Goal: Task Accomplishment & Management: Use online tool/utility

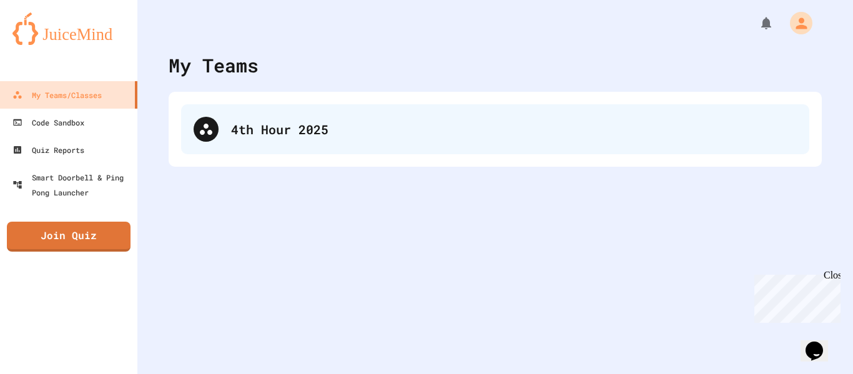
click at [249, 124] on div "4th Hour 2025" at bounding box center [514, 129] width 566 height 19
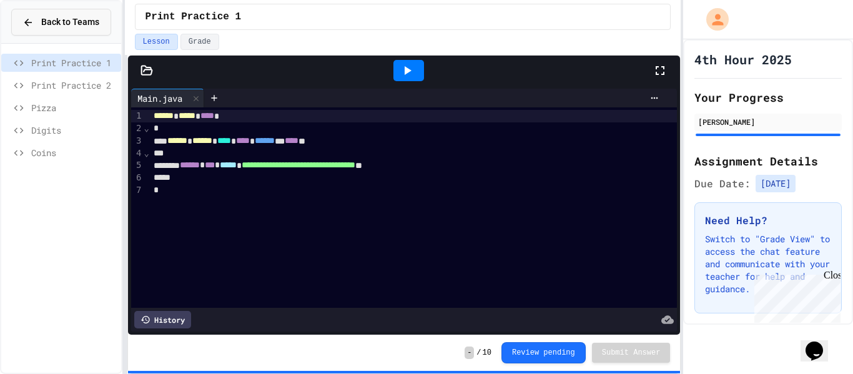
click at [48, 17] on span "Back to Teams" at bounding box center [70, 22] width 58 height 13
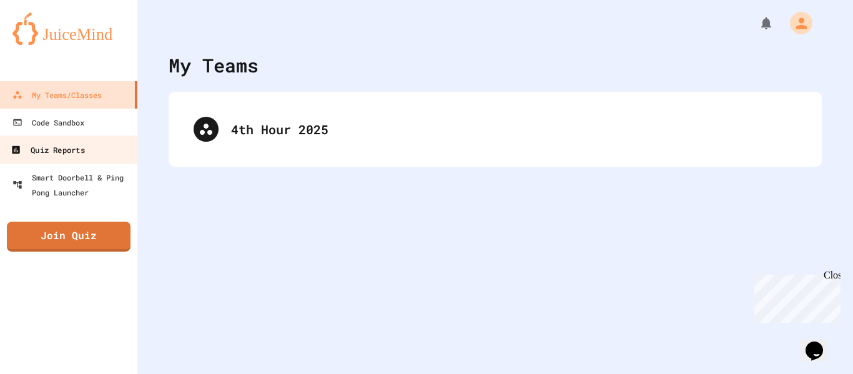
click at [61, 162] on link "Quiz Reports" at bounding box center [69, 150] width 142 height 28
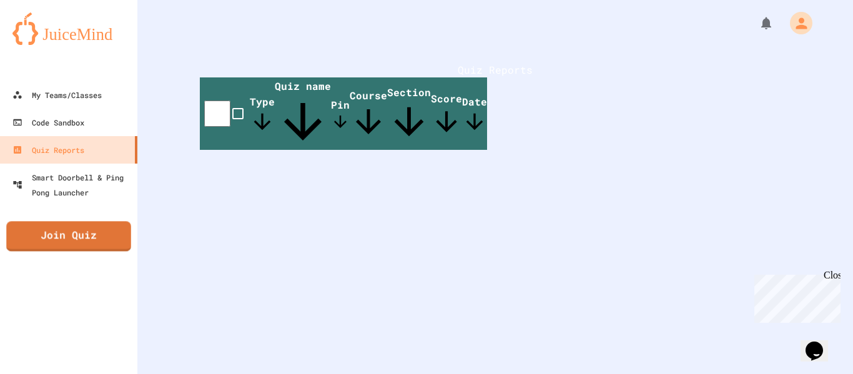
click at [79, 245] on link "Join Quiz" at bounding box center [68, 236] width 125 height 30
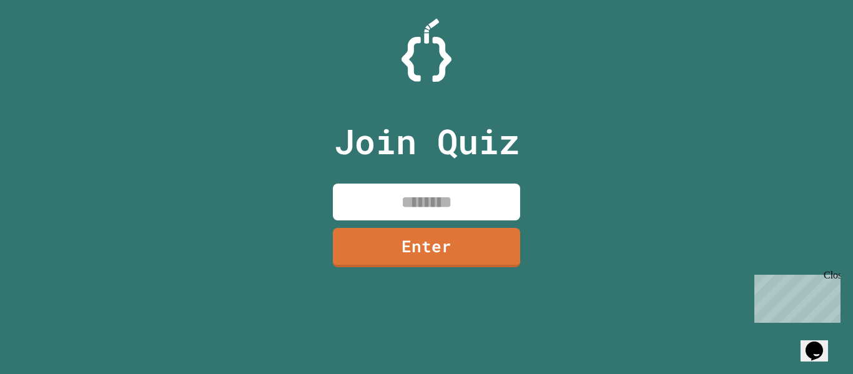
click at [382, 181] on div "Join Quiz Enter" at bounding box center [427, 187] width 210 height 312
click at [380, 192] on input at bounding box center [426, 202] width 187 height 37
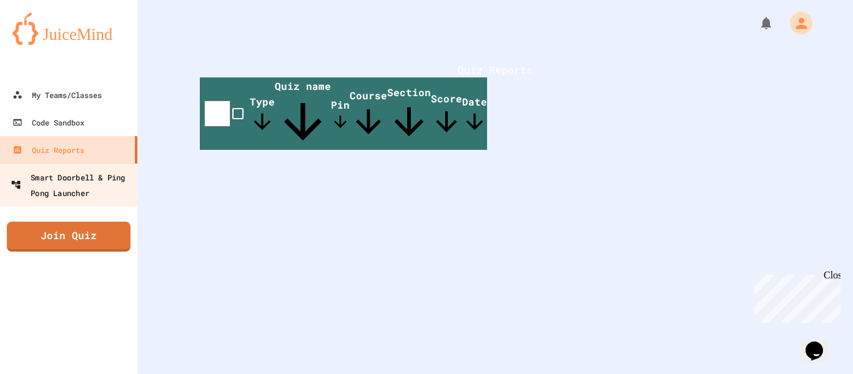
click at [101, 178] on div "Smart Doorbell & Ping Pong Launcher" at bounding box center [73, 184] width 124 height 31
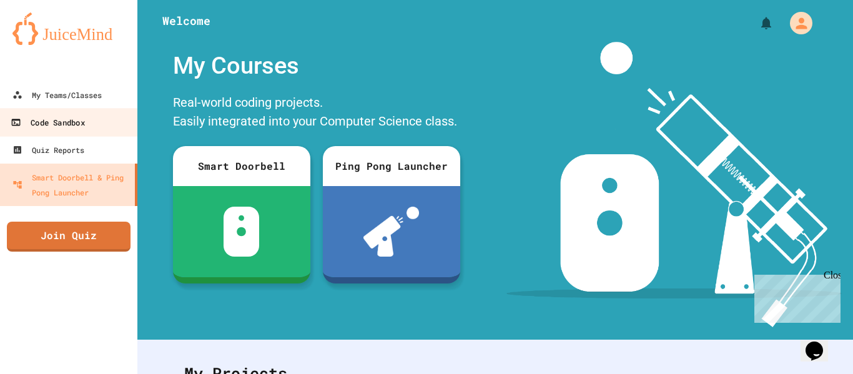
click at [96, 117] on link "Code Sandbox" at bounding box center [69, 122] width 142 height 28
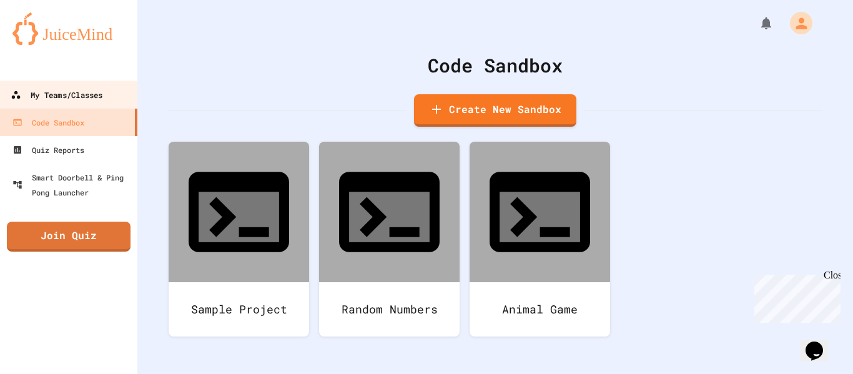
click at [107, 100] on link "My Teams/Classes" at bounding box center [69, 95] width 142 height 28
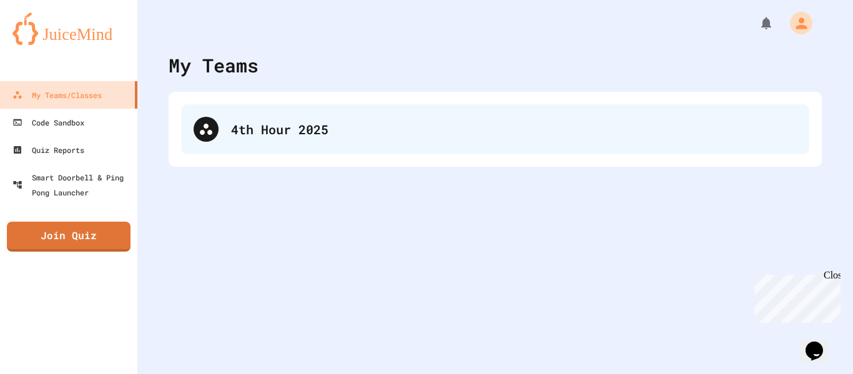
click at [369, 135] on div "4th Hour 2025" at bounding box center [514, 129] width 566 height 19
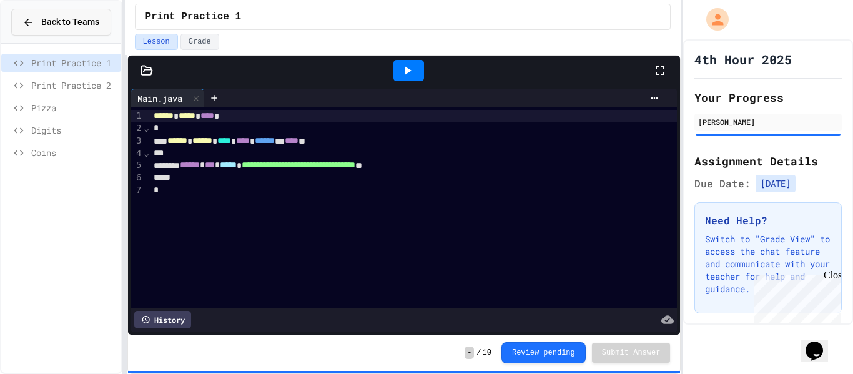
click at [84, 16] on span "Back to Teams" at bounding box center [70, 22] width 58 height 13
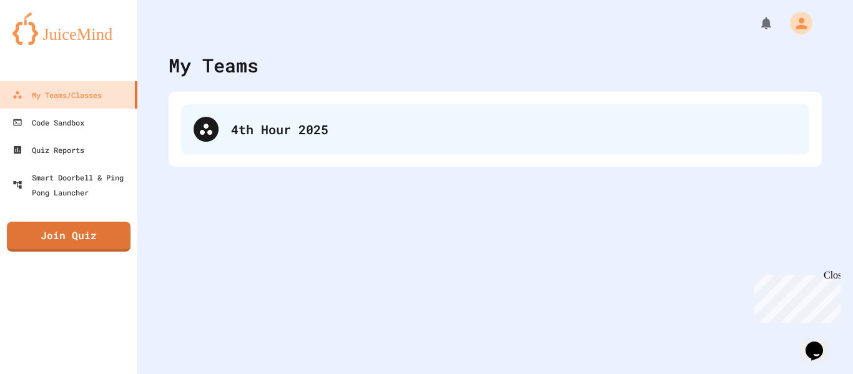
click at [288, 127] on div "4th Hour 2025" at bounding box center [514, 129] width 566 height 19
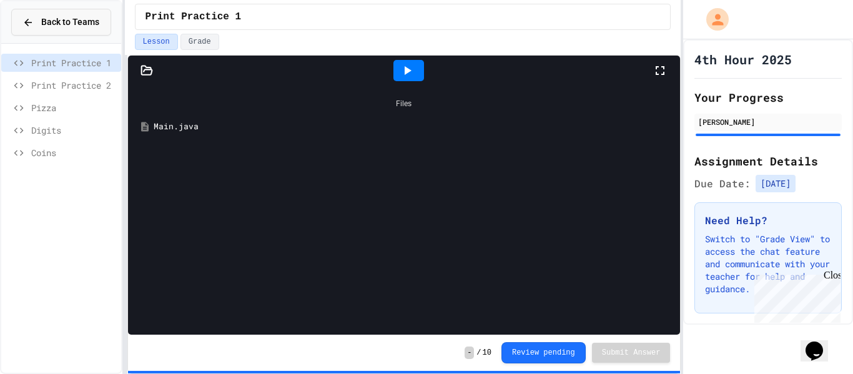
click at [94, 21] on span "Back to Teams" at bounding box center [70, 22] width 58 height 13
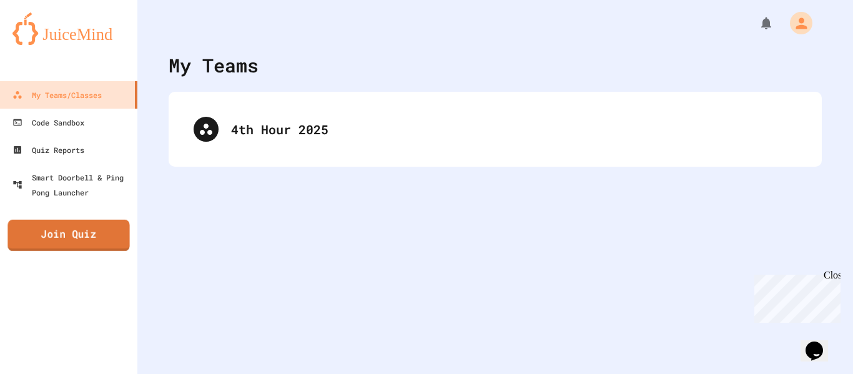
click at [98, 241] on link "Join Quiz" at bounding box center [68, 235] width 122 height 31
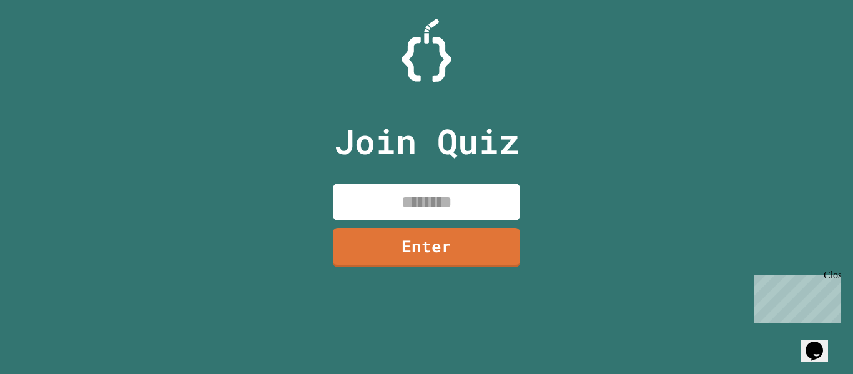
click at [398, 201] on input at bounding box center [426, 202] width 187 height 37
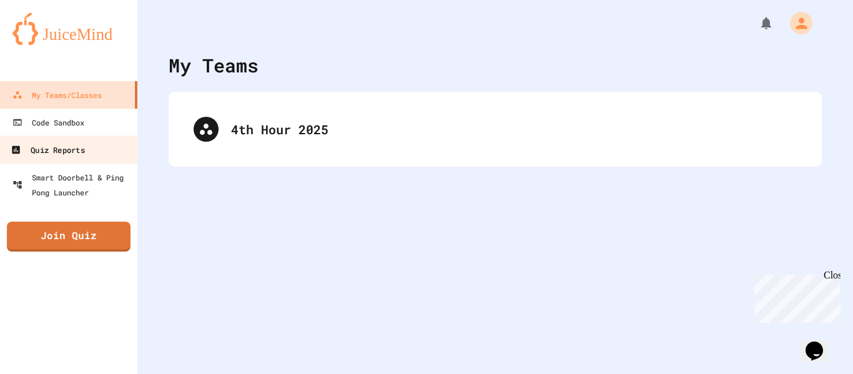
click at [72, 149] on div "Quiz Reports" at bounding box center [48, 150] width 74 height 16
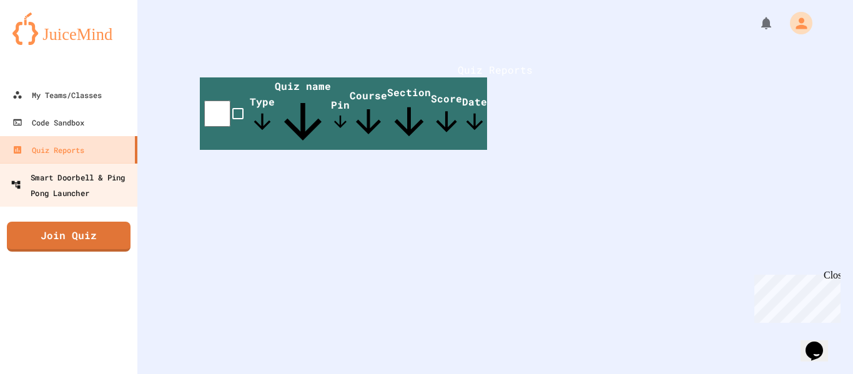
click at [111, 175] on div "Smart Doorbell & Ping Pong Launcher" at bounding box center [73, 184] width 124 height 31
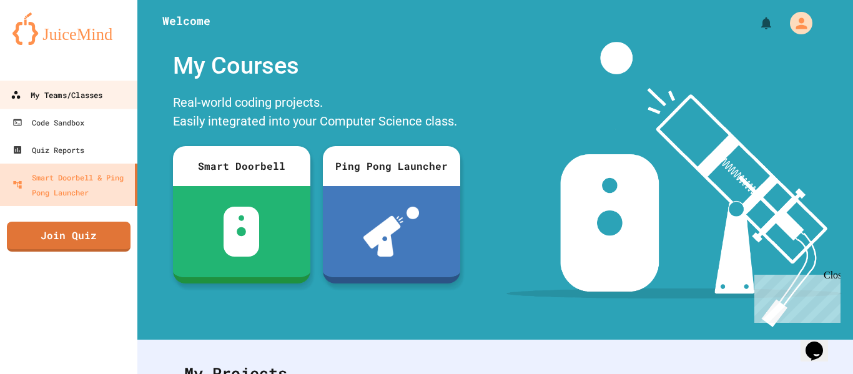
click at [59, 94] on div "My Teams/Classes" at bounding box center [57, 95] width 92 height 16
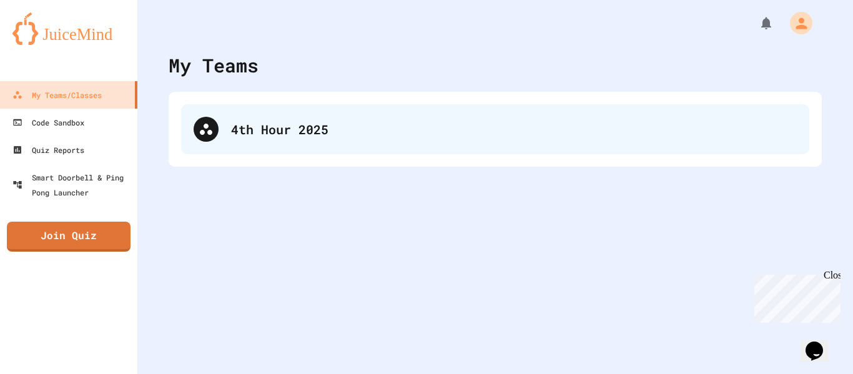
click at [340, 117] on div "4th Hour 2025" at bounding box center [495, 129] width 628 height 50
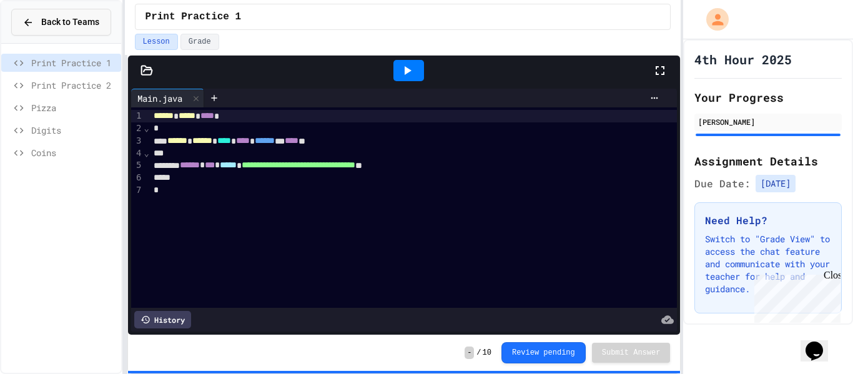
click at [67, 22] on span "Back to Teams" at bounding box center [70, 22] width 58 height 13
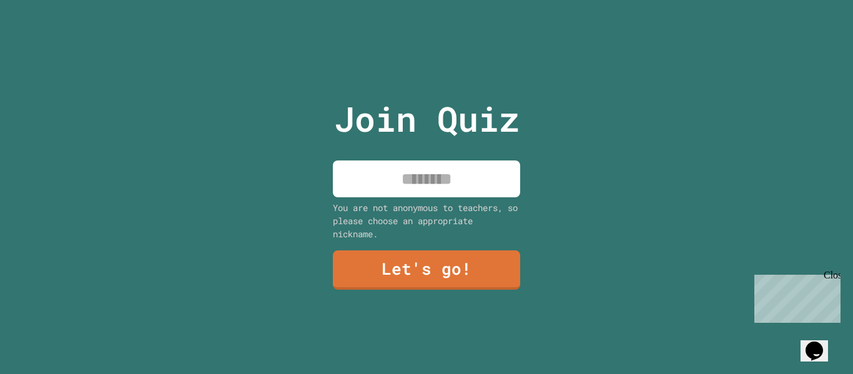
click at [420, 174] on input at bounding box center [426, 178] width 187 height 37
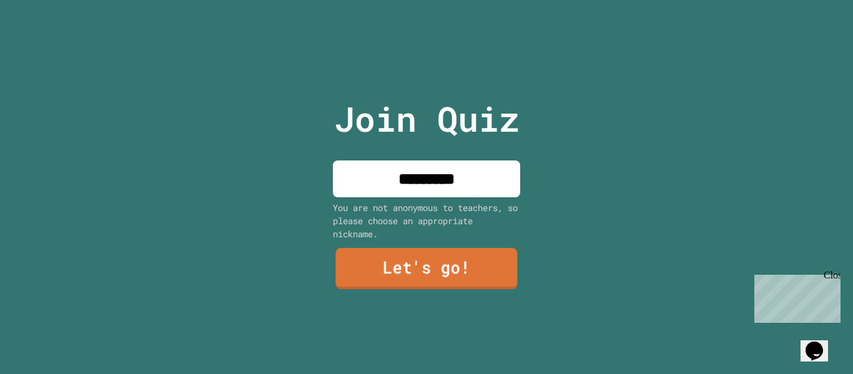
type input "*********"
click at [418, 274] on link "Let's go!" at bounding box center [427, 268] width 182 height 41
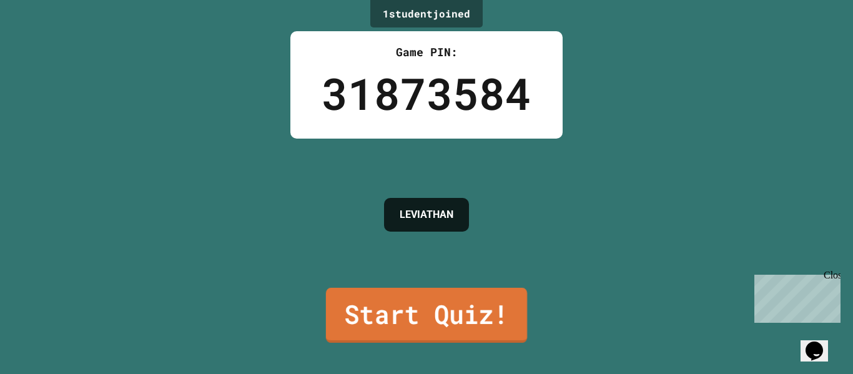
click at [453, 331] on link "Start Quiz!" at bounding box center [426, 315] width 201 height 55
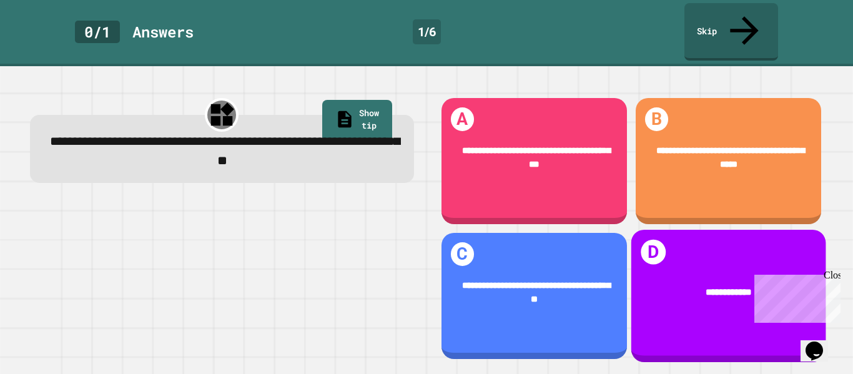
click at [702, 299] on div "**********" at bounding box center [728, 292] width 195 height 51
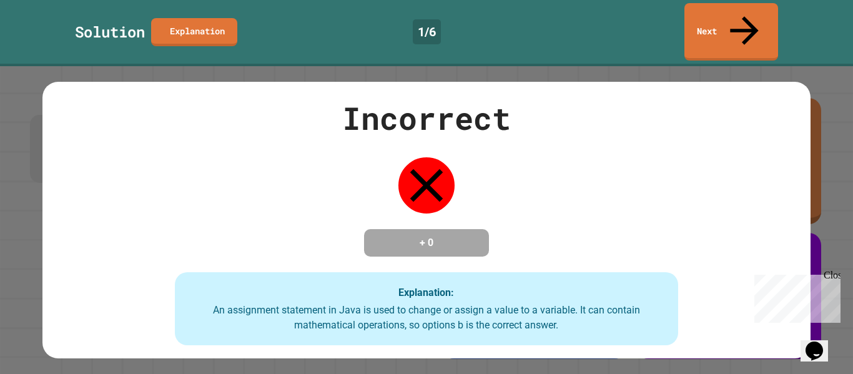
click at [426, 198] on div "Incorrect + 0 Explanation: An assignment statement in Java is used to change or…" at bounding box center [426, 220] width 719 height 251
click at [513, 194] on div "Incorrect + 0 Explanation: An assignment statement in Java is used to change or…" at bounding box center [426, 220] width 719 height 251
click at [738, 211] on div "Incorrect + 0 Explanation: An assignment statement in Java is used to change or…" at bounding box center [426, 220] width 719 height 251
click at [428, 174] on icon at bounding box center [426, 185] width 56 height 56
click at [725, 9] on link "Next" at bounding box center [731, 30] width 85 height 61
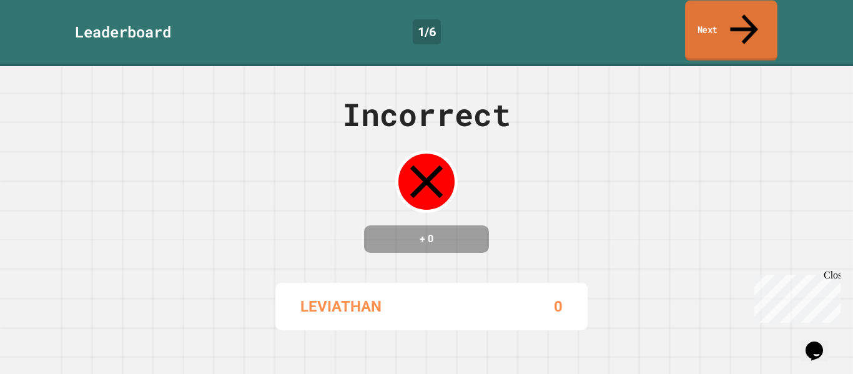
click at [738, 29] on link "Next" at bounding box center [731, 31] width 92 height 61
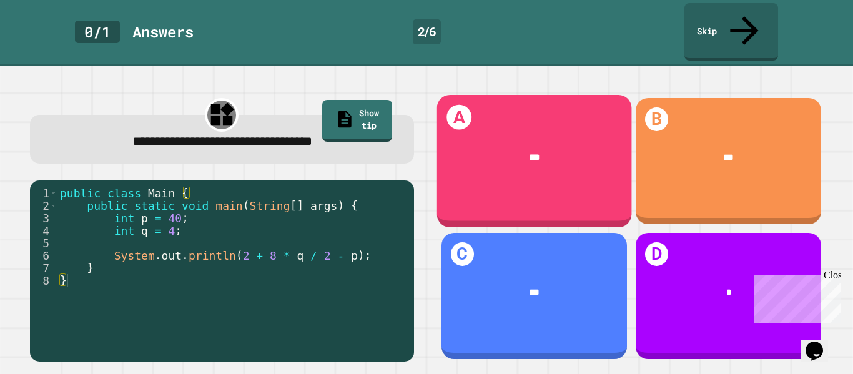
click at [535, 132] on div "***" at bounding box center [533, 157] width 195 height 51
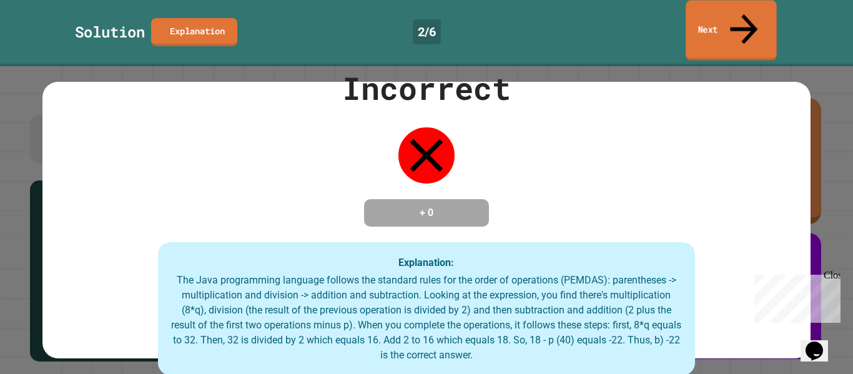
click at [766, 19] on link "Next" at bounding box center [731, 30] width 91 height 61
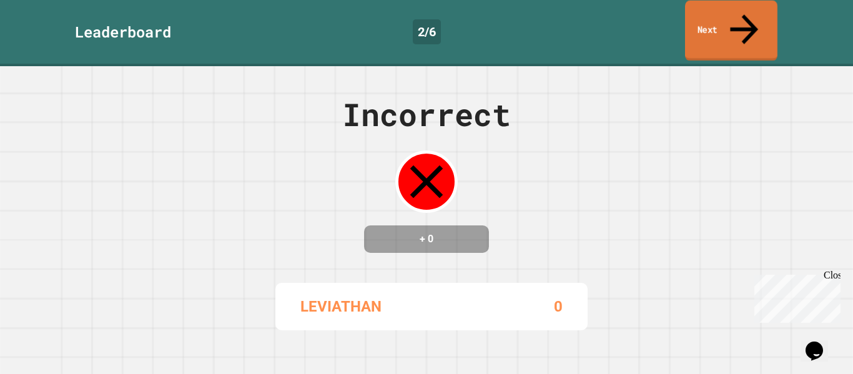
click at [766, 19] on link "Next" at bounding box center [731, 31] width 92 height 61
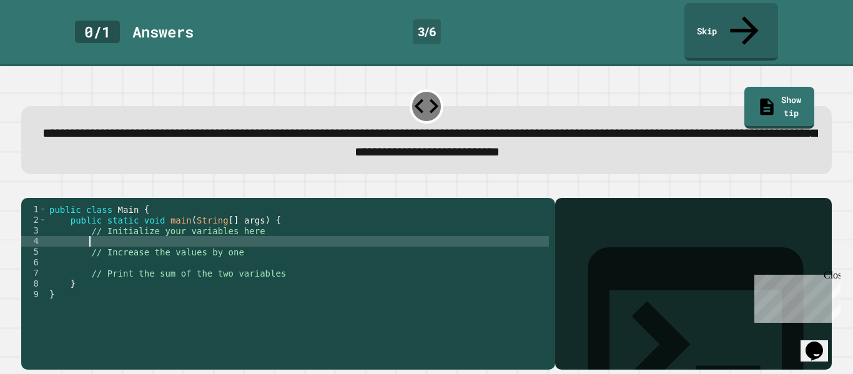
click at [213, 229] on div "public class Main { public static void main ( String [ ] args ) { // Initialize…" at bounding box center [298, 294] width 502 height 180
type textarea "**********"
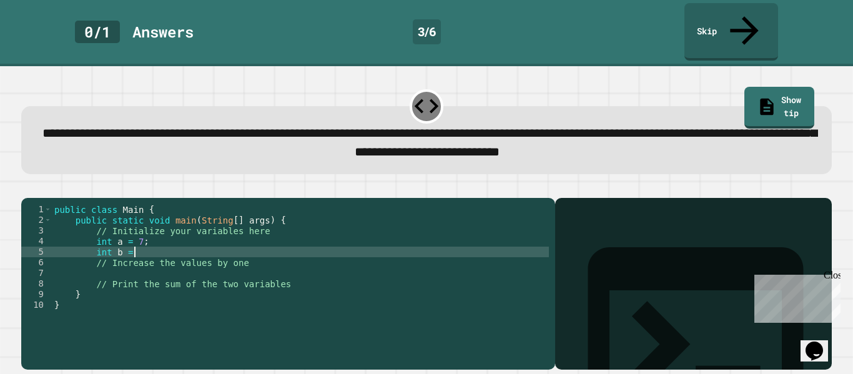
scroll to position [0, 10]
type textarea "**********"
click at [197, 262] on div "public class Main { public static void main ( String [ ] args ) { // Initialize…" at bounding box center [300, 294] width 497 height 180
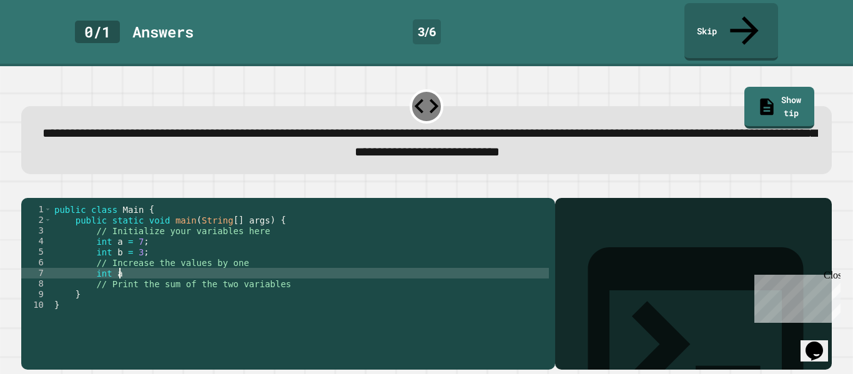
scroll to position [0, 7]
type textarea "********"
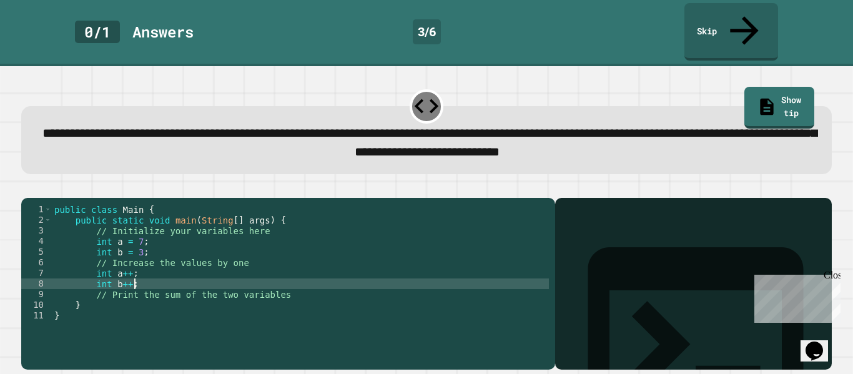
scroll to position [0, 9]
click at [312, 283] on div "public class Main { public static void main ( String [ ] args ) { // Initialize…" at bounding box center [300, 294] width 497 height 180
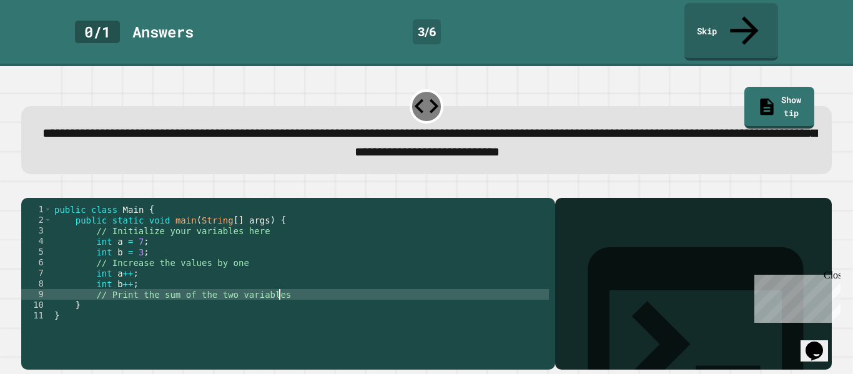
type textarea "**********"
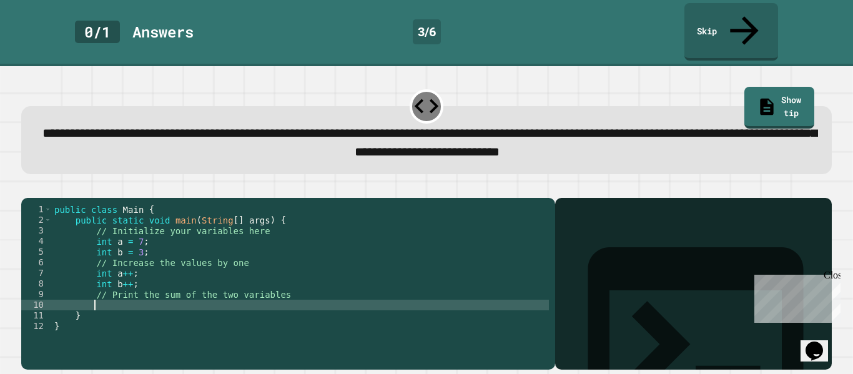
scroll to position [0, 4]
type textarea "*"
click at [37, 191] on icon "button" at bounding box center [35, 195] width 7 height 9
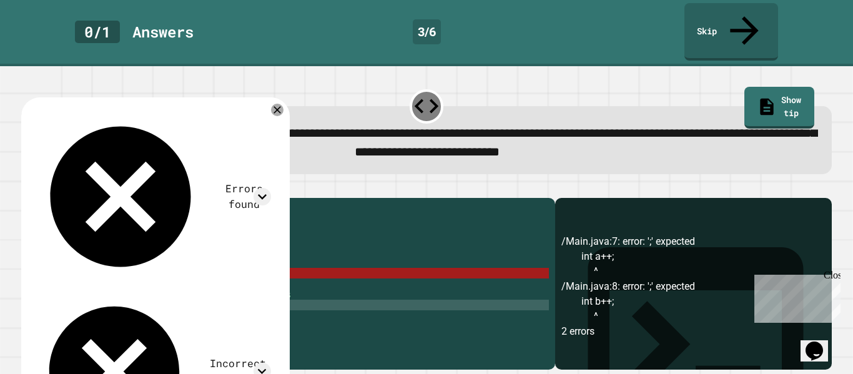
click at [128, 263] on div "public class Main { public static void main ( String [ ] args ) { // Initialize…" at bounding box center [300, 294] width 497 height 180
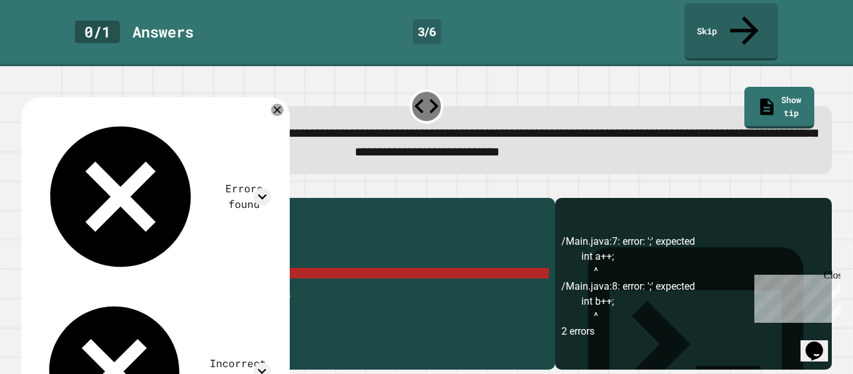
scroll to position [0, 9]
click at [115, 265] on div "public class Main { public static void main ( String [ ] args ) { // Initialize…" at bounding box center [300, 294] width 497 height 180
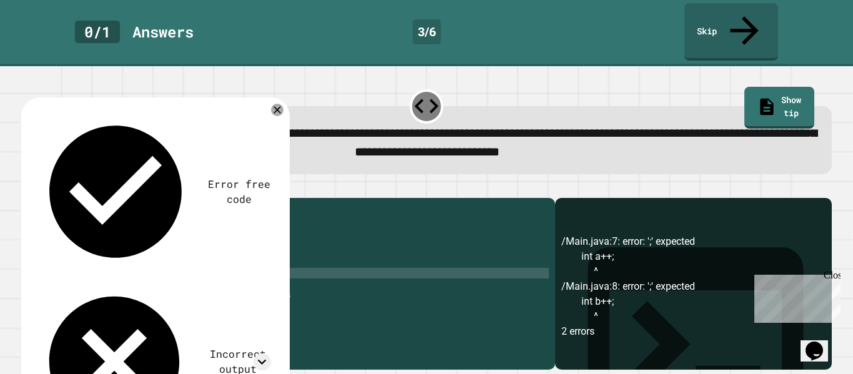
scroll to position [0, 7]
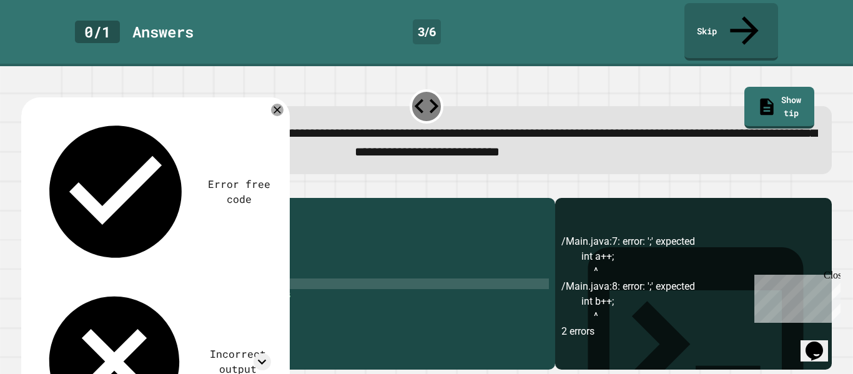
type textarea "****"
click at [27, 188] on icon "button" at bounding box center [27, 188] width 0 height 0
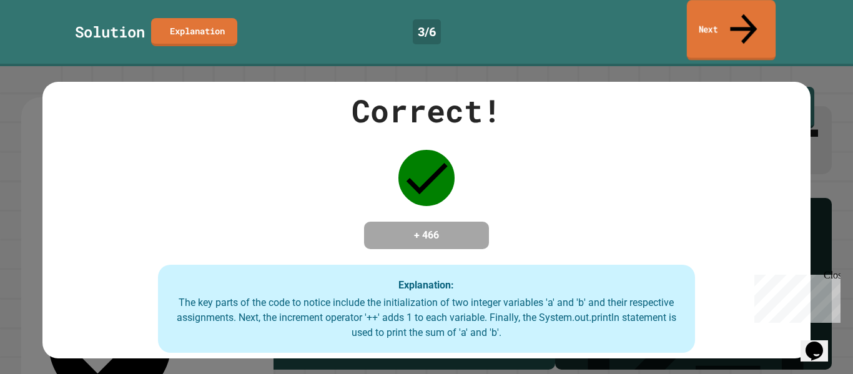
click at [723, 27] on link "Next" at bounding box center [731, 30] width 89 height 61
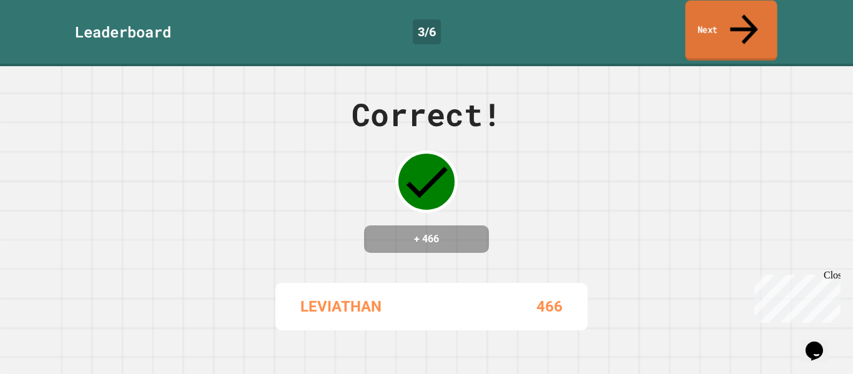
click at [716, 25] on link "Next" at bounding box center [731, 31] width 92 height 61
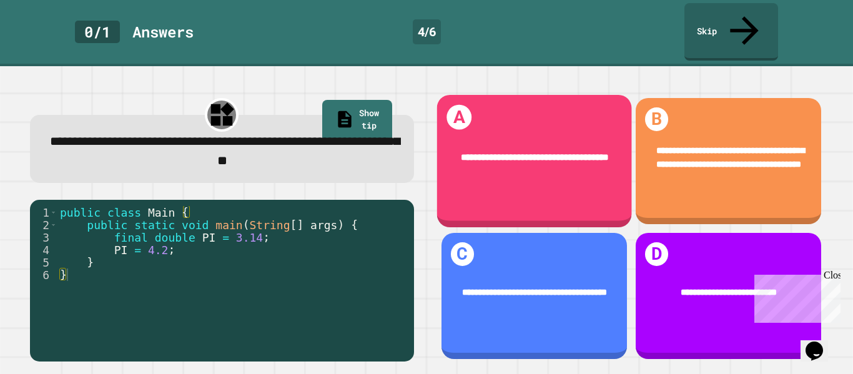
click at [475, 163] on div "**********" at bounding box center [533, 161] width 195 height 132
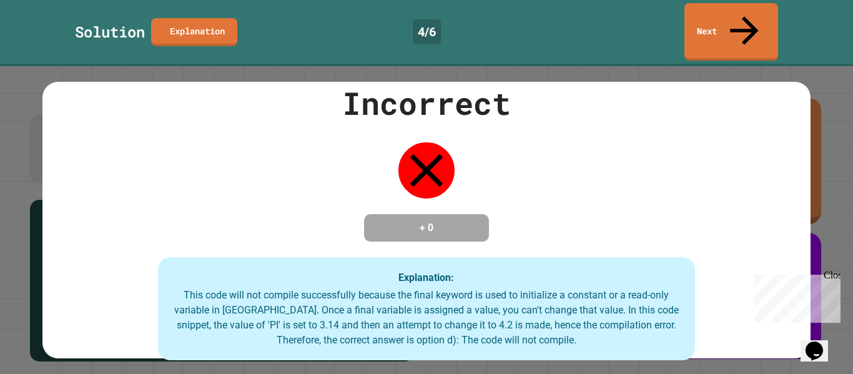
click at [689, 219] on div "Incorrect + 0 Explanation: This code will not compile successfully because the …" at bounding box center [425, 220] width 767 height 281
click at [742, 24] on link "Next" at bounding box center [732, 31] width 96 height 61
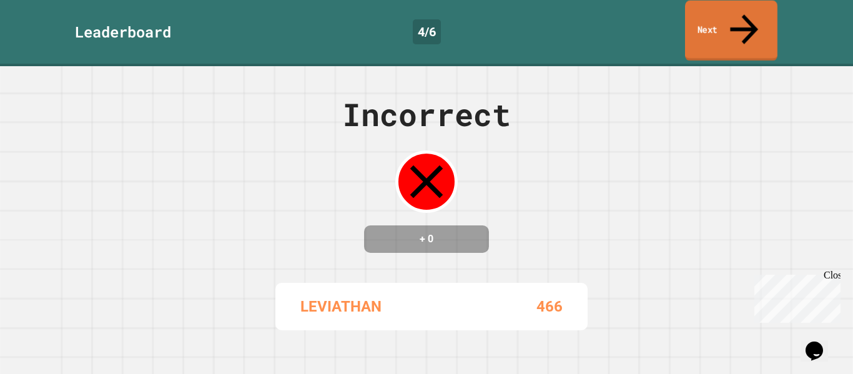
click at [742, 24] on link "Next" at bounding box center [731, 31] width 92 height 61
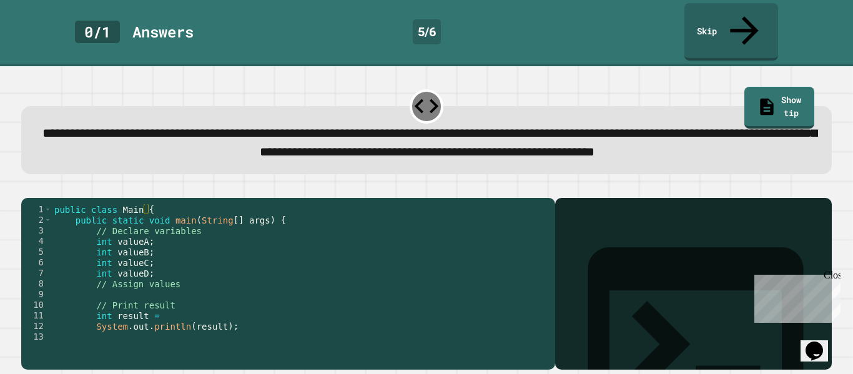
click at [144, 254] on div "public class Main { public static void main ( String [ ] args ) { // Declare va…" at bounding box center [300, 283] width 497 height 159
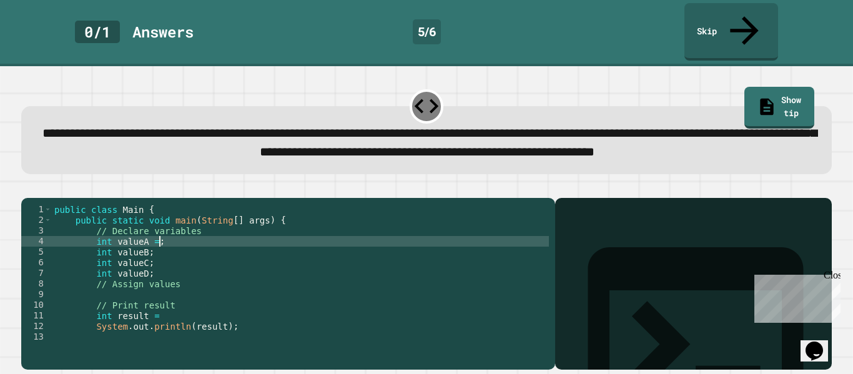
scroll to position [0, 14]
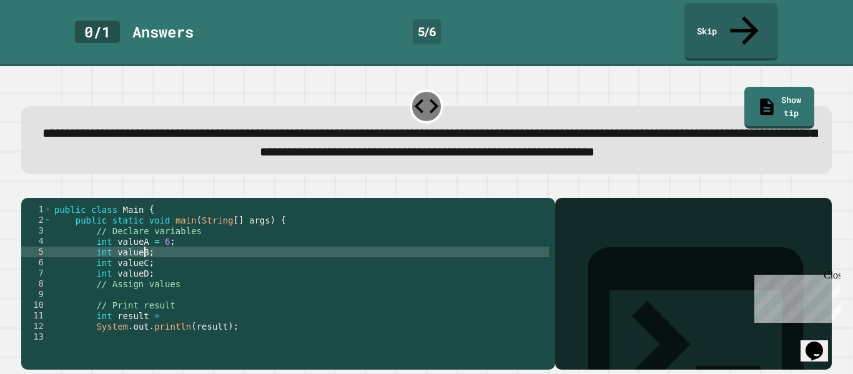
click at [143, 259] on div "public class Main { public static void main ( String [ ] args ) { // Declare va…" at bounding box center [300, 283] width 497 height 159
click at [144, 274] on div "public class Main { public static void main ( String [ ] args ) { // Declare va…" at bounding box center [300, 283] width 497 height 159
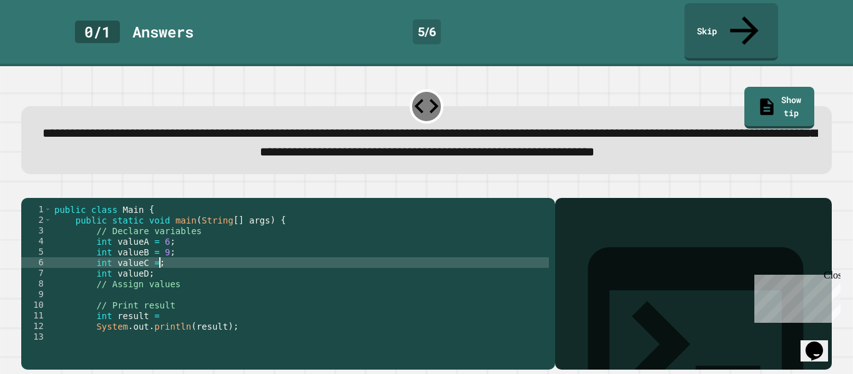
scroll to position [0, 13]
click at [147, 282] on div "public class Main { public static void main ( String [ ] args ) { // Declare va…" at bounding box center [300, 283] width 497 height 159
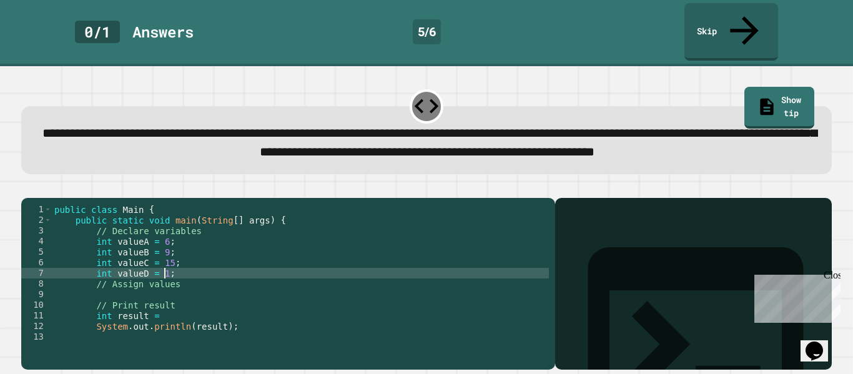
scroll to position [0, 14]
click at [190, 300] on div "public class Main { public static void main ( String [ ] args ) { // Declare va…" at bounding box center [300, 283] width 497 height 159
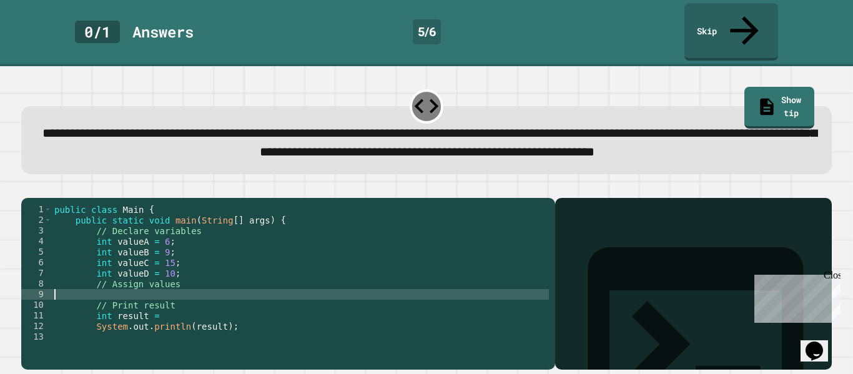
scroll to position [0, 0]
click at [185, 302] on div "public class Main { public static void main ( String [ ] args ) { // Declare va…" at bounding box center [300, 283] width 497 height 159
click at [167, 328] on div "public class Main { public static void main ( String [ ] args ) { // Declare va…" at bounding box center [300, 283] width 497 height 159
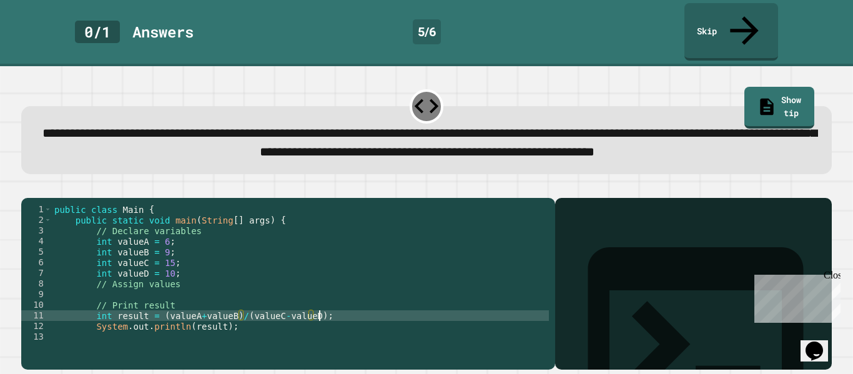
scroll to position [0, 32]
type textarea "**********"
click at [39, 191] on icon "button" at bounding box center [35, 195] width 7 height 9
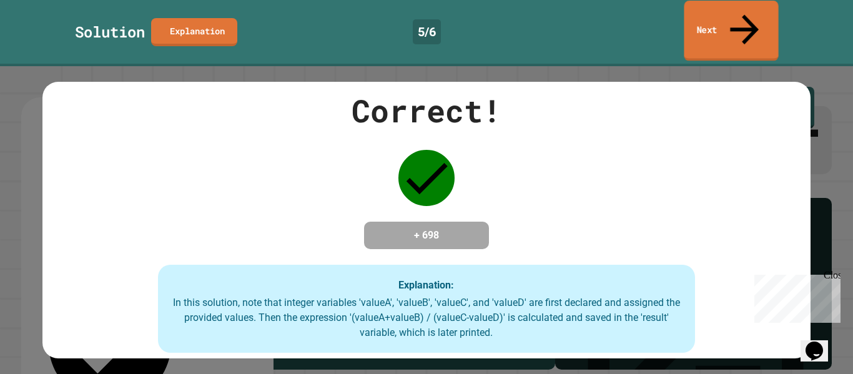
click at [751, 9] on link "Next" at bounding box center [731, 31] width 94 height 61
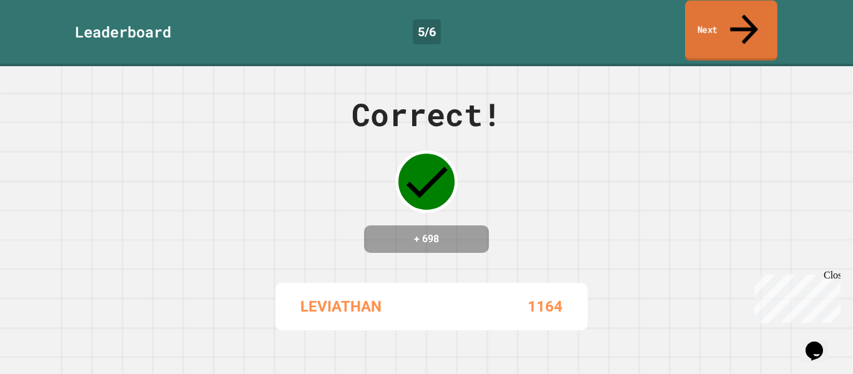
click at [734, 21] on link "Next" at bounding box center [731, 31] width 92 height 61
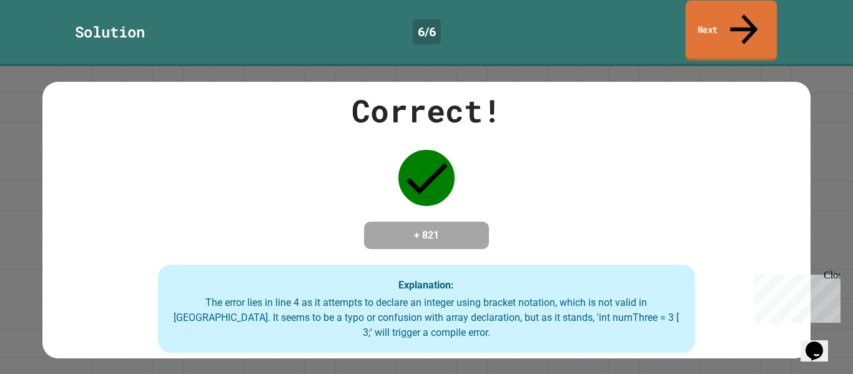
click at [722, 10] on link "Next" at bounding box center [731, 31] width 91 height 61
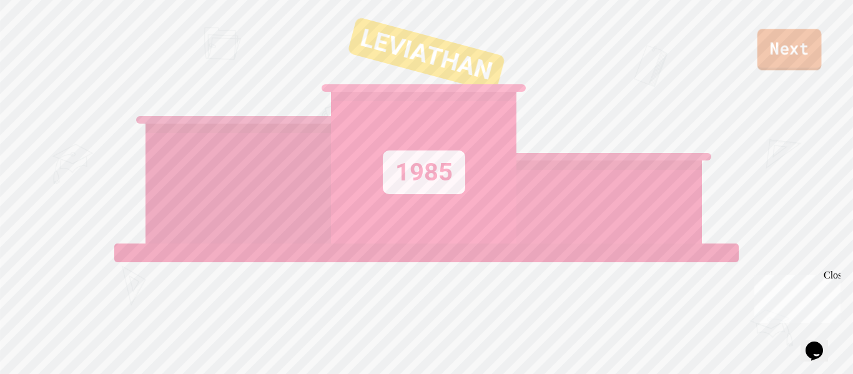
click at [780, 41] on link "Next" at bounding box center [789, 49] width 64 height 41
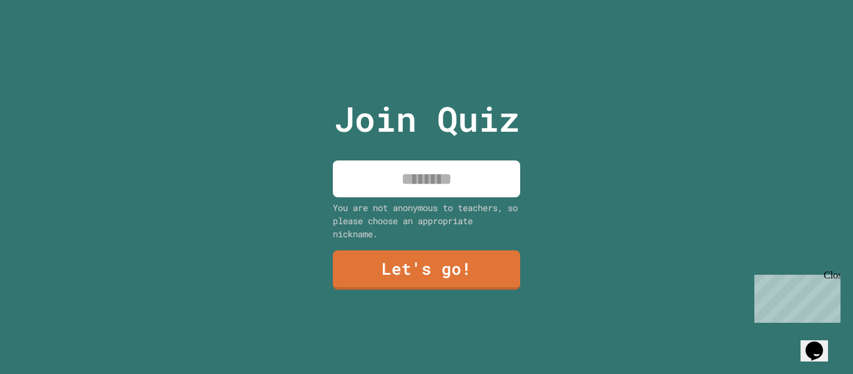
click at [503, 165] on input at bounding box center [426, 178] width 187 height 37
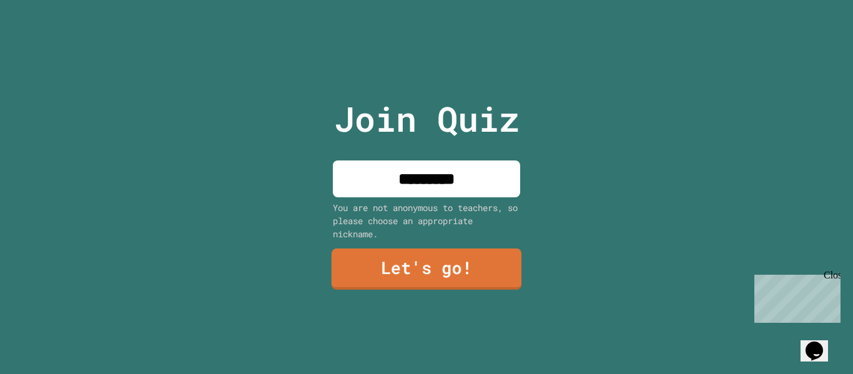
type input "*********"
click at [482, 265] on link "Let's go!" at bounding box center [427, 269] width 190 height 41
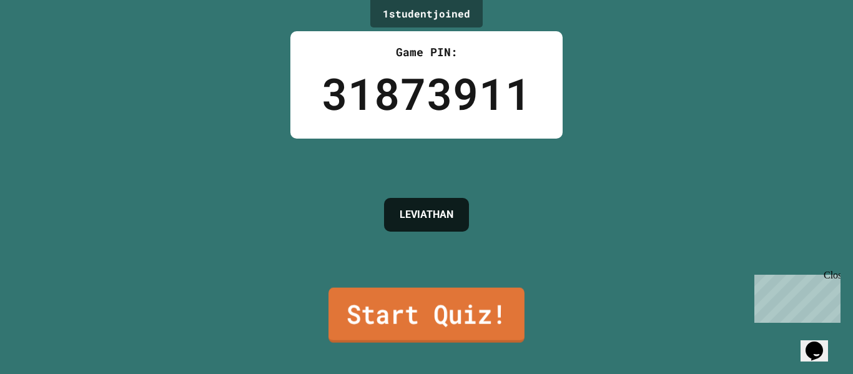
click at [468, 304] on link "Start Quiz!" at bounding box center [426, 315] width 196 height 55
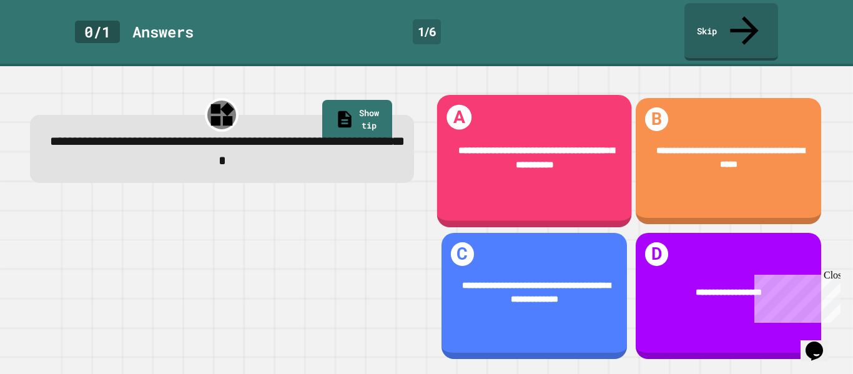
click at [510, 125] on div "**********" at bounding box center [533, 158] width 195 height 66
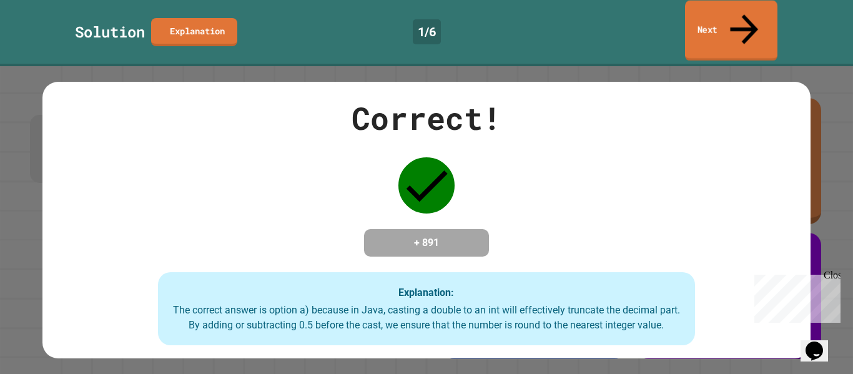
click at [709, 12] on link "Next" at bounding box center [731, 31] width 92 height 61
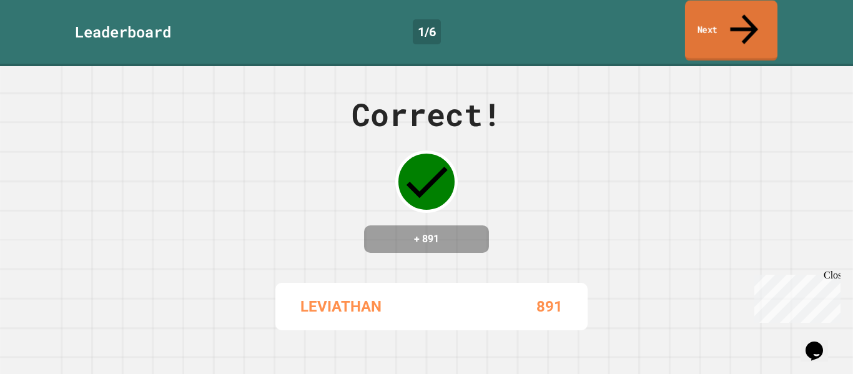
click at [709, 20] on link "Next" at bounding box center [731, 31] width 92 height 61
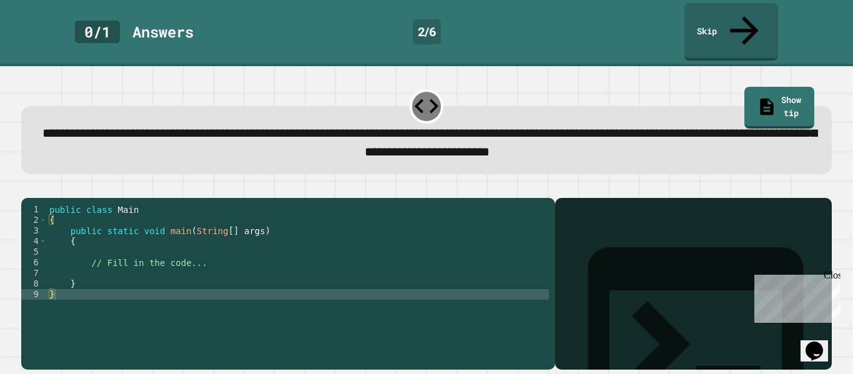
click at [175, 235] on div "public class Main { public static void main ( String [ ] args ) { // Fill in th…" at bounding box center [298, 294] width 502 height 180
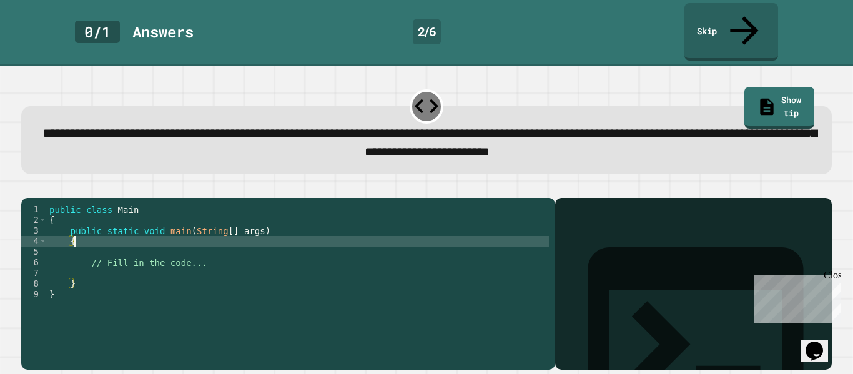
click at [170, 241] on div "public class Main { public static void main ( String [ ] args ) { // Fill in th…" at bounding box center [298, 294] width 502 height 180
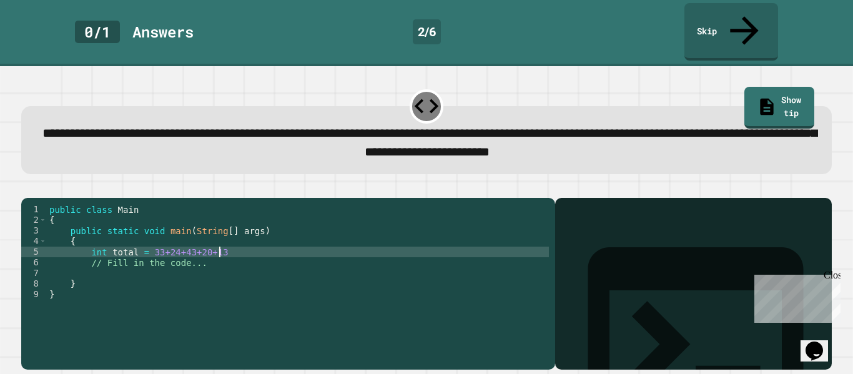
scroll to position [0, 21]
click at [158, 241] on div "public class Main { public static void main ( String [ ] args ) { int total = 3…" at bounding box center [298, 294] width 502 height 180
click at [172, 241] on div "public class Main { public static void main ( String [ ] args ) { int total = 3…" at bounding box center [298, 294] width 502 height 180
click at [185, 240] on div "public class Main { public static void main ( String [ ] args ) { int total = 3…" at bounding box center [298, 294] width 502 height 180
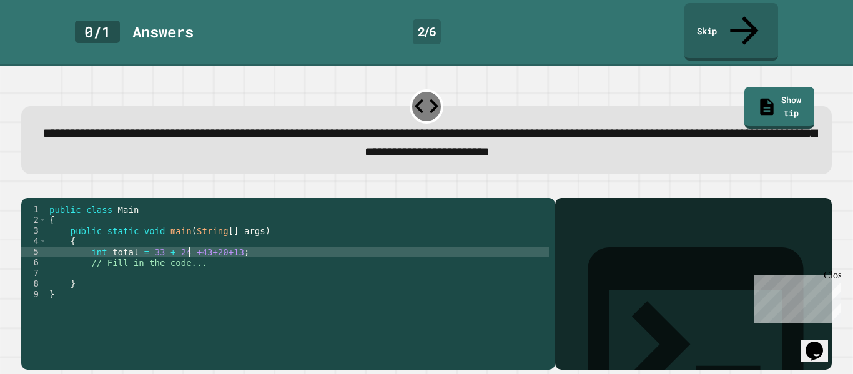
click at [195, 240] on div "public class Main { public static void main ( String [ ] args ) { int total = 3…" at bounding box center [298, 294] width 502 height 180
click at [209, 243] on div "public class Main { public static void main ( String [ ] args ) { int total = 3…" at bounding box center [298, 294] width 502 height 180
click at [220, 240] on div "public class Main { public static void main ( String [ ] args ) { int total = 3…" at bounding box center [298, 294] width 502 height 180
click at [232, 241] on div "public class Main { public static void main ( String [ ] args ) { int total = 3…" at bounding box center [298, 294] width 502 height 180
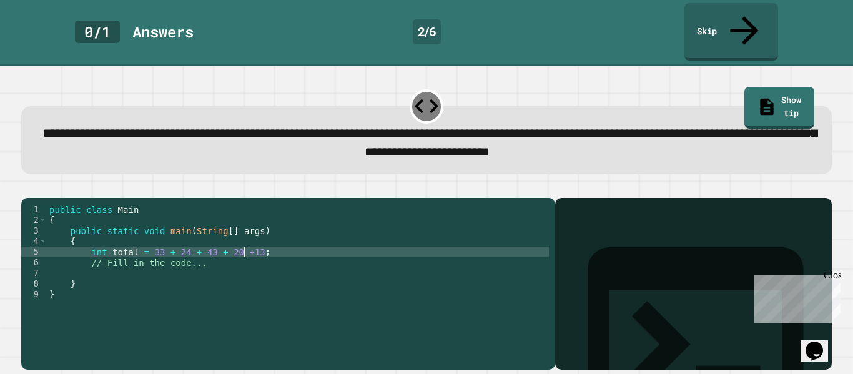
click at [247, 239] on div "public class Main { public static void main ( String [ ] args ) { int total = 3…" at bounding box center [298, 294] width 502 height 180
type textarea "**********"
click at [276, 246] on div "public class Main { public static void main ( String [ ] args ) { int total = 3…" at bounding box center [298, 294] width 502 height 180
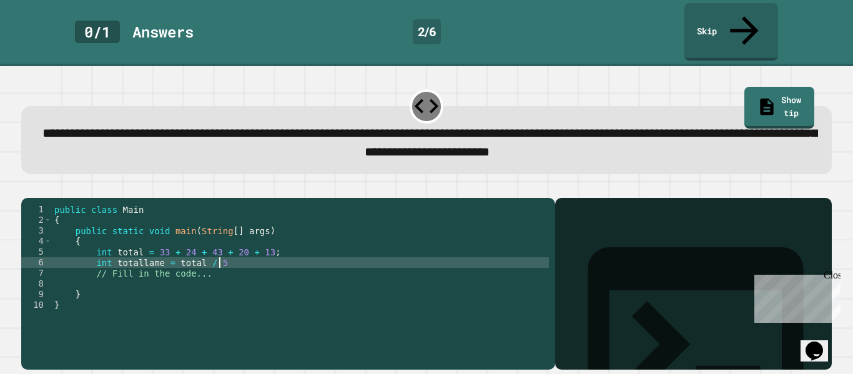
scroll to position [0, 21]
click at [219, 250] on div "public class Main { public static void main ( String [ ] args ) { int total = 3…" at bounding box center [300, 294] width 497 height 180
click at [174, 253] on div "public class Main { public static void main ( String [ ] args ) { int total = 3…" at bounding box center [300, 294] width 497 height 180
click at [219, 251] on div "public class Main { public static void main ( String [ ] args ) { int total = 3…" at bounding box center [300, 294] width 497 height 180
click at [102, 254] on div "public class Main { public static void main ( String [ ] args ) { int total = 3…" at bounding box center [300, 294] width 497 height 180
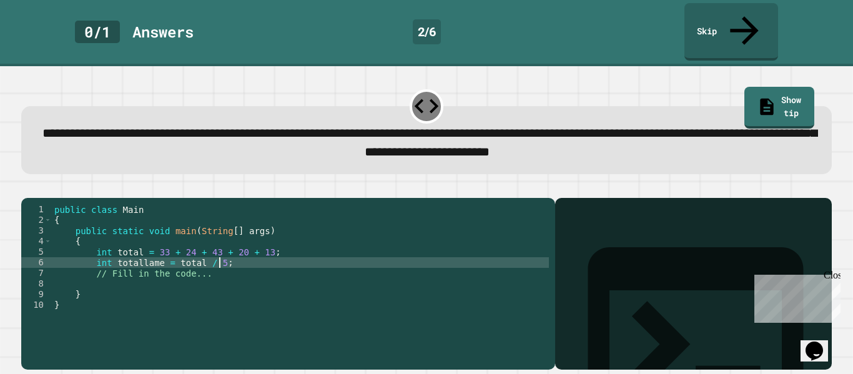
click at [102, 254] on div "public class Main { public static void main ( String [ ] args ) { int total = 3…" at bounding box center [300, 294] width 497 height 180
click at [247, 255] on div "public class Main { public static void main ( String [ ] args ) { int total = 3…" at bounding box center [300, 294] width 497 height 180
click at [190, 250] on div "public class Main { public static void main ( String [ ] args ) { int total = 3…" at bounding box center [300, 294] width 497 height 180
type textarea "**********"
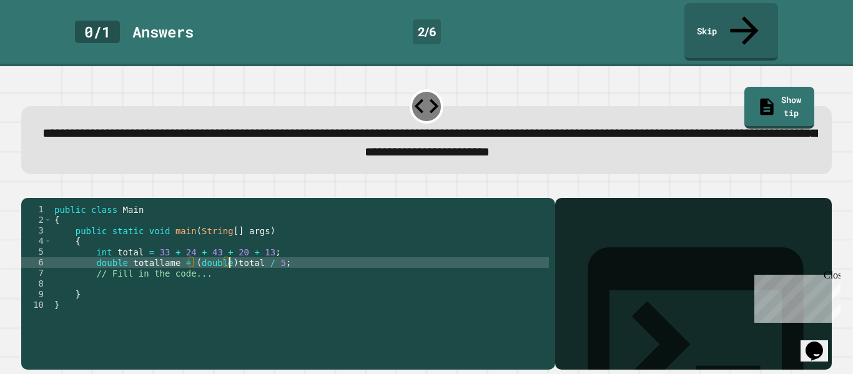
scroll to position [0, 22]
click at [306, 252] on div "public class Main { public static void main ( String [ ] args ) { int total = 3…" at bounding box center [300, 294] width 497 height 180
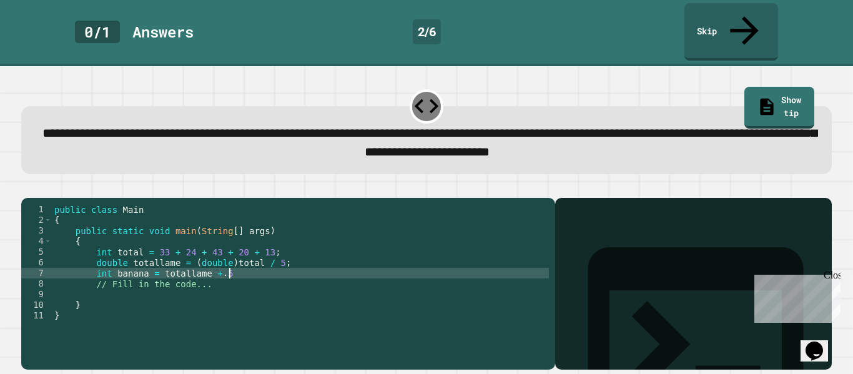
scroll to position [0, 21]
click at [161, 259] on div "public class Main { public static void main ( String [ ] args ) { int total = 3…" at bounding box center [300, 294] width 497 height 180
click at [234, 260] on div "public class Main { public static void main ( String [ ] args ) { int total = 3…" at bounding box center [300, 294] width 497 height 180
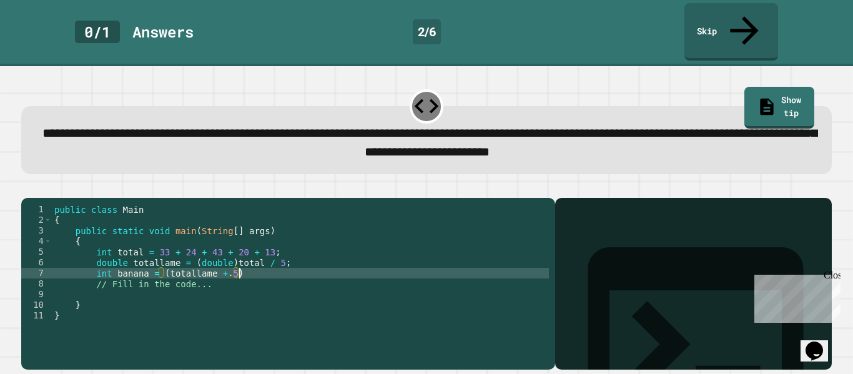
click at [159, 262] on div "public class Main { public static void main ( String [ ] args ) { int total = 3…" at bounding box center [300, 294] width 497 height 180
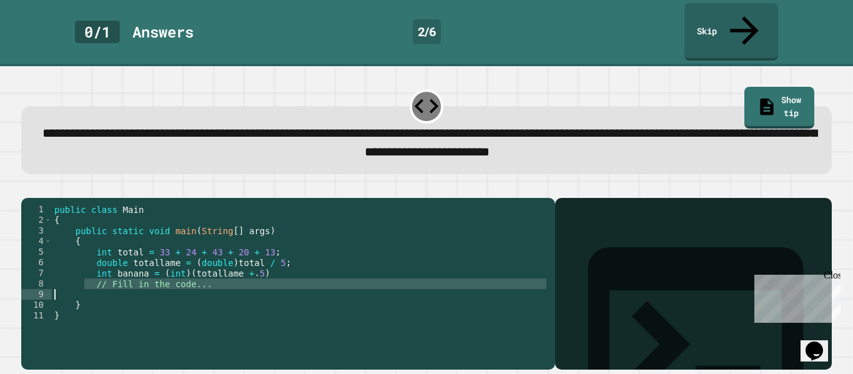
drag, startPoint x: 85, startPoint y: 272, endPoint x: 202, endPoint y: 282, distance: 117.8
click at [202, 282] on div "public class Main { public static void main ( String [ ] args ) { int total = 3…" at bounding box center [300, 294] width 497 height 180
type textarea "**********"
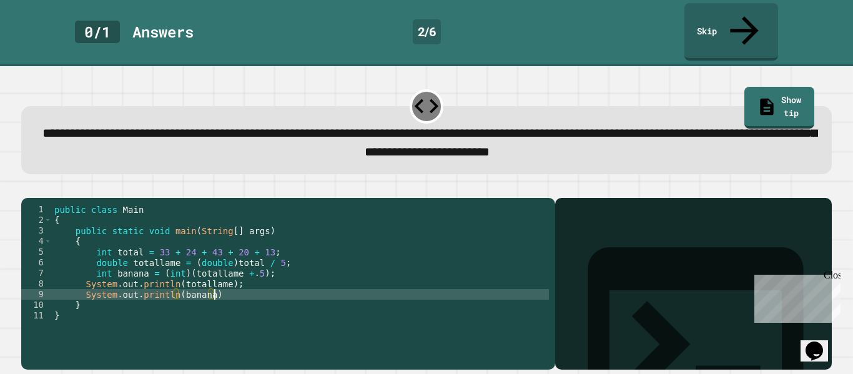
scroll to position [0, 20]
click at [27, 188] on icon "button" at bounding box center [27, 188] width 0 height 0
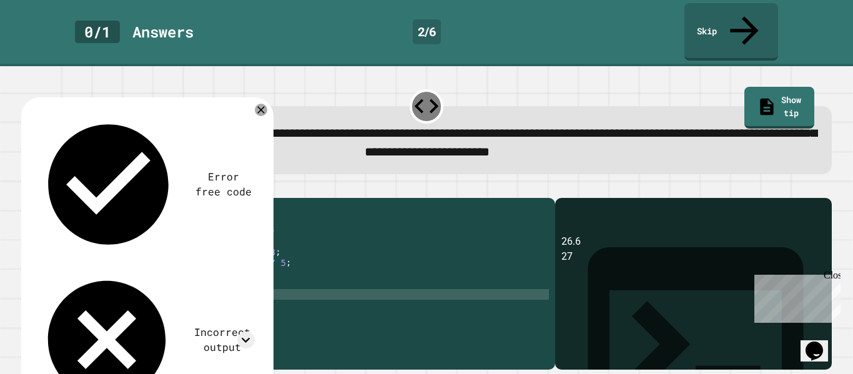
click at [396, 149] on div "**********" at bounding box center [426, 131] width 819 height 96
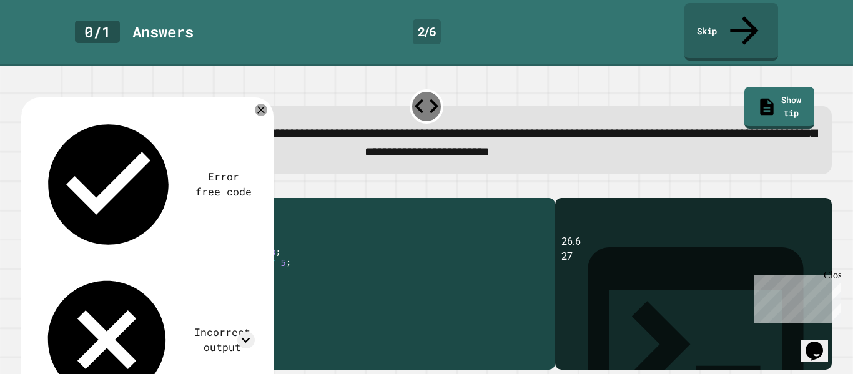
drag, startPoint x: 82, startPoint y: 274, endPoint x: 255, endPoint y: 275, distance: 173.6
click at [255, 275] on div "public class Main { public static void main ( String [ ] args ) { int total = 3…" at bounding box center [300, 294] width 497 height 180
type textarea "**********"
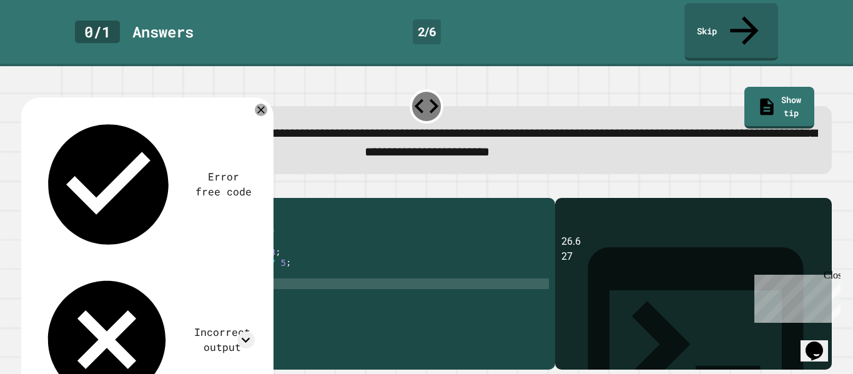
scroll to position [0, 2]
click at [245, 285] on div "public class Main { public static void main ( String [ ] args ) { int total = 3…" at bounding box center [300, 294] width 497 height 180
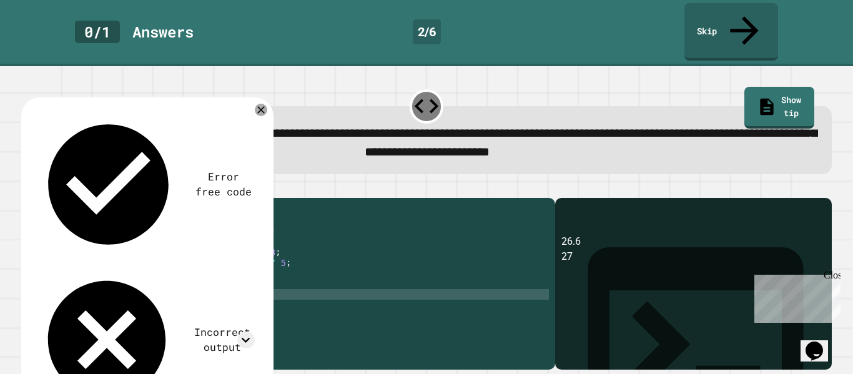
type textarea "**********"
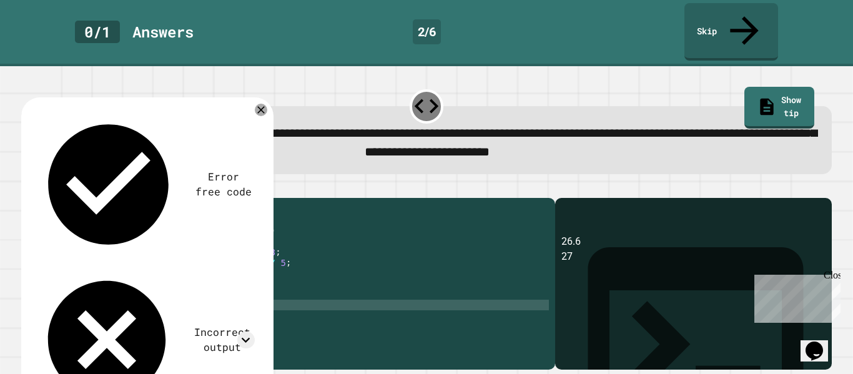
paste textarea "**********"
type textarea "**********"
click at [195, 273] on div "public class Main { public static void main ( String [ ] args ) { int total = 3…" at bounding box center [300, 294] width 497 height 180
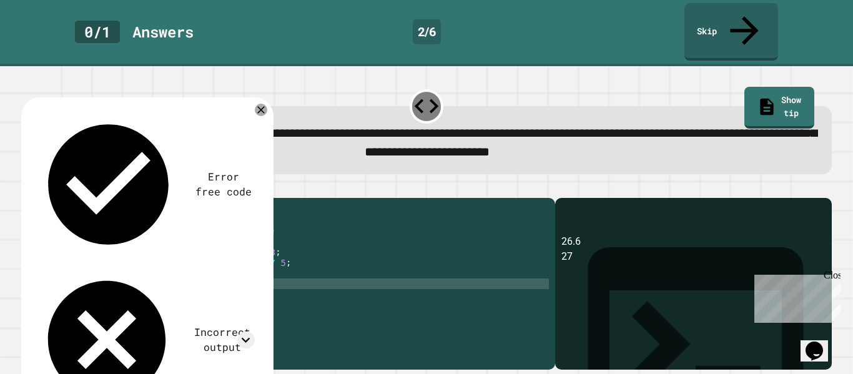
scroll to position [0, 0]
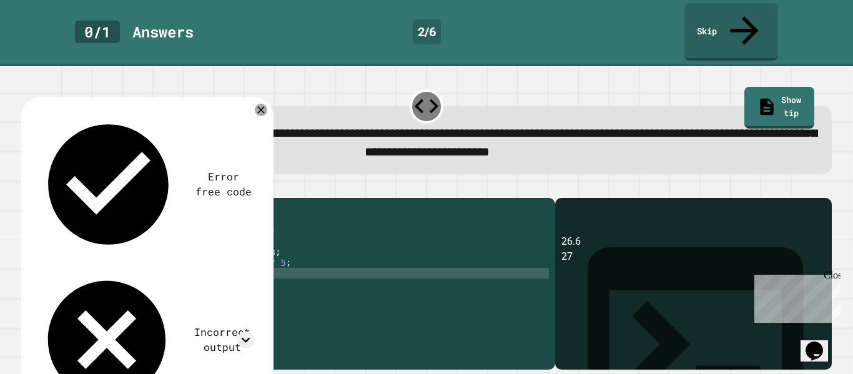
click at [27, 188] on icon "button" at bounding box center [27, 188] width 0 height 0
click at [265, 102] on icon at bounding box center [261, 109] width 15 height 15
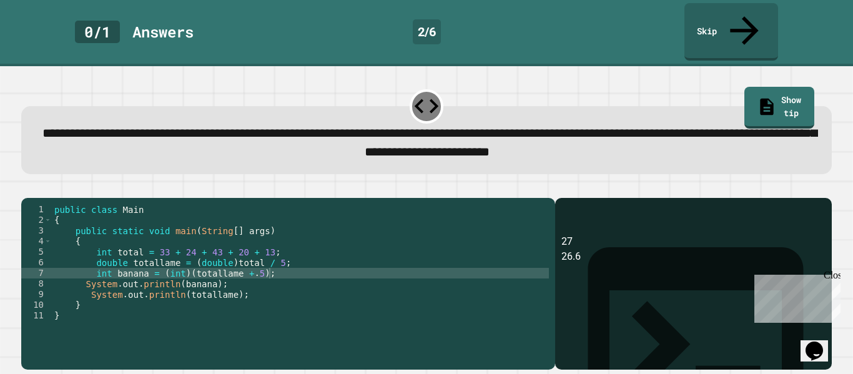
click at [82, 271] on div "public class Main { public static void main ( String [ ] args ) { int total = 3…" at bounding box center [300, 294] width 497 height 180
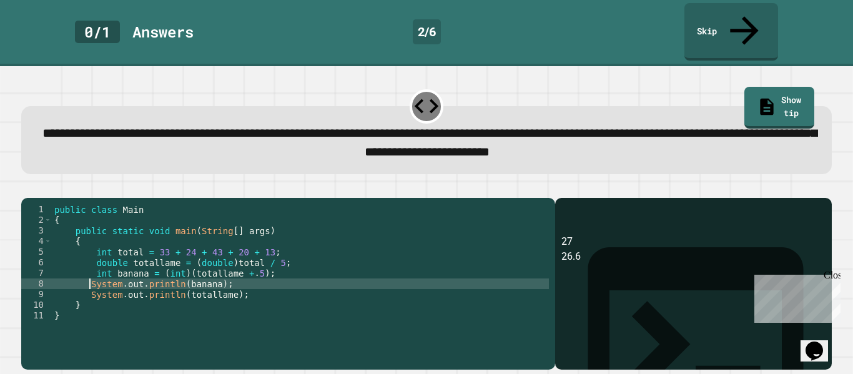
scroll to position [0, 5]
click at [277, 263] on div "public class Main { public static void main ( String [ ] args ) { int total = 3…" at bounding box center [300, 294] width 497 height 180
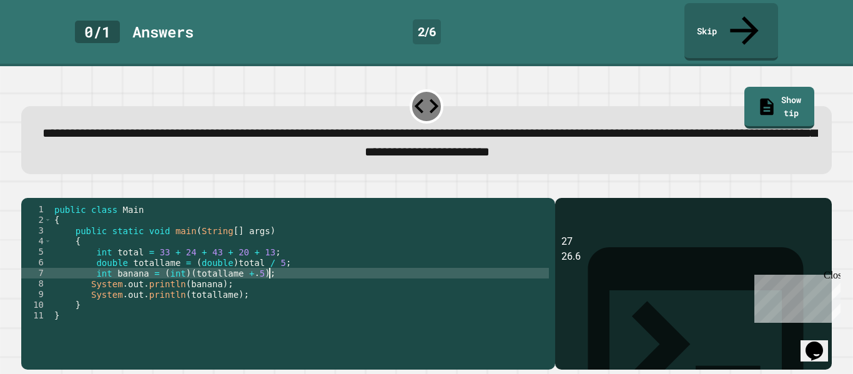
type textarea "**********"
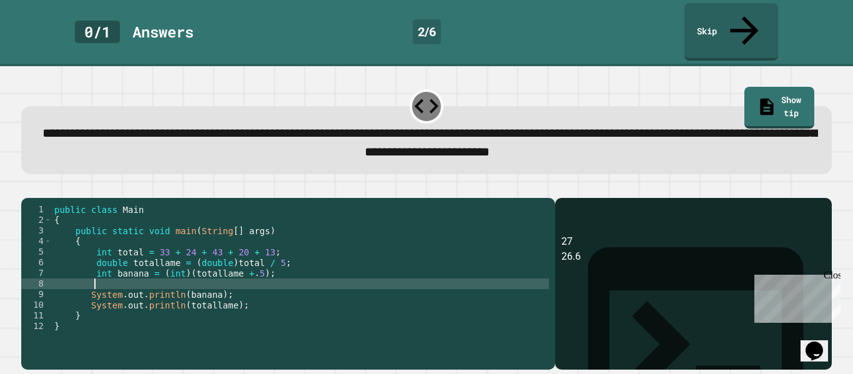
scroll to position [0, 4]
paste textarea "**********"
click at [242, 274] on div "public class Main { public static void main ( String [ ] args ) { int total = 3…" at bounding box center [300, 294] width 497 height 180
click at [194, 269] on div "public class Main { public static void main ( String [ ] args ) { int total = 3…" at bounding box center [300, 294] width 497 height 180
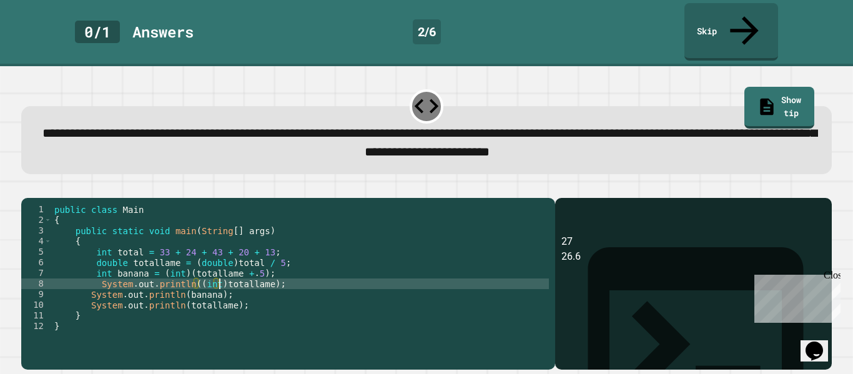
click at [27, 188] on icon "button" at bounding box center [27, 188] width 0 height 0
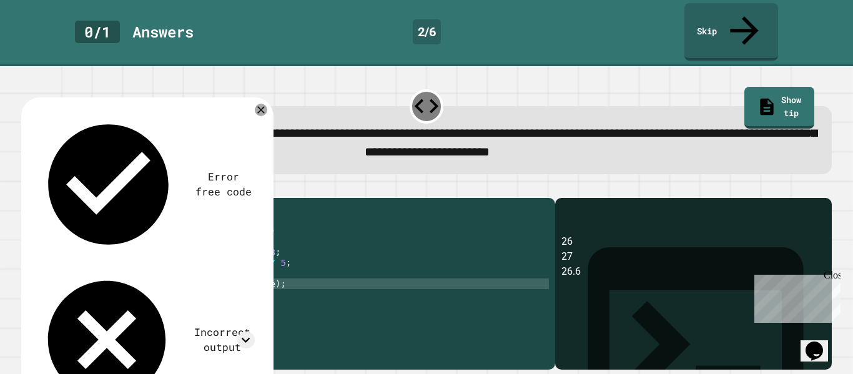
click at [465, 179] on div "**********" at bounding box center [426, 276] width 819 height 195
click at [262, 106] on icon at bounding box center [261, 110] width 9 height 9
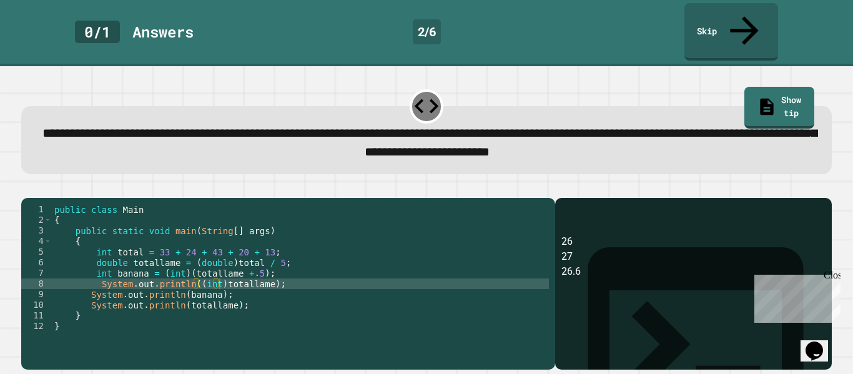
click at [100, 238] on div "public class Main { public static void main ( String [ ] args ) { int total = 3…" at bounding box center [300, 294] width 497 height 180
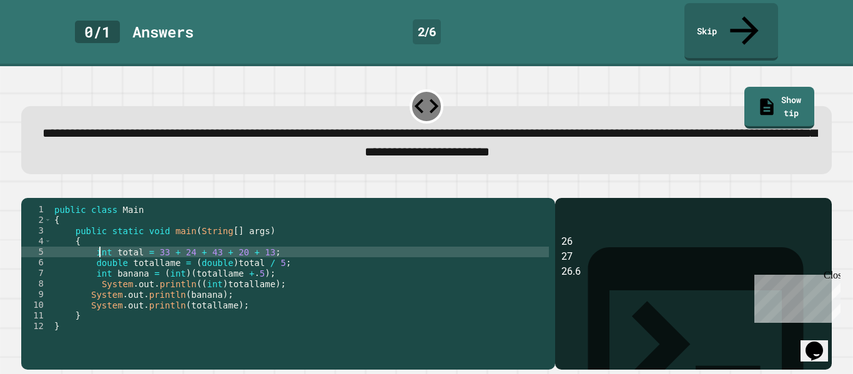
click at [100, 238] on div "public class Main { public static void main ( String [ ] args ) { int total = 3…" at bounding box center [300, 294] width 497 height 180
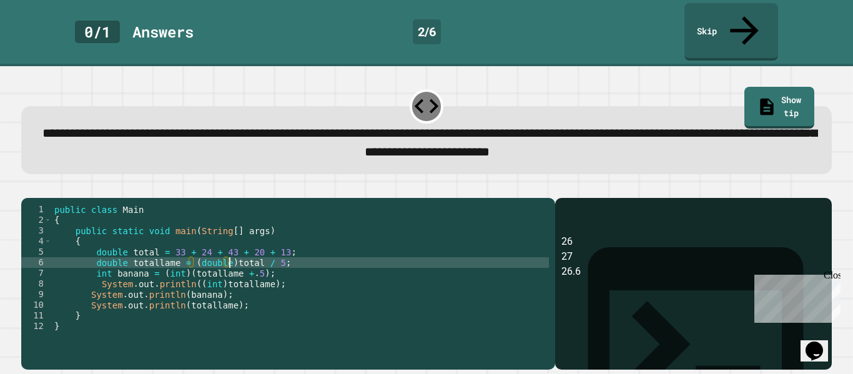
click at [231, 250] on div "public class Main { public static void main ( String [ ] args ) { double total …" at bounding box center [300, 294] width 497 height 180
type textarea "**********"
click at [37, 191] on icon "button" at bounding box center [35, 195] width 7 height 9
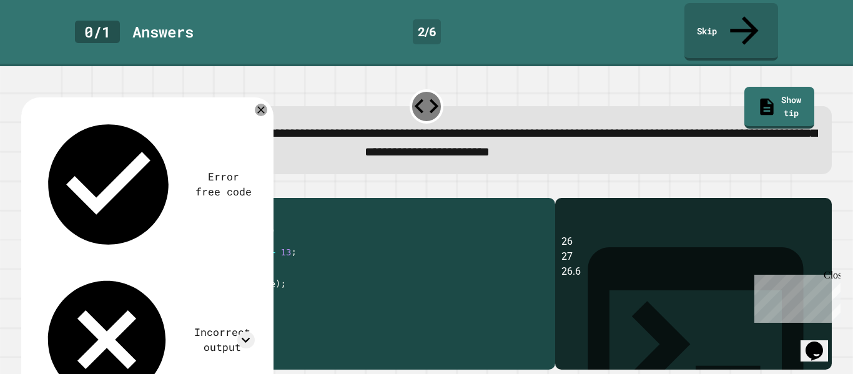
drag, startPoint x: 244, startPoint y: 250, endPoint x: 96, endPoint y: 254, distance: 148.1
click at [96, 254] on div "public class Main { public static void main ( String [ ] args ) { double total …" at bounding box center [300, 294] width 497 height 180
click at [242, 251] on div "public class Main { public static void main ( String [ ] args ) { double total …" at bounding box center [300, 283] width 497 height 159
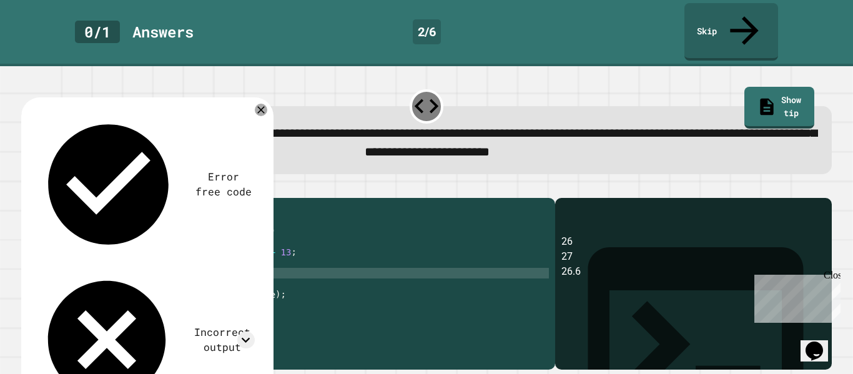
paste textarea "**********"
click at [116, 261] on div "public class Main { public static void main ( String [ ] args ) { double total …" at bounding box center [300, 294] width 497 height 180
click at [174, 262] on div "public class Main { public static void main ( String [ ] args ) { double total …" at bounding box center [300, 294] width 497 height 180
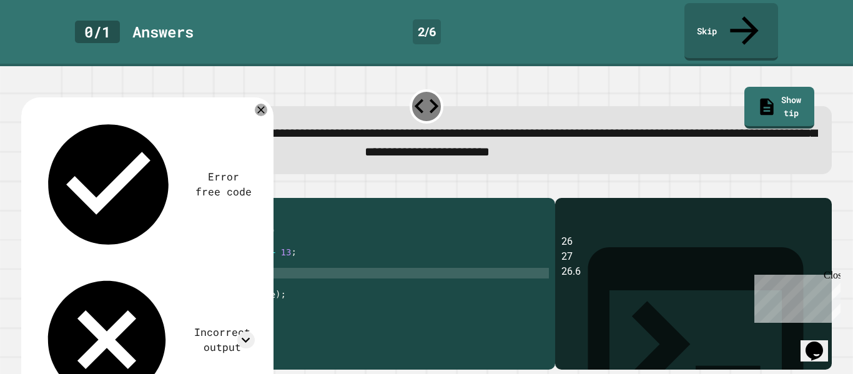
scroll to position [0, 19]
click at [158, 263] on div "public class Main { public static void main ( String [ ] args ) { double total …" at bounding box center [300, 294] width 497 height 180
click at [265, 284] on div "public class Main { public static void main ( String [ ] args ) { double total …" at bounding box center [300, 294] width 497 height 180
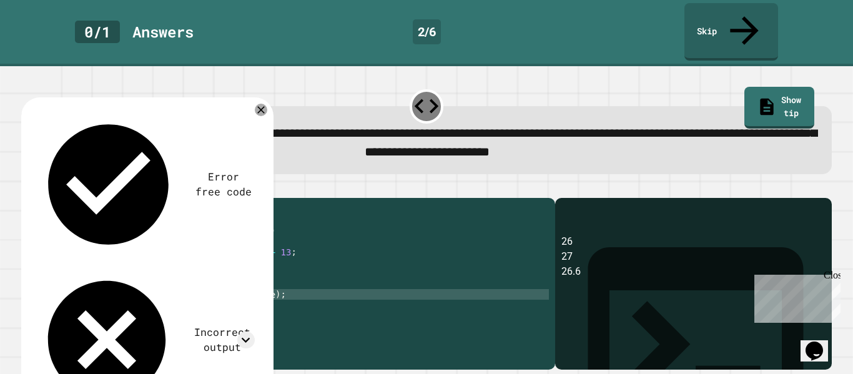
click at [219, 283] on div "public class Main { public static void main ( String [ ] args ) { double total …" at bounding box center [300, 294] width 497 height 180
click at [239, 284] on div "public class Main { public static void main ( String [ ] args ) { double total …" at bounding box center [300, 294] width 497 height 180
click at [27, 188] on icon "button" at bounding box center [27, 188] width 0 height 0
click at [362, 183] on div at bounding box center [426, 190] width 811 height 15
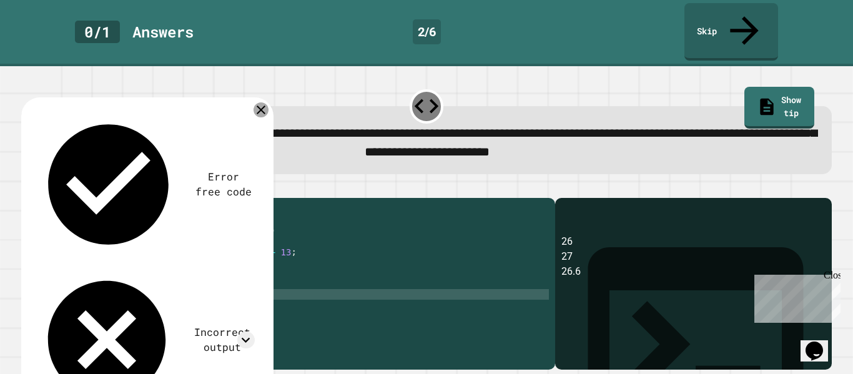
click at [263, 102] on icon at bounding box center [261, 109] width 15 height 15
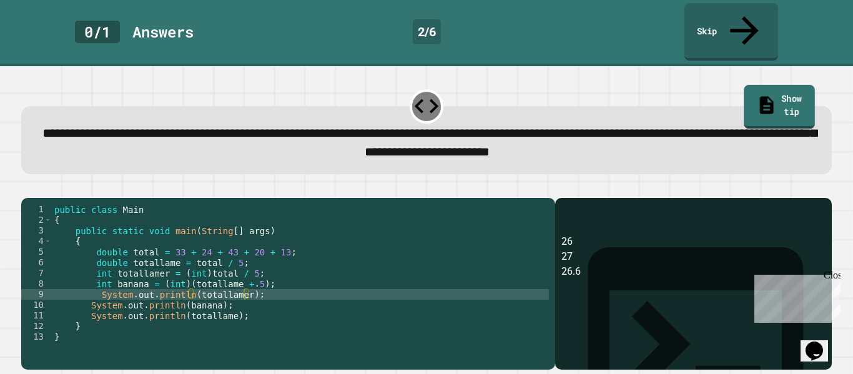
click at [785, 85] on link "Show tip" at bounding box center [779, 107] width 71 height 44
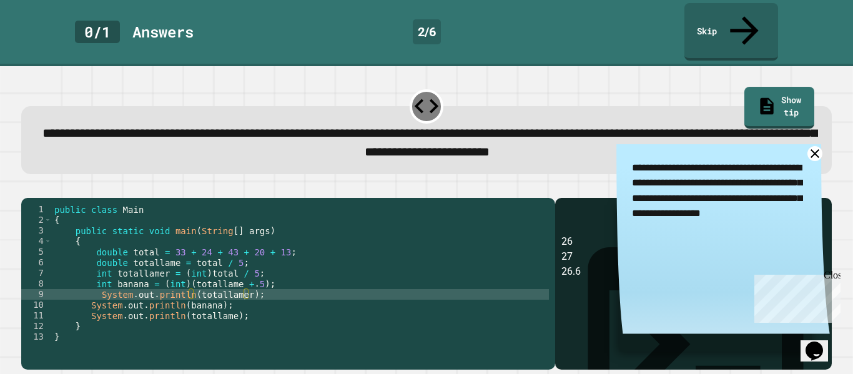
click at [812, 146] on icon at bounding box center [815, 154] width 16 height 16
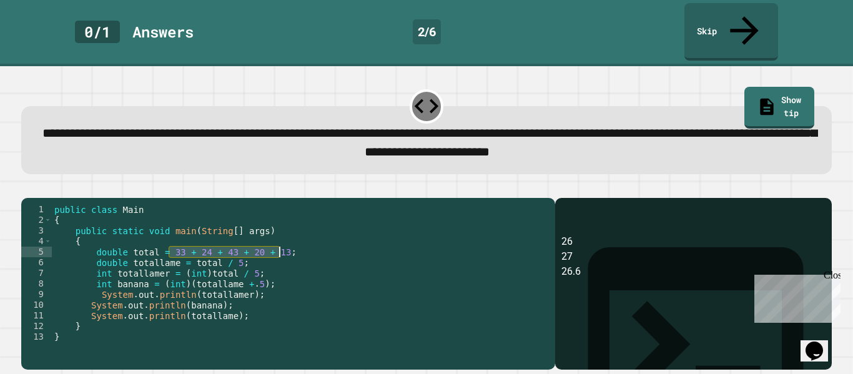
drag, startPoint x: 168, startPoint y: 240, endPoint x: 279, endPoint y: 240, distance: 111.1
click at [279, 240] on div "public class Main { public static void main ( String [ ] args ) { double total …" at bounding box center [300, 294] width 497 height 180
type textarea "**********"
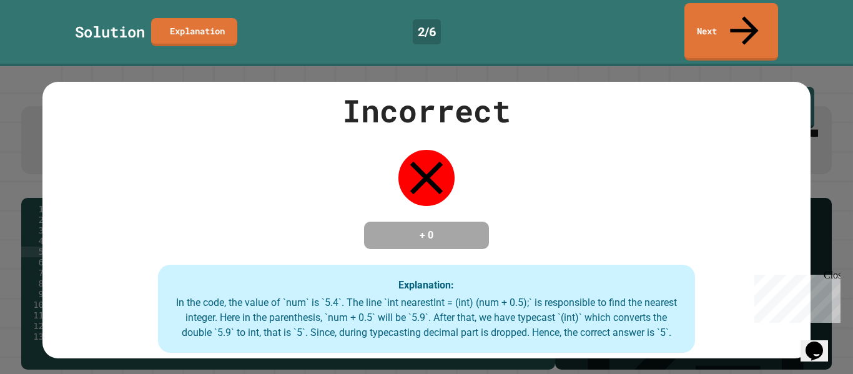
click at [418, 155] on icon at bounding box center [426, 178] width 56 height 56
click at [425, 161] on icon at bounding box center [426, 177] width 33 height 33
click at [833, 277] on div "Close" at bounding box center [832, 278] width 16 height 16
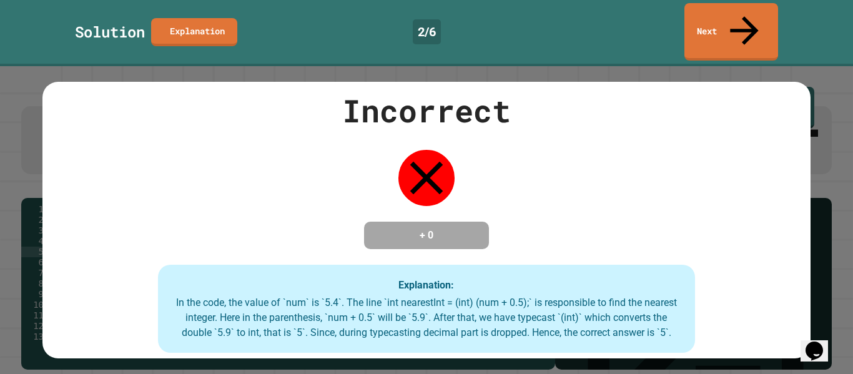
click at [436, 161] on icon at bounding box center [426, 178] width 56 height 56
click at [435, 161] on icon at bounding box center [426, 178] width 56 height 56
click at [717, 7] on link "Next" at bounding box center [731, 31] width 92 height 61
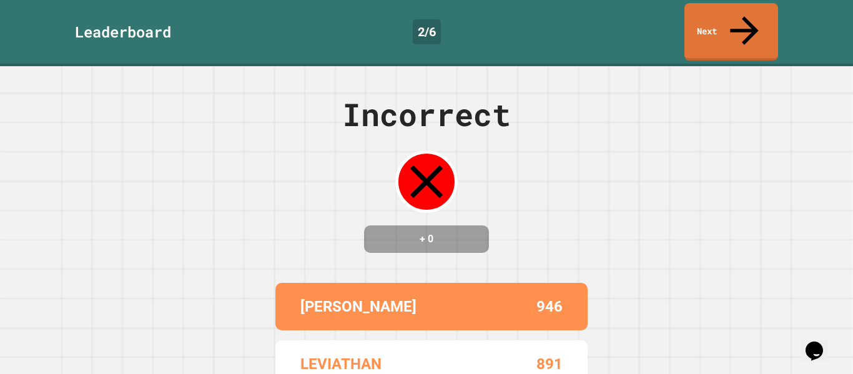
scroll to position [1, 0]
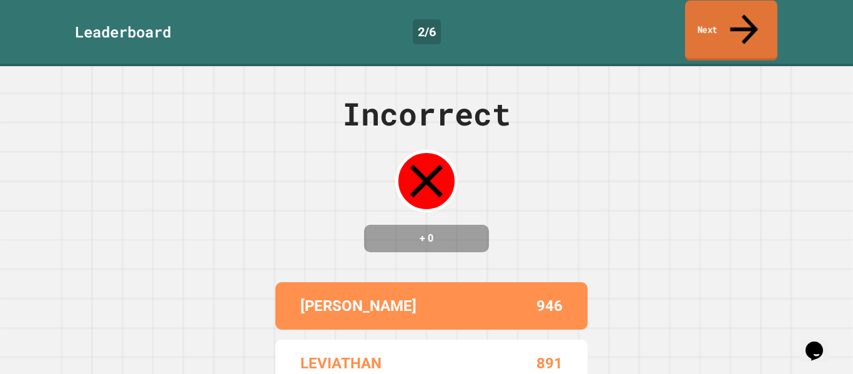
click at [737, 13] on icon at bounding box center [744, 29] width 42 height 44
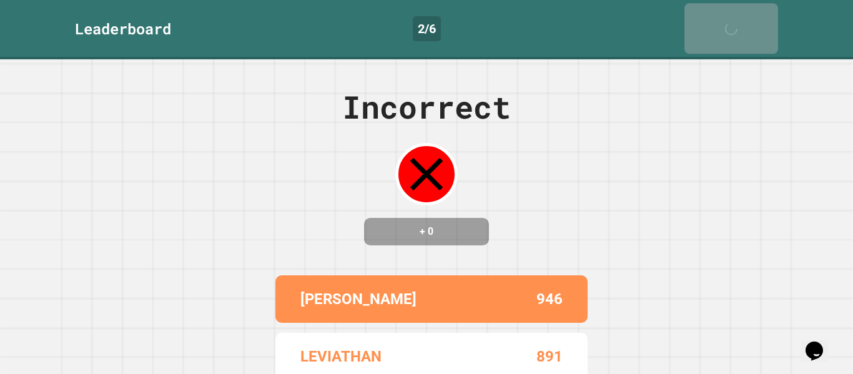
scroll to position [0, 0]
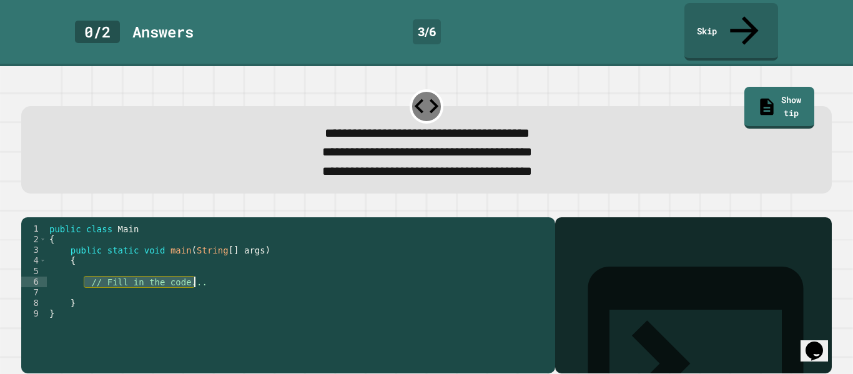
drag, startPoint x: 87, startPoint y: 270, endPoint x: 197, endPoint y: 274, distance: 109.9
click at [197, 274] on div "public class Main { public static void main ( String [ ] args ) { // Fill in th…" at bounding box center [298, 303] width 502 height 159
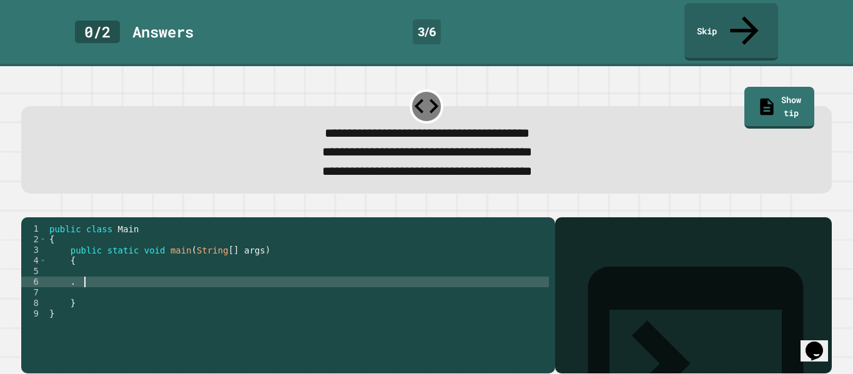
type textarea "*"
paste textarea "**********"
type textarea "**********"
type textarea "*"
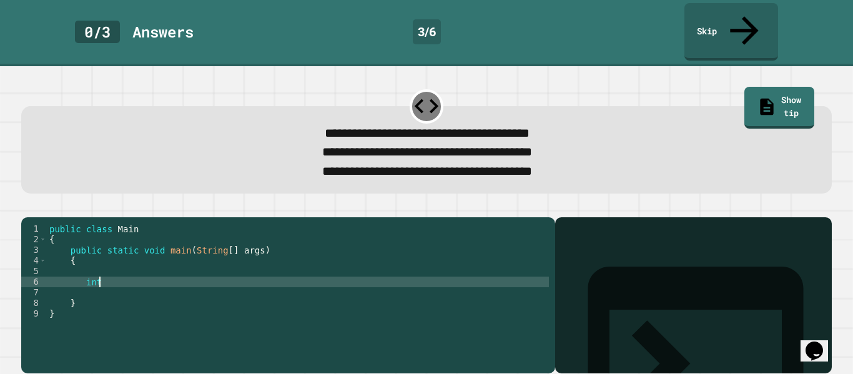
scroll to position [0, 6]
type textarea "*"
click at [297, 270] on div "public class Main { public static void main ( String [ ] args ) { System . out …" at bounding box center [298, 303] width 502 height 159
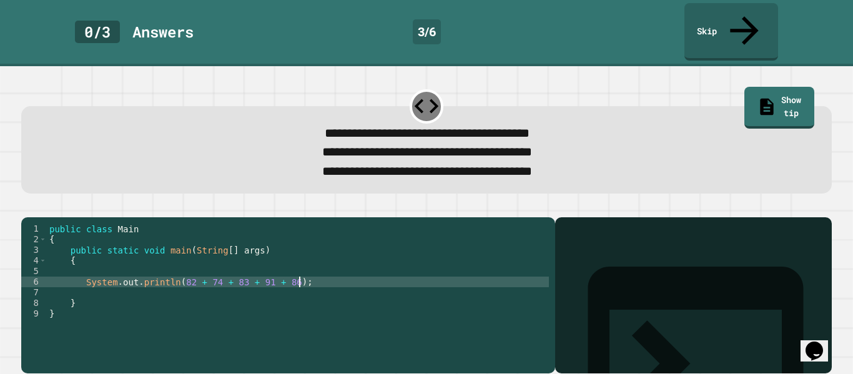
click at [289, 270] on div "public class Main { public static void main ( String [ ] args ) { System . out …" at bounding box center [298, 303] width 502 height 159
click at [288, 272] on div "public class Main { public static void main ( String [ ] args ) { System . out …" at bounding box center [298, 303] width 502 height 159
click at [180, 274] on div "public class Main { public static void main ( String [ ] args ) { System . out …" at bounding box center [298, 303] width 502 height 159
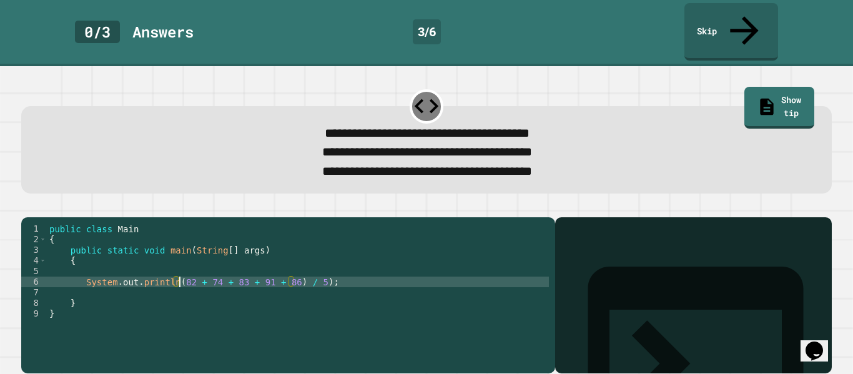
scroll to position [0, 17]
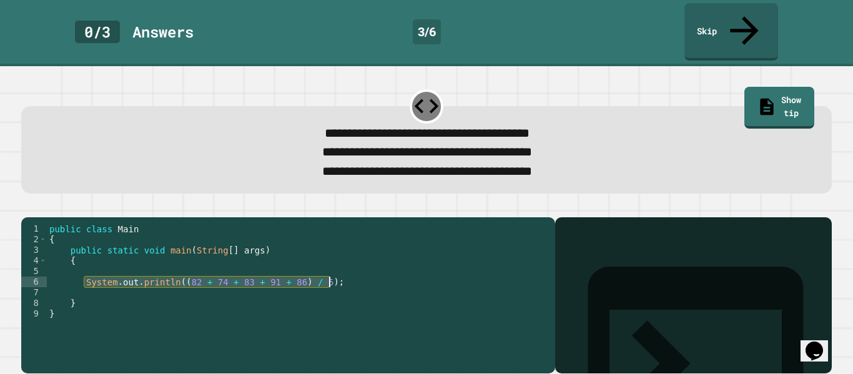
drag, startPoint x: 86, startPoint y: 273, endPoint x: 337, endPoint y: 271, distance: 250.4
click at [337, 271] on div "public class Main { public static void main ( String [ ] args ) { System . out …" at bounding box center [298, 303] width 502 height 159
type textarea "**********"
click at [300, 276] on div "public class Main { public static void main ( String [ ] args ) { System . out …" at bounding box center [298, 293] width 502 height 138
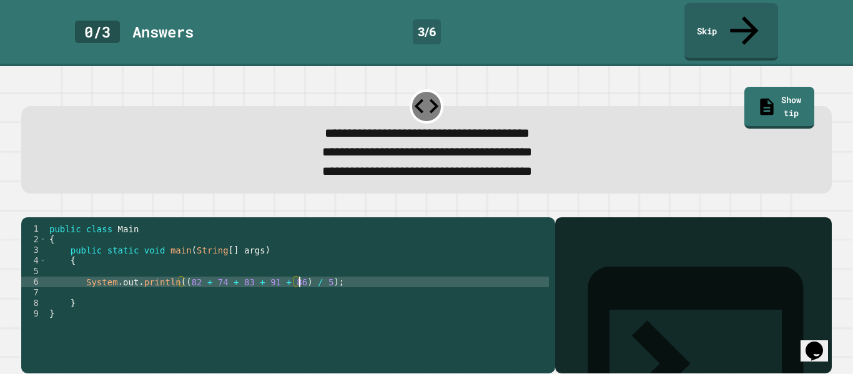
click at [290, 283] on div "public class Main { public static void main ( String [ ] args ) { System . out …" at bounding box center [298, 303] width 502 height 159
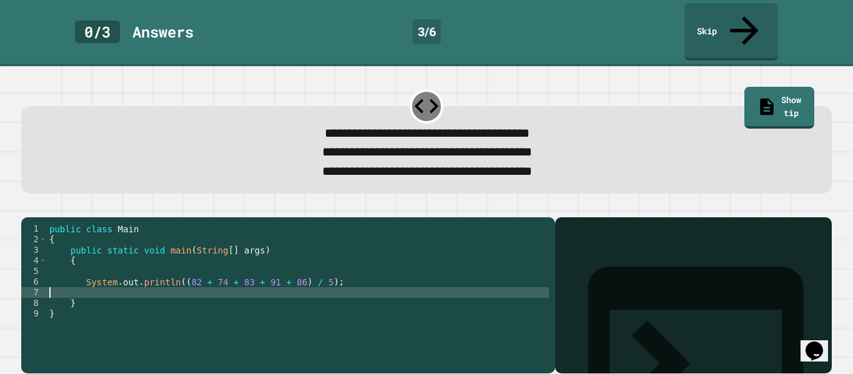
paste textarea "**********"
click at [282, 283] on div "public class Main { public static void main ( String [ ] args ) { System . out …" at bounding box center [298, 303] width 502 height 159
click at [49, 282] on div "public class Main { public static void main ( String [ ] args ) { System . out …" at bounding box center [298, 303] width 502 height 159
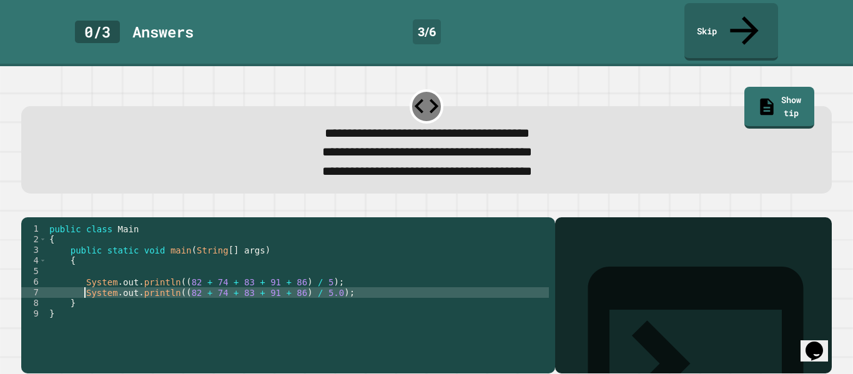
type textarea "**********"
click at [27, 207] on icon "button" at bounding box center [27, 207] width 0 height 0
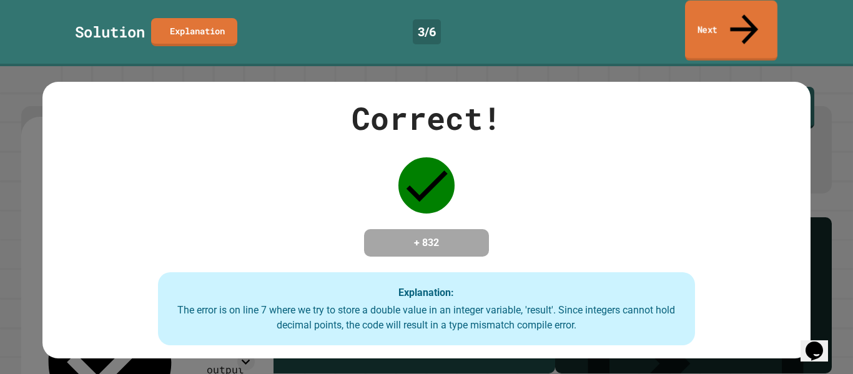
click at [755, 7] on link "Next" at bounding box center [731, 31] width 92 height 61
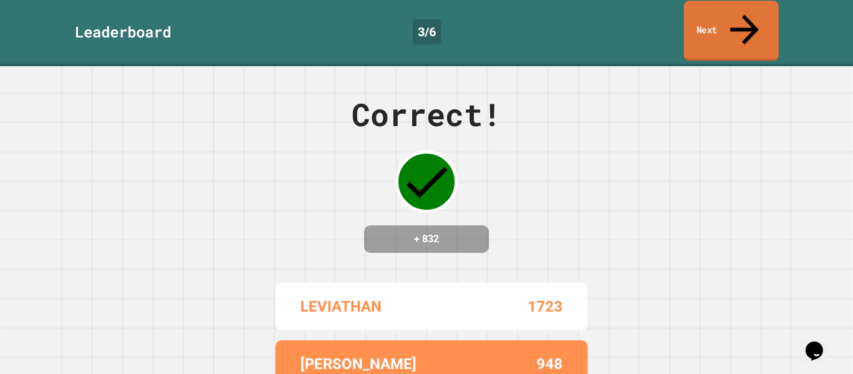
click at [736, 18] on link "Next" at bounding box center [731, 31] width 95 height 61
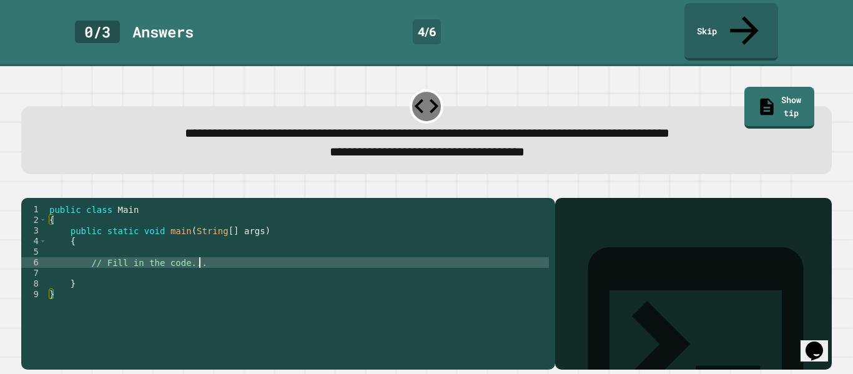
click at [199, 255] on div "public class Main { public static void main ( String [ ] args ) { // Fill in th…" at bounding box center [298, 294] width 502 height 180
drag, startPoint x: 199, startPoint y: 255, endPoint x: 89, endPoint y: 253, distance: 110.5
click at [89, 253] on div "public class Main { public static void main ( String [ ] args ) { // Fill in th…" at bounding box center [298, 294] width 502 height 180
type textarea "**********"
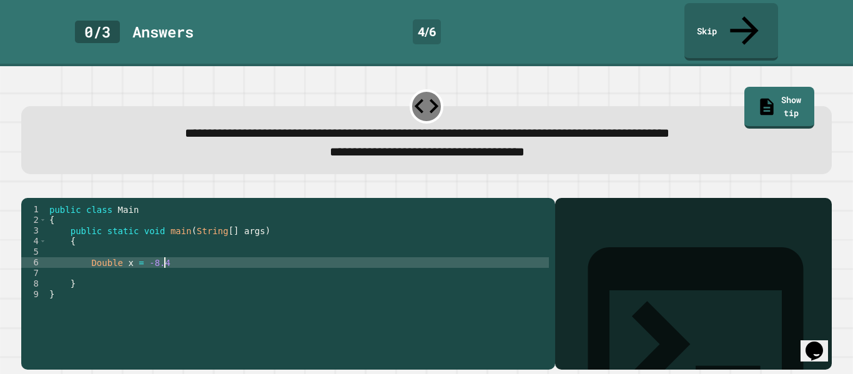
click at [170, 251] on div "public class Main { public static void main ( String [ ] args ) { Double x = -8…" at bounding box center [298, 294] width 502 height 180
type textarea "*"
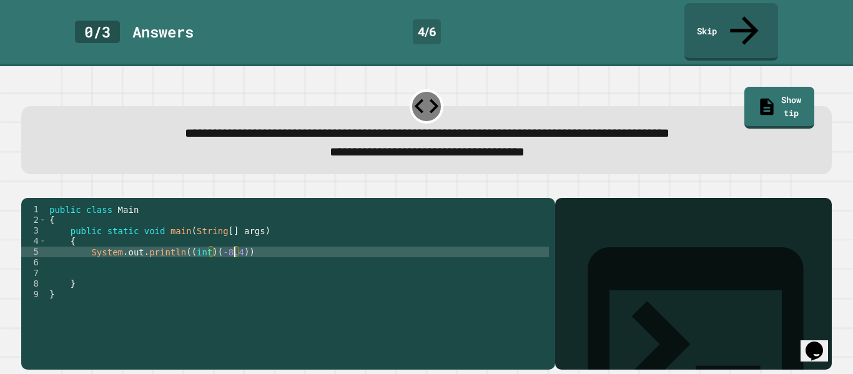
scroll to position [0, 24]
click at [257, 239] on div "public class Main { public static void main ( String [ ] args ) { System . out …" at bounding box center [298, 294] width 502 height 180
type textarea "**********"
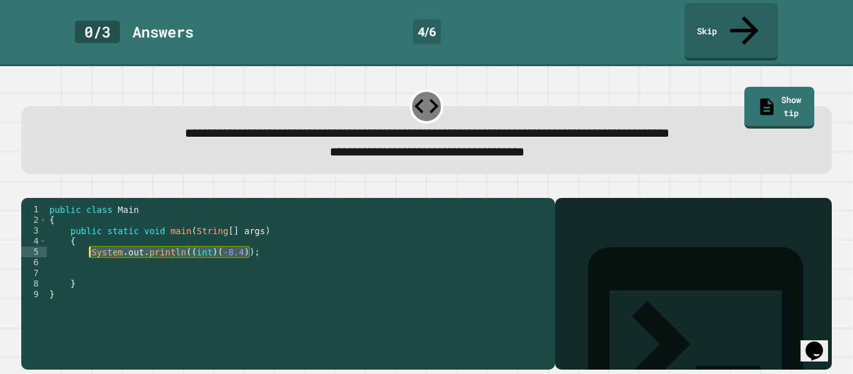
drag, startPoint x: 250, startPoint y: 243, endPoint x: 88, endPoint y: 240, distance: 162.4
click at [88, 240] on div "public class Main { public static void main ( String [ ] args ) { System . out …" at bounding box center [298, 294] width 502 height 180
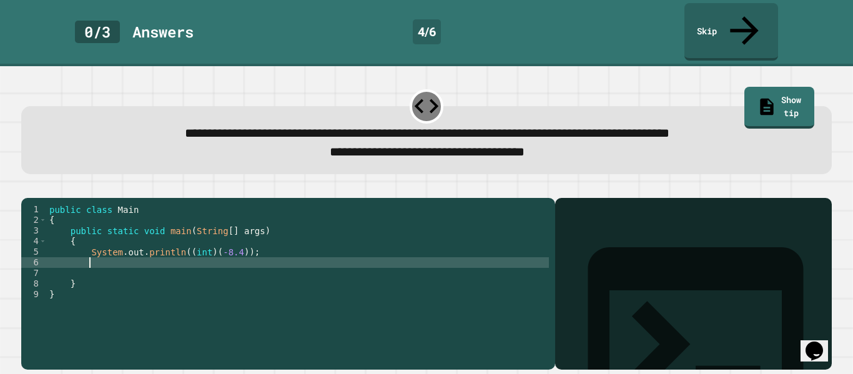
click at [110, 255] on div "public class Main { public static void main ( String [ ] args ) { System . out …" at bounding box center [298, 294] width 502 height 180
paste textarea "**********"
type textarea "**********"
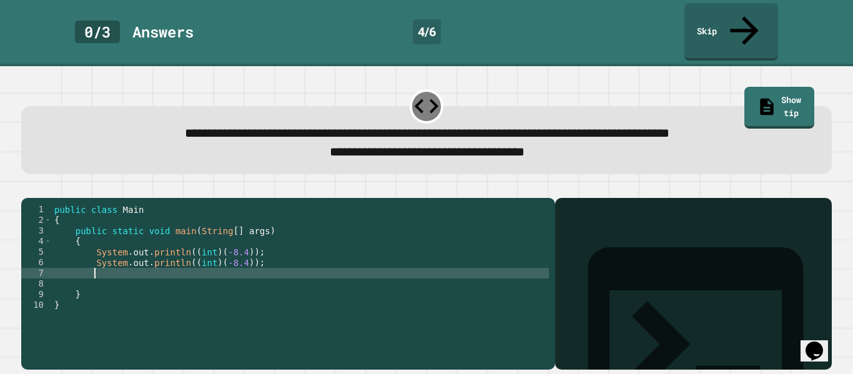
paste textarea "**********"
type textarea "**********"
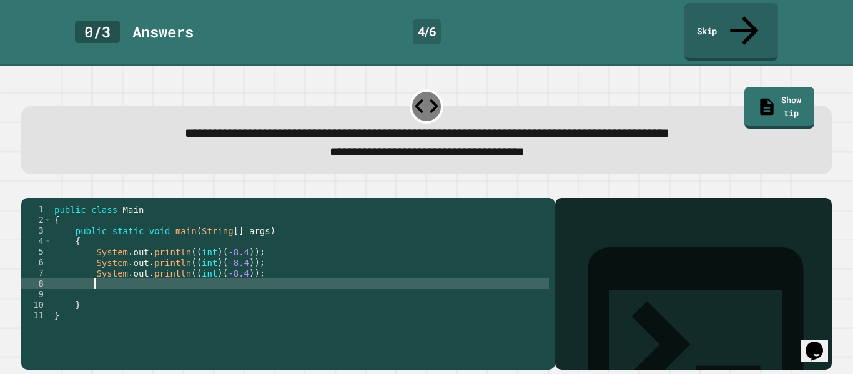
paste textarea "**********"
type textarea "**********"
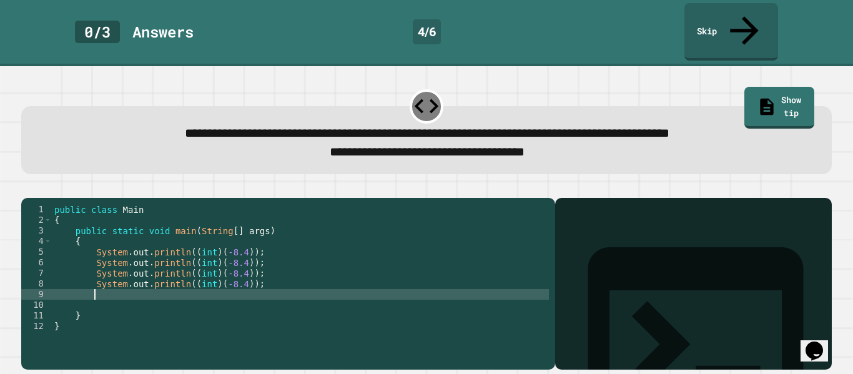
paste textarea "**********"
type textarea "**********"
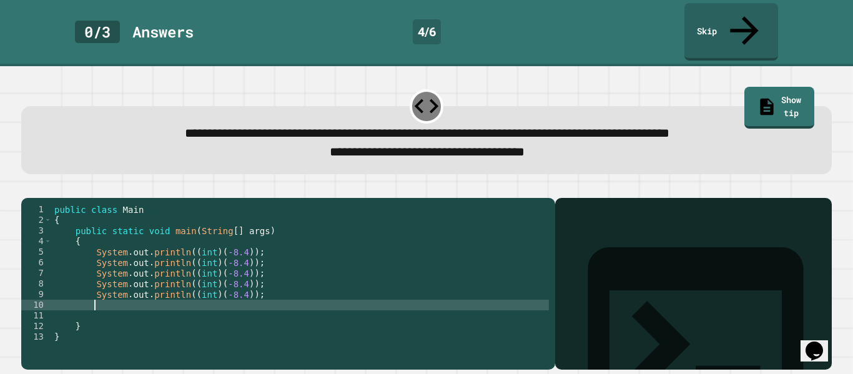
paste textarea "**********"
click at [232, 250] on div "public class Main { public static void main ( String [ ] args ) { System . out …" at bounding box center [300, 294] width 497 height 180
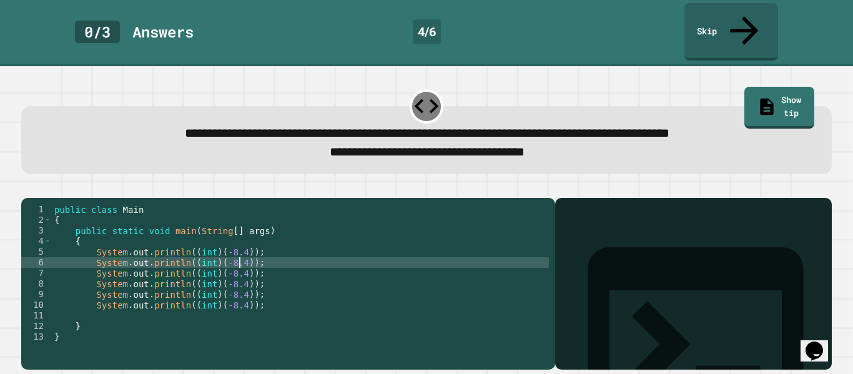
click at [240, 251] on div "public class Main { public static void main ( String [ ] args ) { System . out …" at bounding box center [300, 294] width 497 height 180
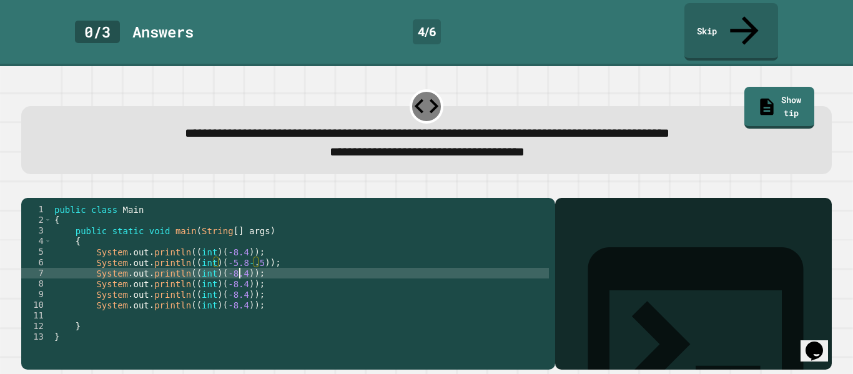
click at [240, 263] on div "public class Main { public static void main ( String [ ] args ) { System . out …" at bounding box center [300, 294] width 497 height 180
click at [240, 274] on div "public class Main { public static void main ( String [ ] args ) { System . out …" at bounding box center [300, 294] width 497 height 180
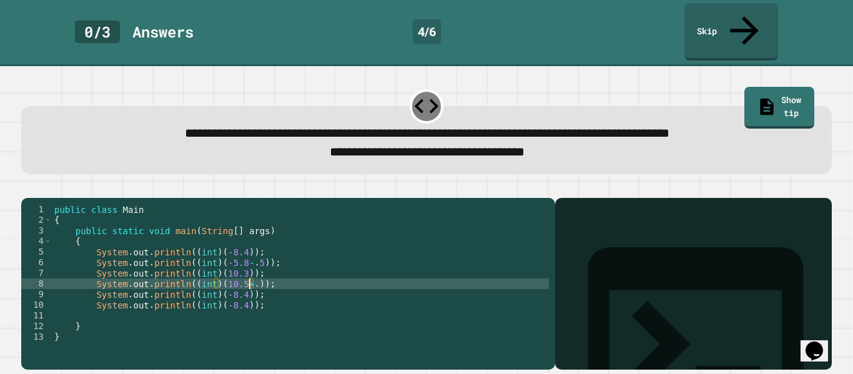
scroll to position [0, 26]
click at [239, 285] on div "public class Main { public static void main ( String [ ] args ) { System . out …" at bounding box center [300, 294] width 497 height 180
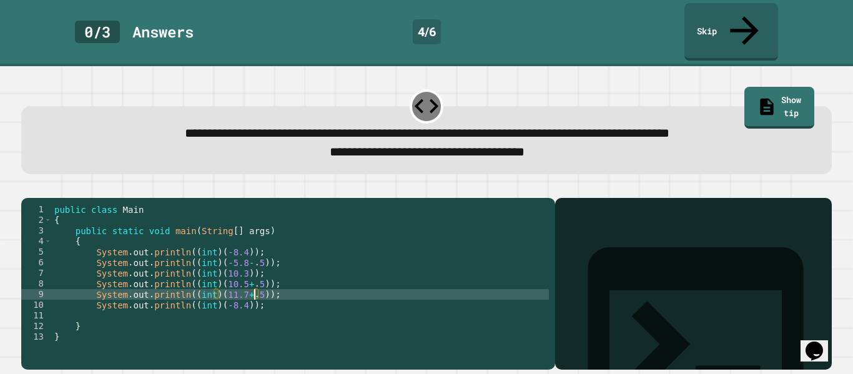
click at [242, 295] on div "public class Main { public static void main ( String [ ] args ) { System . out …" at bounding box center [300, 294] width 497 height 180
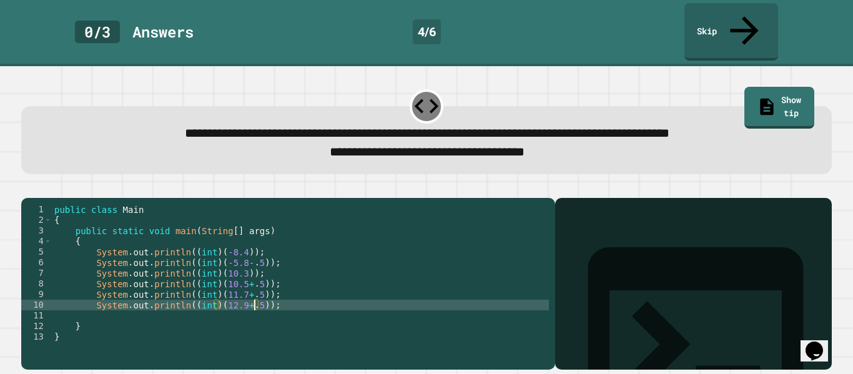
type textarea "**********"
click at [39, 191] on icon "button" at bounding box center [35, 195] width 7 height 9
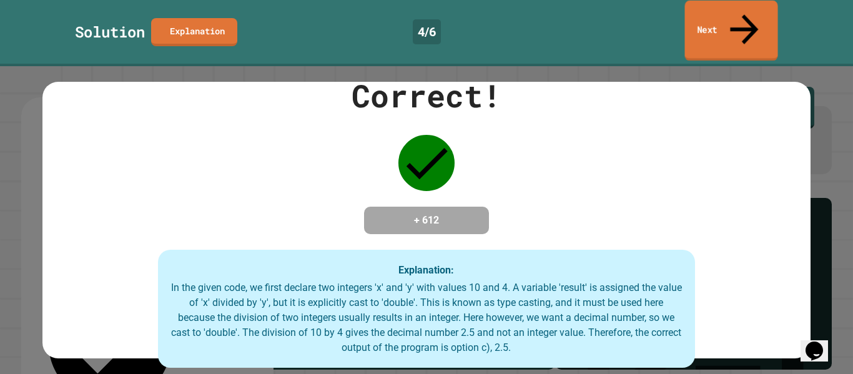
click at [739, 16] on icon at bounding box center [744, 29] width 42 height 44
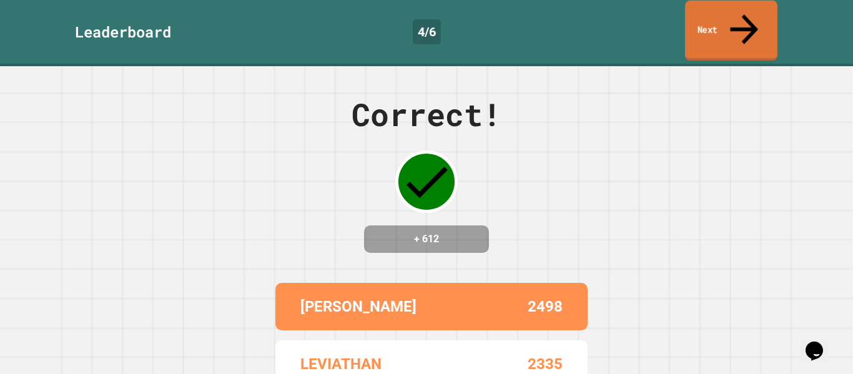
click at [739, 16] on icon at bounding box center [744, 29] width 42 height 44
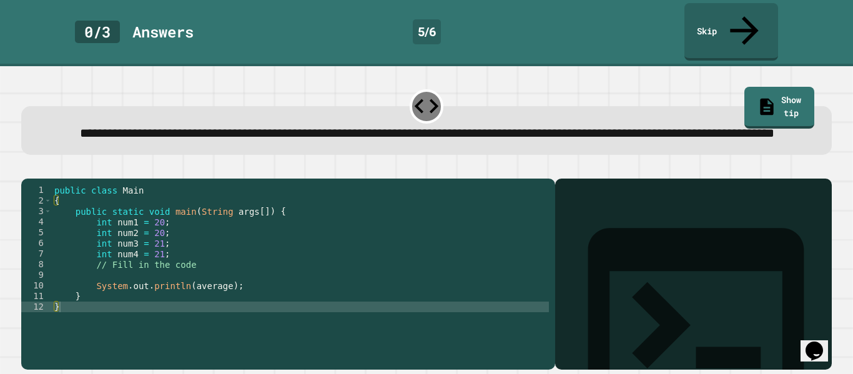
click at [172, 280] on div "public class Main { public static void main ( String args [ ]) { int num1 = 20 …" at bounding box center [300, 275] width 497 height 180
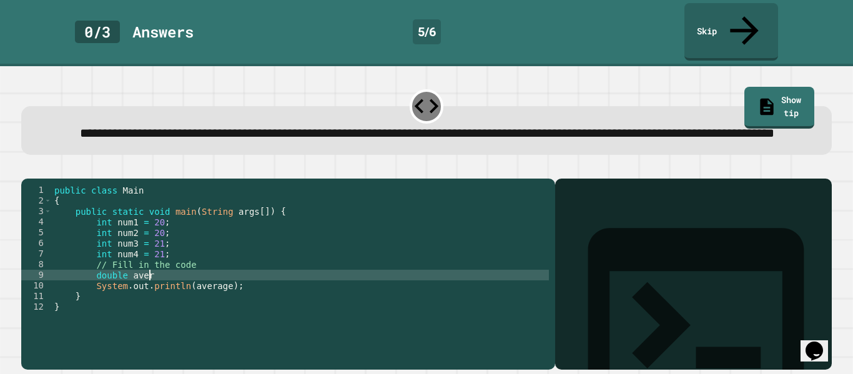
scroll to position [0, 11]
click at [420, 290] on div "public class Main { public static void main ( String args [ ]) { int num1 = 20 …" at bounding box center [300, 275] width 497 height 180
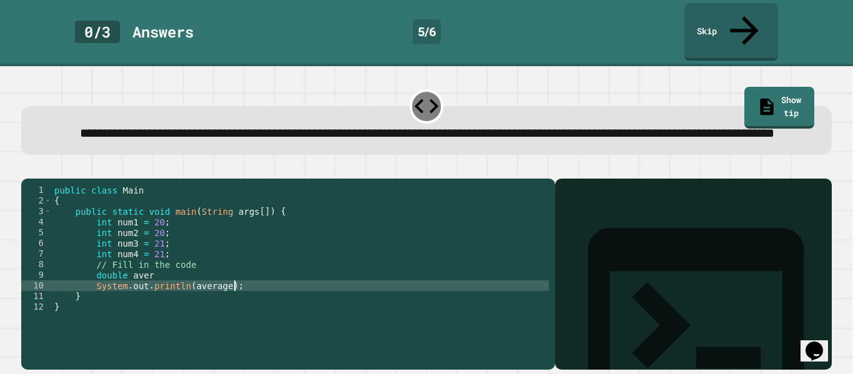
click at [276, 287] on div "public class Main { public static void main ( String args [ ]) { int num1 = 20 …" at bounding box center [300, 275] width 497 height 180
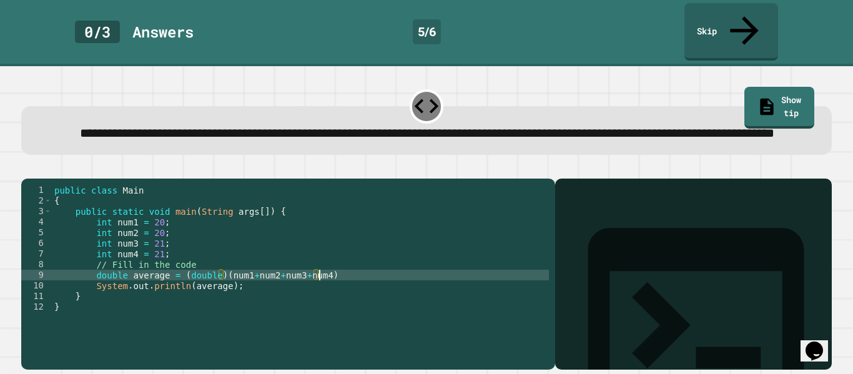
scroll to position [0, 33]
click at [225, 285] on div "public class Main { public static void main ( String args [ ]) { int num1 = 20 …" at bounding box center [300, 275] width 497 height 180
click at [327, 284] on div "public class Main { public static void main ( String args [ ]) { int num1 = 20 …" at bounding box center [300, 275] width 497 height 180
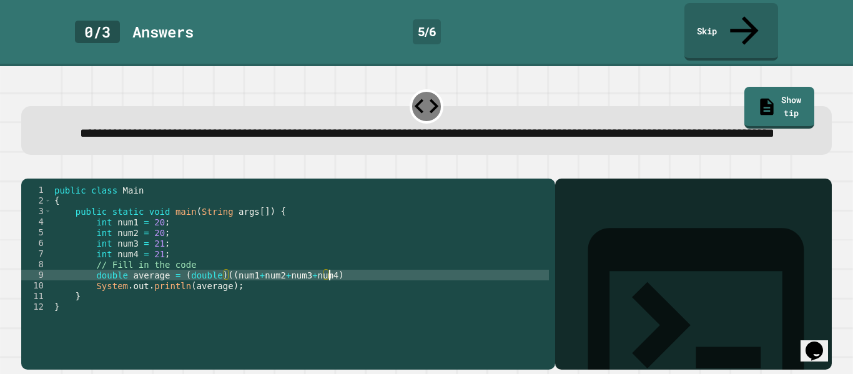
click at [229, 283] on div "public class Main { public static void main ( String args [ ]) { int num1 = 20 …" at bounding box center [300, 275] width 497 height 180
click at [332, 282] on div "public class Main { public static void main ( String args [ ]) { int num1 = 20 …" at bounding box center [300, 275] width 497 height 180
type textarea "**********"
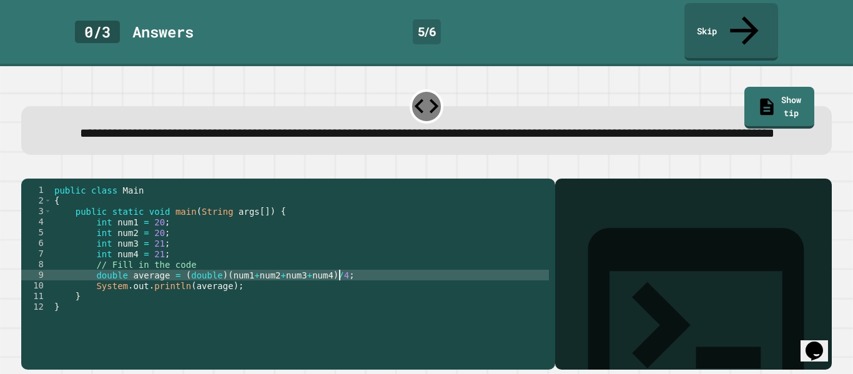
click at [27, 169] on icon "button" at bounding box center [27, 169] width 0 height 0
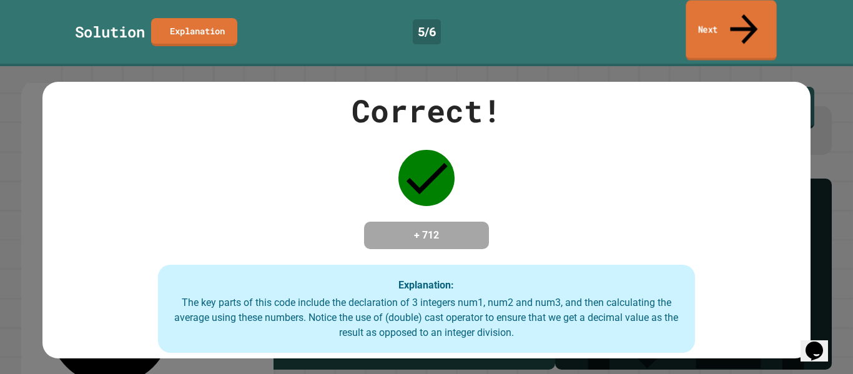
click at [716, 18] on link "Next" at bounding box center [731, 30] width 91 height 61
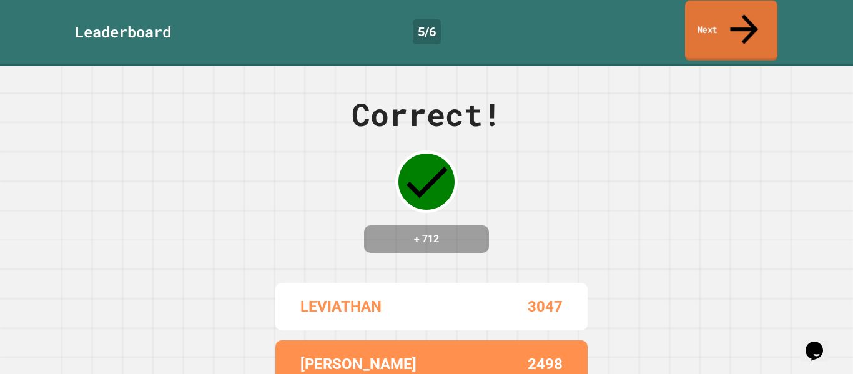
click at [716, 18] on link "Next" at bounding box center [731, 31] width 92 height 61
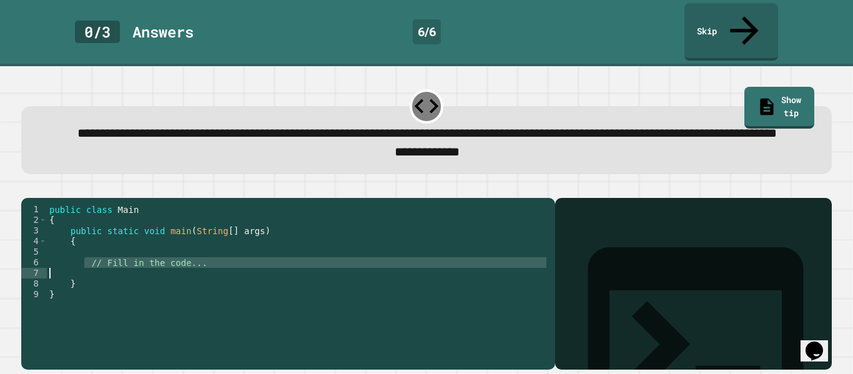
drag, startPoint x: 86, startPoint y: 270, endPoint x: 218, endPoint y: 275, distance: 131.9
click at [218, 275] on div "public class Main { public static void main ( String [ ] args ) { // Fill in th…" at bounding box center [298, 283] width 502 height 159
type textarea "**********"
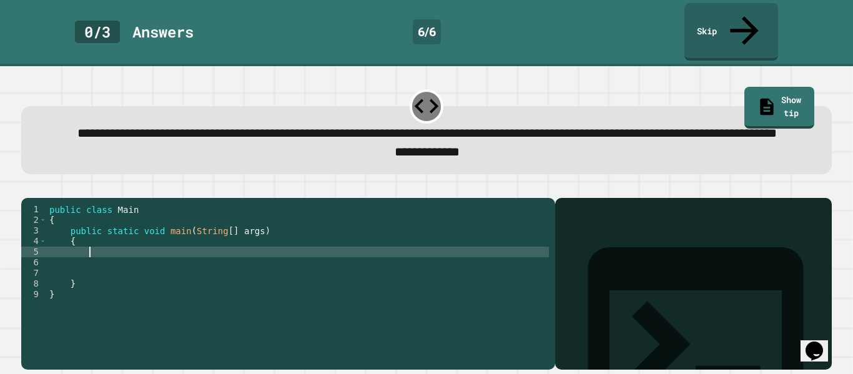
paste textarea "**********"
click at [202, 260] on div "public class Main { public static void main ( String [ ] args ) { System . out …" at bounding box center [298, 283] width 502 height 159
click at [207, 261] on div "public class Main { public static void main ( String [ ] args ) { System . out …" at bounding box center [298, 283] width 502 height 159
click at [239, 265] on div "public class Main { public static void main ( String [ ] args ) { System . out …" at bounding box center [298, 283] width 502 height 159
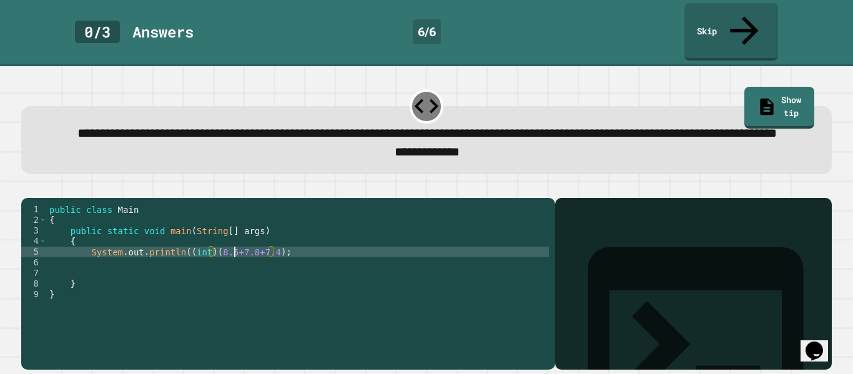
click at [232, 262] on div "public class Main { public static void main ( String [ ] args ) { System . out …" at bounding box center [298, 283] width 502 height 159
click at [230, 260] on div "public class Main { public static void main ( String [ ] args ) { System . out …" at bounding box center [298, 283] width 502 height 159
click at [292, 263] on div "public class Main { public static void main ( String [ ] args ) { System . out …" at bounding box center [298, 283] width 502 height 159
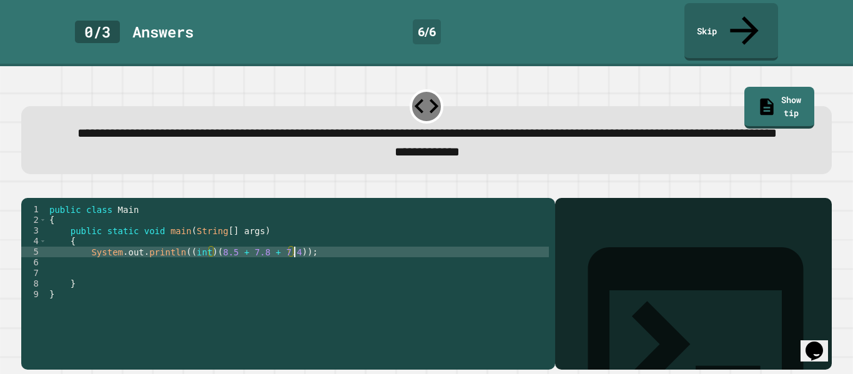
click at [213, 265] on div "public class Main { public static void main ( String [ ] args ) { System . out …" at bounding box center [298, 283] width 502 height 159
click at [300, 261] on div "public class Main { public static void main ( String [ ] args ) { System . out …" at bounding box center [298, 283] width 502 height 159
click at [27, 188] on button "button" at bounding box center [27, 188] width 0 height 0
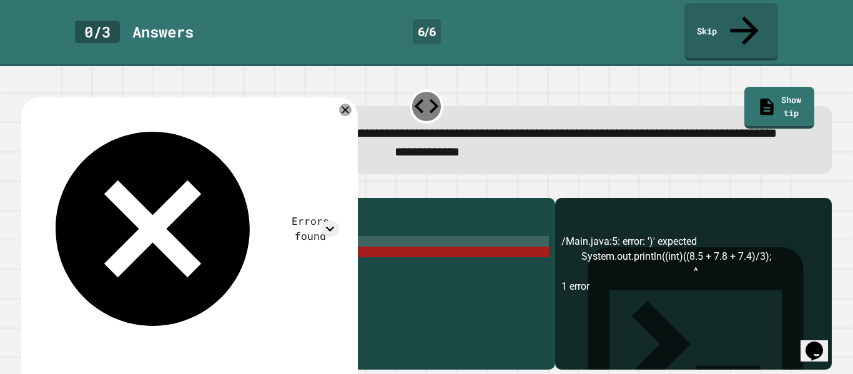
click at [309, 254] on div "public class Main { public static void main ( String [ ] args ) { System . out …" at bounding box center [298, 283] width 502 height 159
click at [309, 259] on div "public class Main { public static void main ( String [ ] args ) { System . out …" at bounding box center [298, 283] width 502 height 159
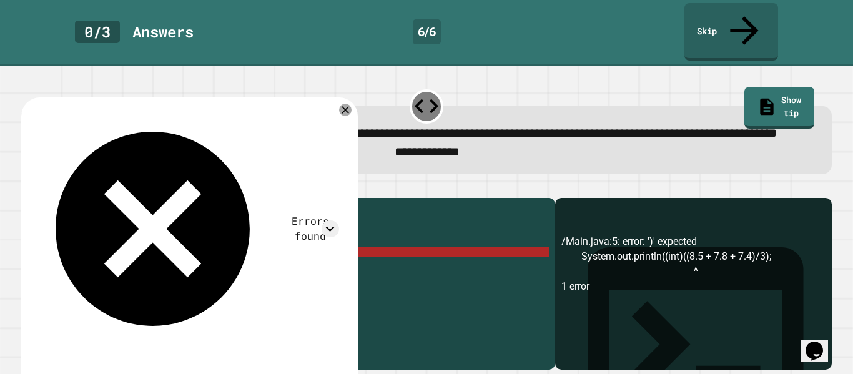
scroll to position [0, 34]
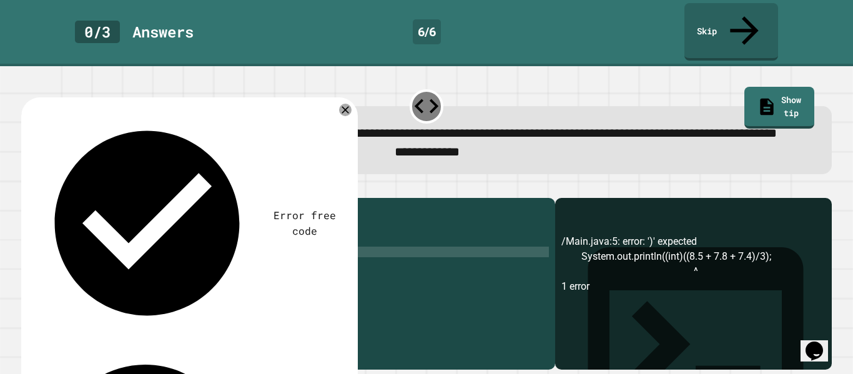
click at [27, 188] on icon "button" at bounding box center [27, 188] width 0 height 0
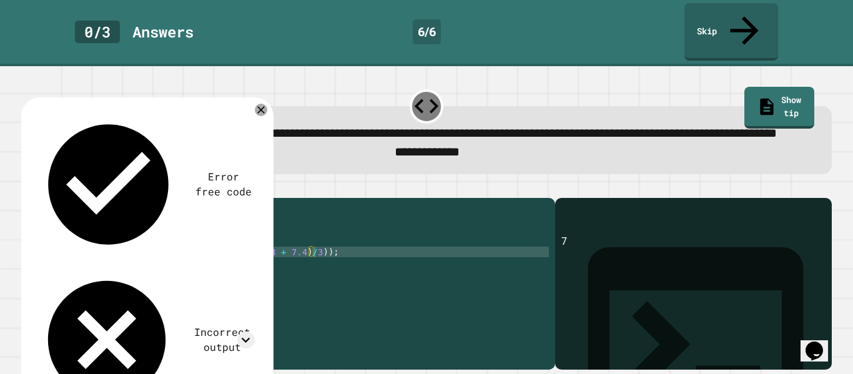
click at [309, 262] on div "public class Main { public static void main ( String [ ] args ) { System . out …" at bounding box center [298, 283] width 502 height 159
click at [295, 260] on div "public class Main { public static void main ( String [ ] args ) { System . out …" at bounding box center [298, 283] width 502 height 159
click at [310, 262] on div "public class Main { public static void main ( String [ ] args ) { System . out …" at bounding box center [298, 283] width 502 height 159
type textarea "**********"
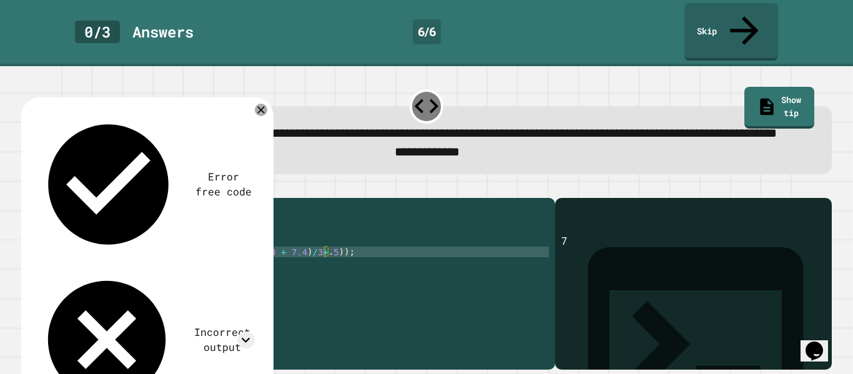
click at [27, 188] on button "button" at bounding box center [27, 188] width 0 height 0
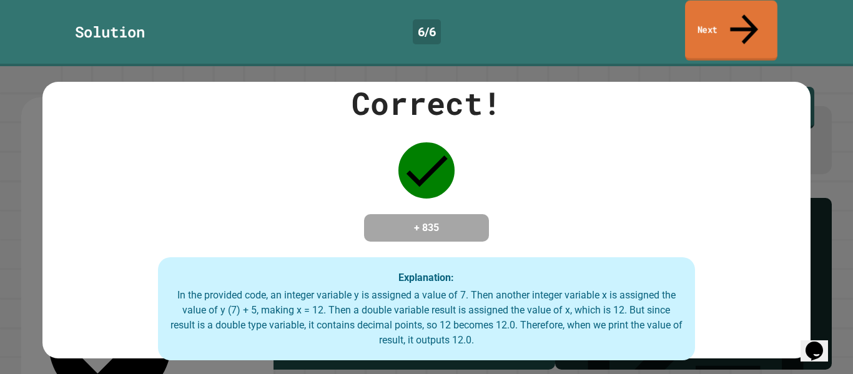
click at [699, 9] on link "Next" at bounding box center [731, 31] width 92 height 61
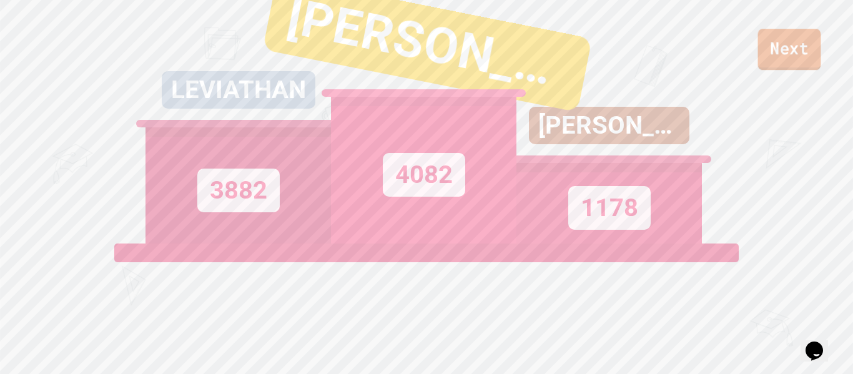
click at [803, 41] on link "Next" at bounding box center [789, 49] width 63 height 41
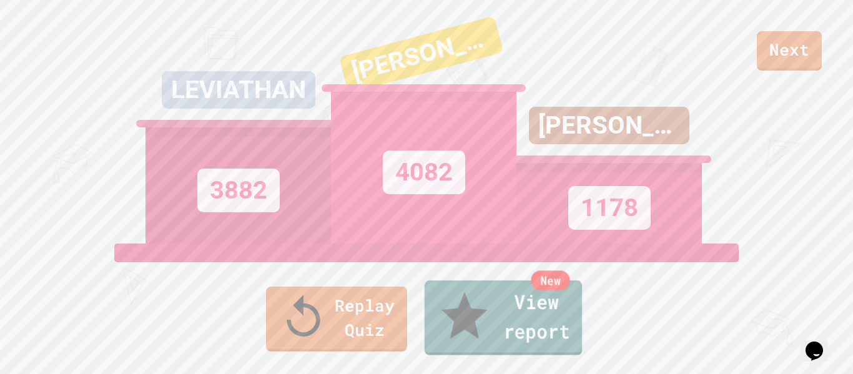
click at [518, 337] on link "New View report" at bounding box center [503, 317] width 157 height 75
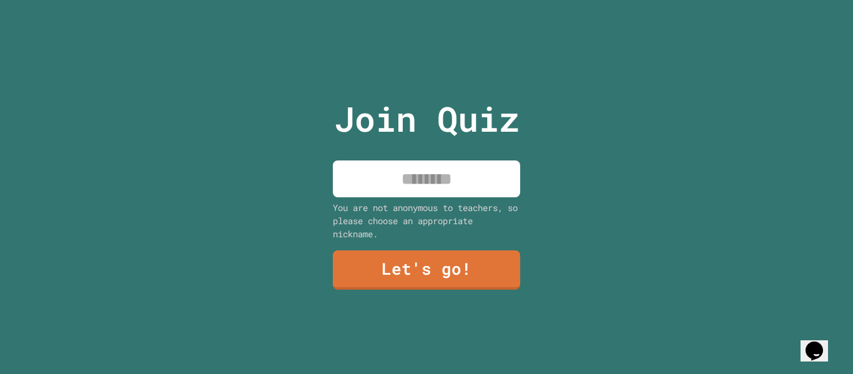
click at [423, 190] on input at bounding box center [426, 178] width 187 height 37
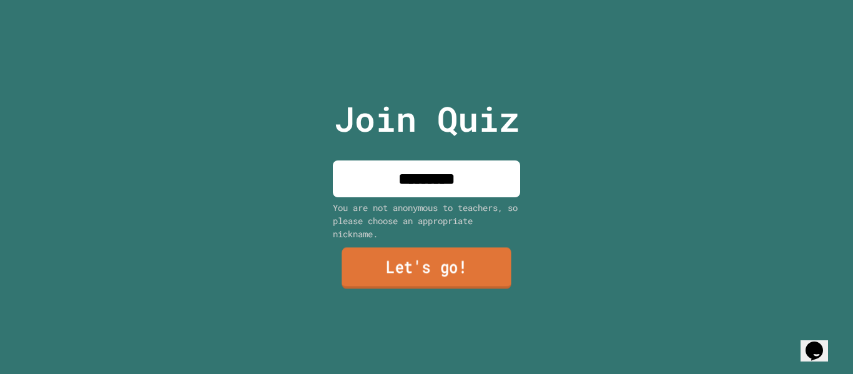
type input "*********"
click at [448, 269] on link "Let's go!" at bounding box center [427, 268] width 170 height 41
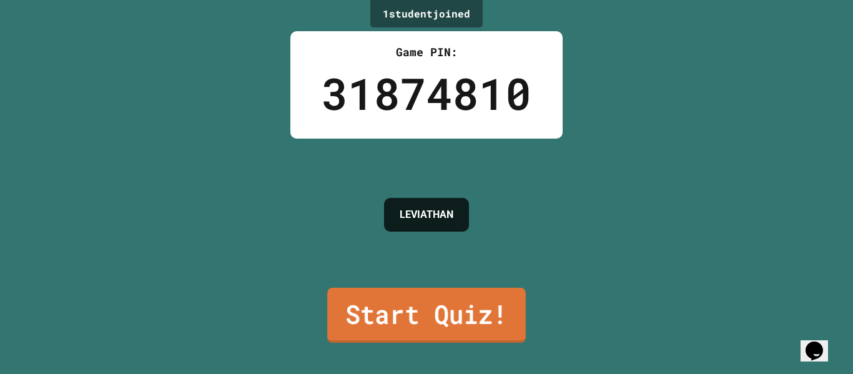
click at [465, 320] on link "Start Quiz!" at bounding box center [426, 315] width 199 height 55
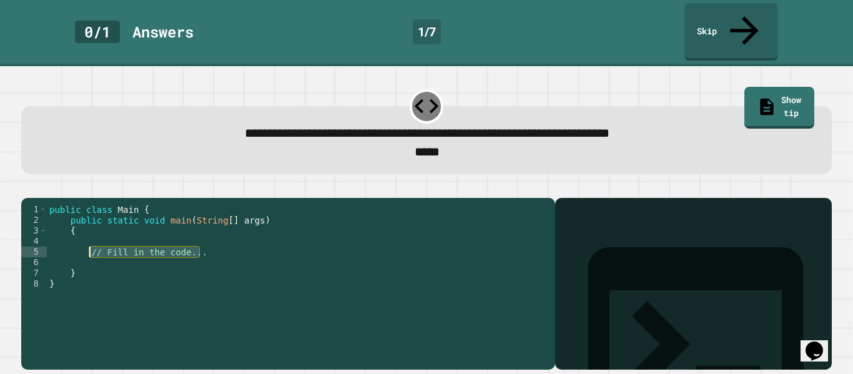
drag, startPoint x: 205, startPoint y: 240, endPoint x: 91, endPoint y: 239, distance: 114.3
click at [91, 239] on div "public class Main { public static void main ( String [ ] args ) { // Fill in th…" at bounding box center [298, 294] width 502 height 180
paste textarea "**********"
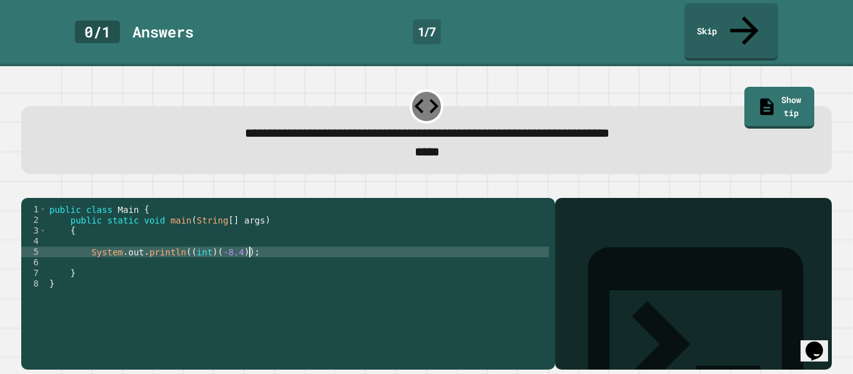
click at [237, 240] on div "public class Main { public static void main ( String [ ] args ) { System . out …" at bounding box center [298, 294] width 502 height 180
type textarea "**********"
click at [27, 188] on button "button" at bounding box center [27, 188] width 0 height 0
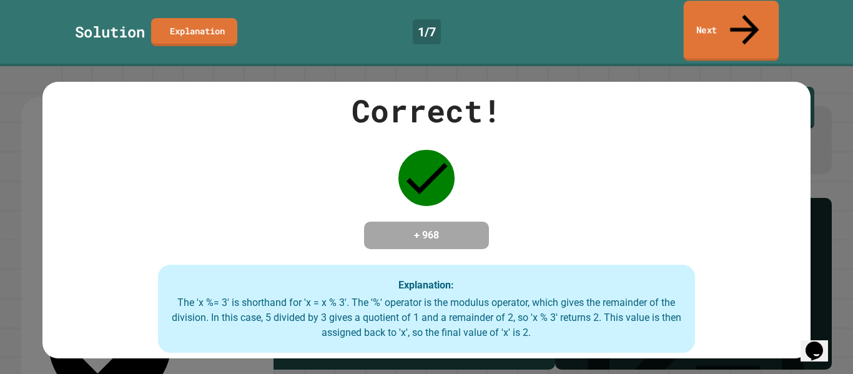
click at [761, 14] on link "Next" at bounding box center [732, 31] width 96 height 61
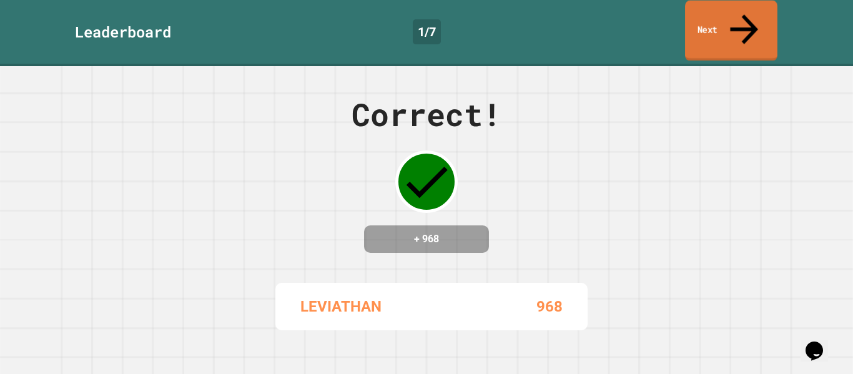
click at [748, 23] on link "Next" at bounding box center [731, 31] width 92 height 61
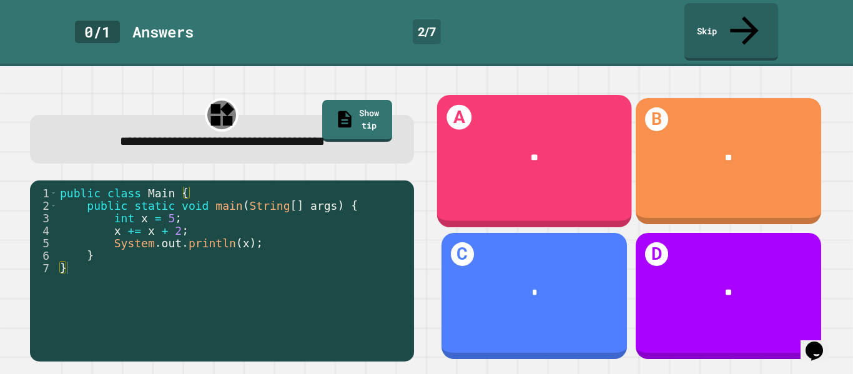
click at [597, 132] on div "**" at bounding box center [533, 157] width 195 height 51
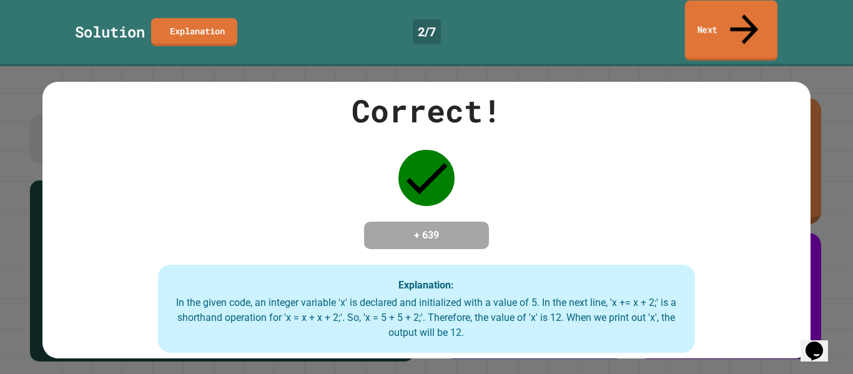
click at [736, 9] on link "Next" at bounding box center [731, 31] width 92 height 61
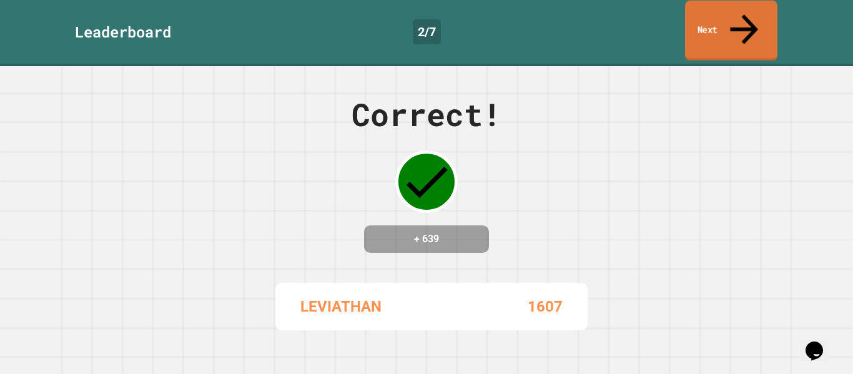
click at [767, 16] on link "Next" at bounding box center [731, 31] width 92 height 61
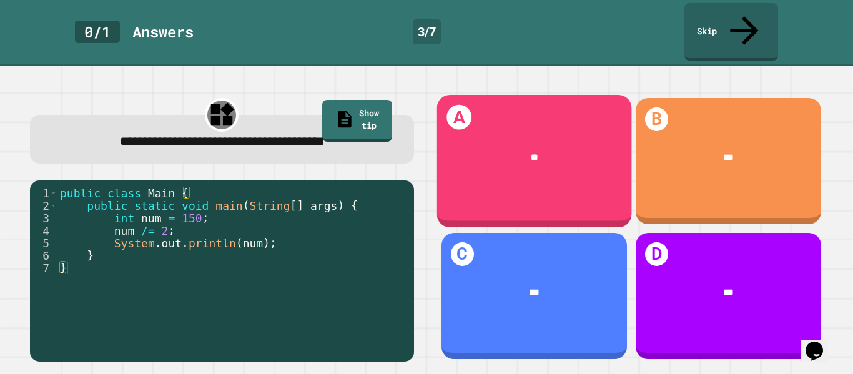
click at [579, 150] on div "**" at bounding box center [534, 157] width 157 height 14
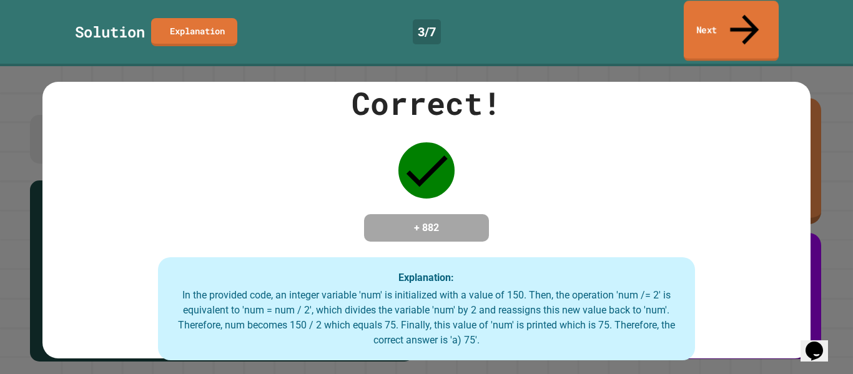
click at [700, 20] on link "Next" at bounding box center [731, 31] width 95 height 61
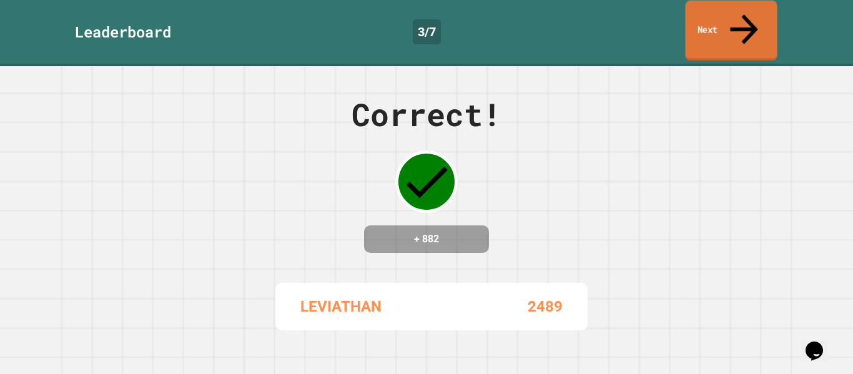
click at [717, 9] on link "Next" at bounding box center [731, 31] width 92 height 61
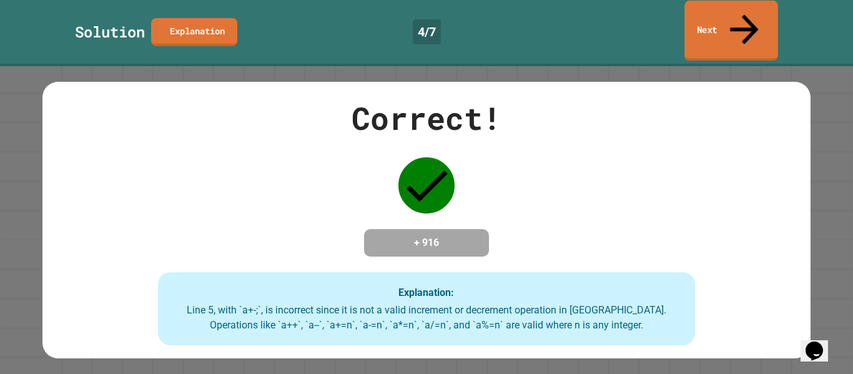
click at [729, 14] on link "Next" at bounding box center [731, 31] width 94 height 61
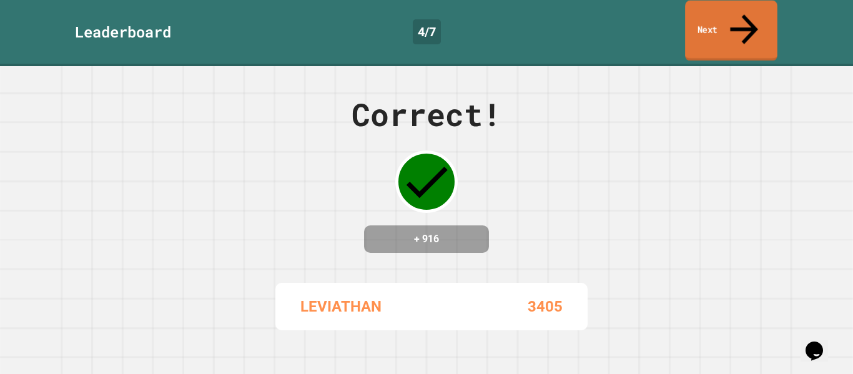
click at [729, 14] on link "Next" at bounding box center [731, 31] width 92 height 61
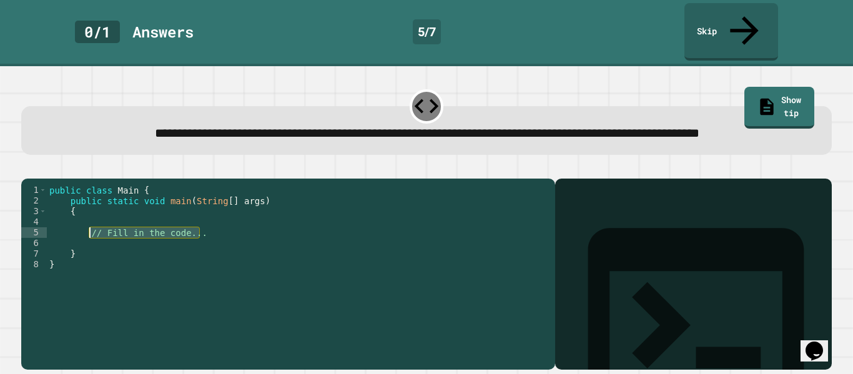
drag, startPoint x: 204, startPoint y: 244, endPoint x: 91, endPoint y: 240, distance: 113.7
click at [91, 240] on div "public class Main { public static void main ( String [ ] args ) { // Fill in th…" at bounding box center [298, 275] width 502 height 180
paste textarea "**********"
type textarea "**********"
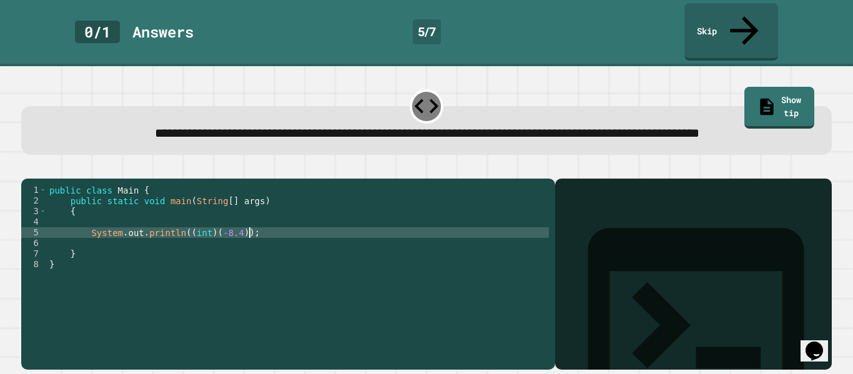
click at [99, 230] on div "public class Main { public static void main ( String [ ] args ) { System . out …" at bounding box center [298, 275] width 502 height 180
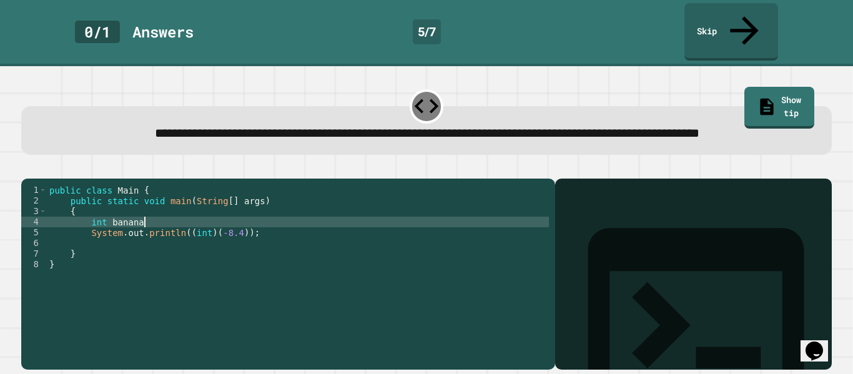
scroll to position [0, 12]
type textarea "**********"
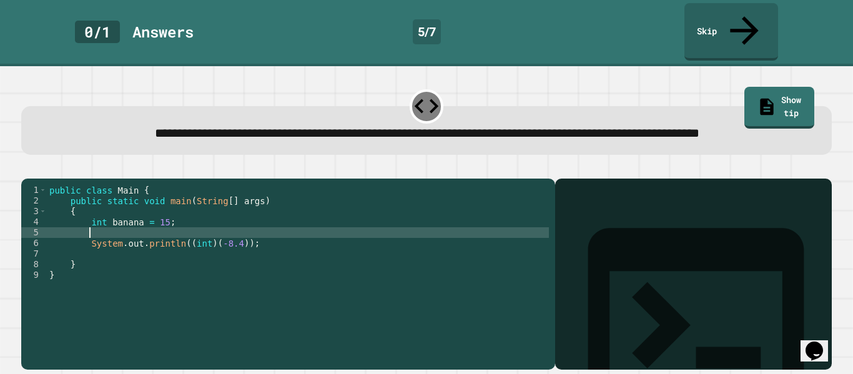
scroll to position [0, 4]
type textarea "*"
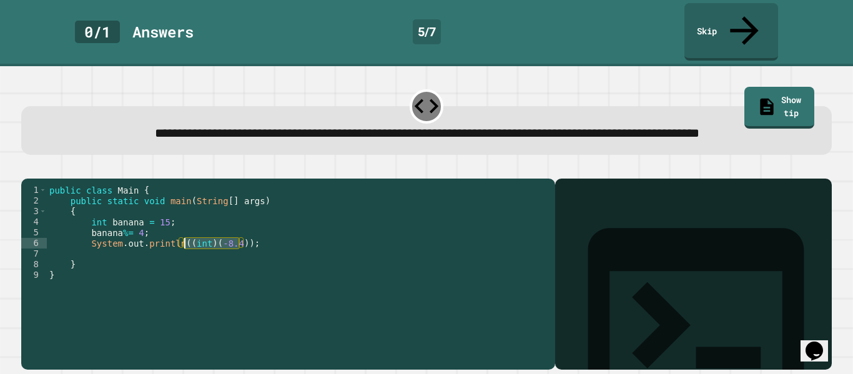
drag, startPoint x: 239, startPoint y: 252, endPoint x: 184, endPoint y: 256, distance: 55.1
click at [184, 256] on div "public class Main { public static void main ( String [ ] args ) { int banana = …" at bounding box center [298, 275] width 502 height 180
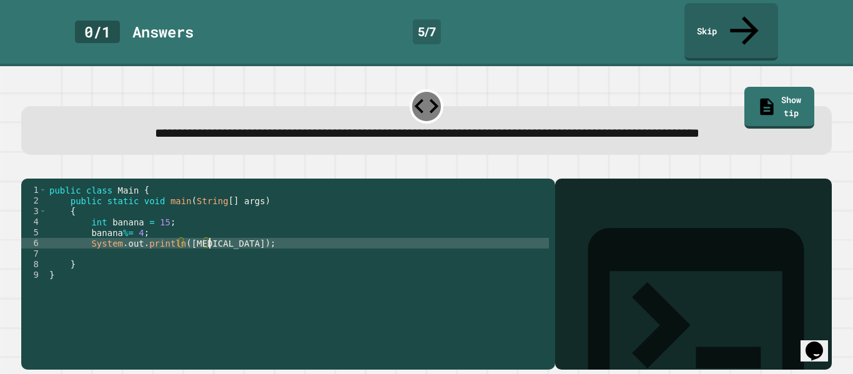
scroll to position [0, 21]
type textarea "**********"
click at [27, 169] on icon "button" at bounding box center [27, 169] width 0 height 0
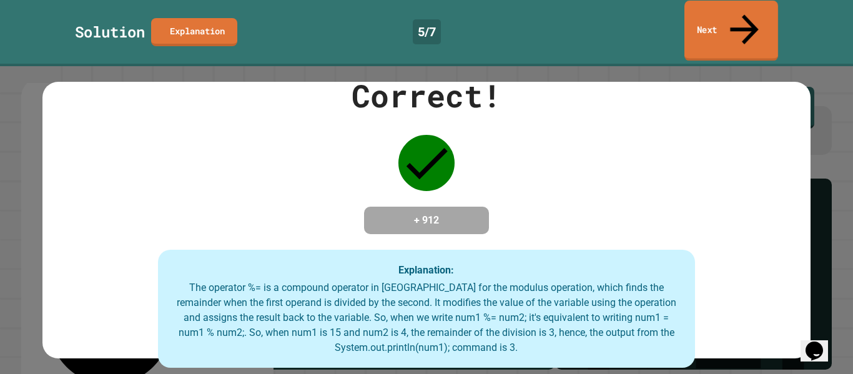
click at [714, 9] on link "Next" at bounding box center [731, 31] width 94 height 61
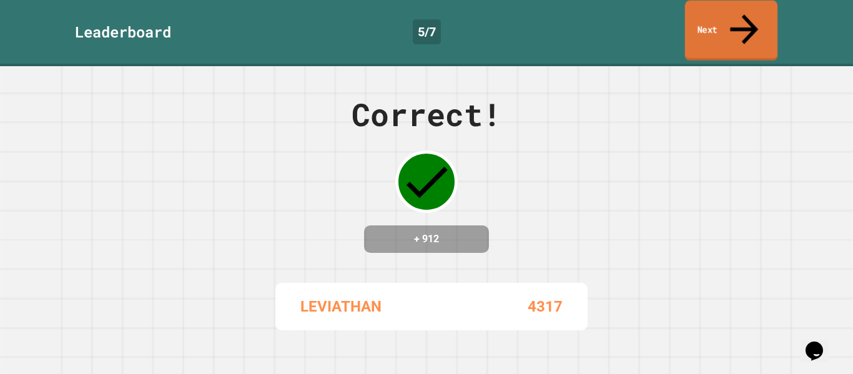
click at [714, 9] on link "Next" at bounding box center [731, 31] width 93 height 61
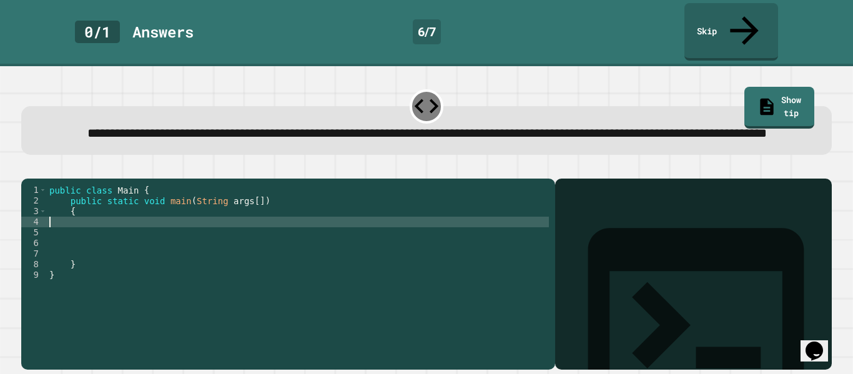
click at [168, 233] on div "public class Main { public static void main ( String args [ ]) { } }" at bounding box center [298, 275] width 502 height 180
type textarea "**********"
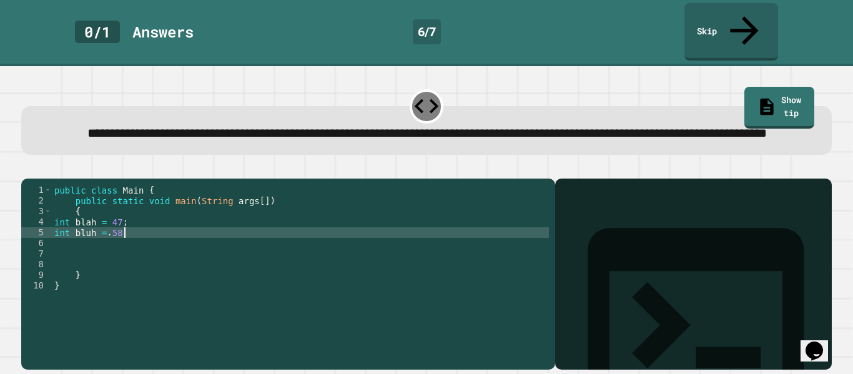
scroll to position [0, 8]
type textarea "**********"
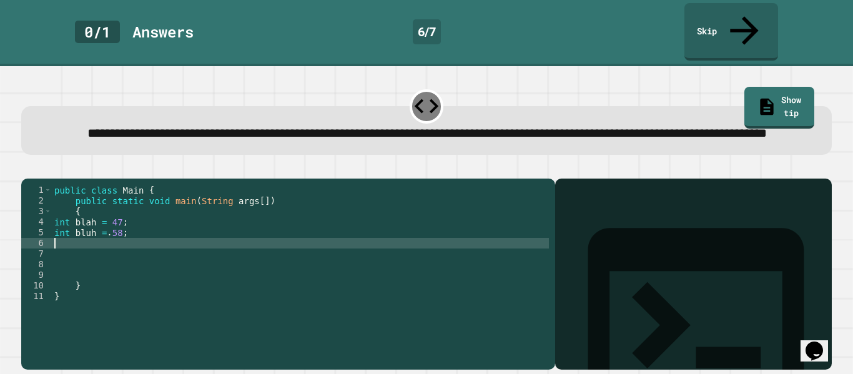
paste textarea "**********"
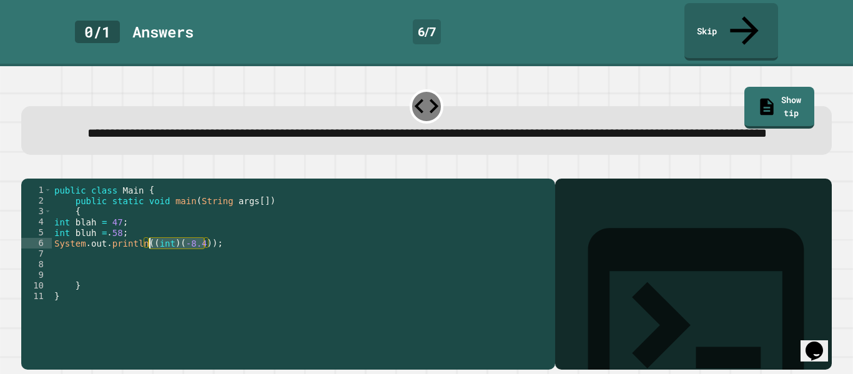
drag, startPoint x: 204, startPoint y: 253, endPoint x: 149, endPoint y: 256, distance: 55.0
click at [149, 256] on div "public class Main { public static void main ( String args [ ]) { int blah = 47 …" at bounding box center [300, 275] width 497 height 180
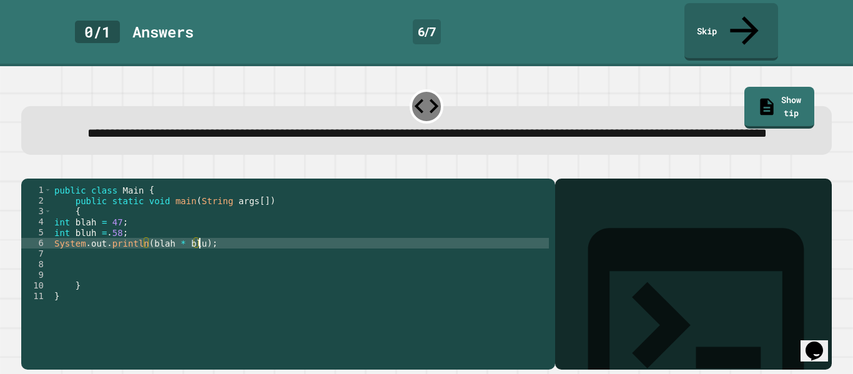
scroll to position [0, 19]
click at [39, 172] on icon "button" at bounding box center [35, 176] width 7 height 9
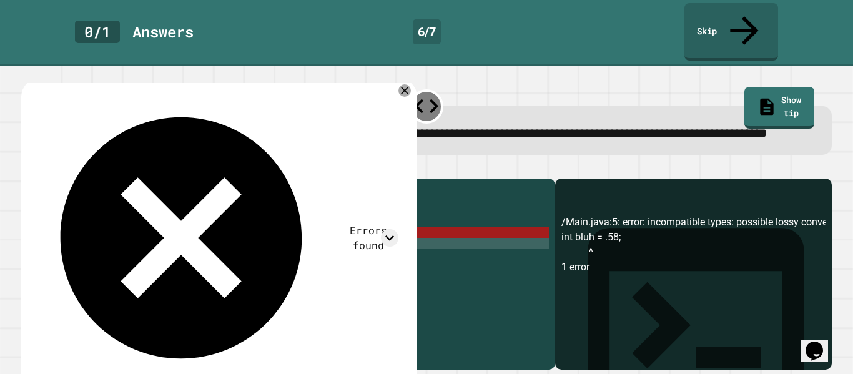
click at [66, 242] on div "public class Main { public static void main ( String args [ ]) { int blah = 47 …" at bounding box center [300, 275] width 497 height 180
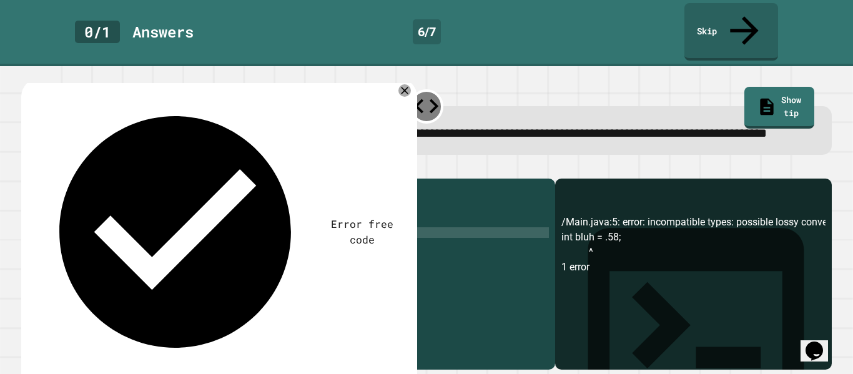
scroll to position [0, 4]
click at [149, 254] on div "public class Main { public static void main ( String args [ ]) { int blah = 47 …" at bounding box center [300, 275] width 497 height 180
click at [39, 172] on icon "button" at bounding box center [35, 176] width 7 height 9
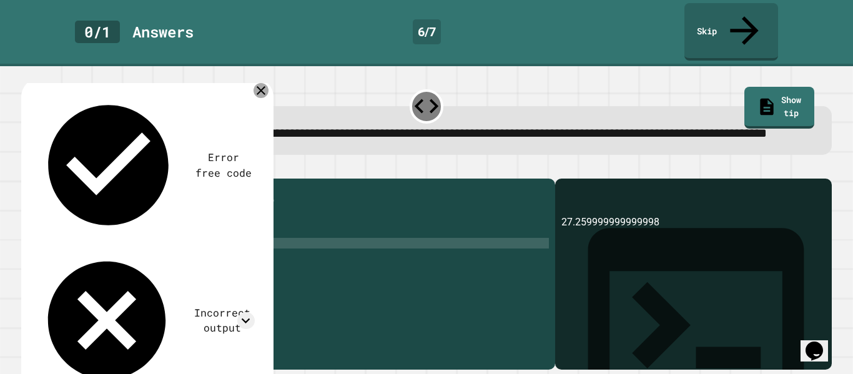
click at [265, 83] on icon at bounding box center [261, 90] width 15 height 15
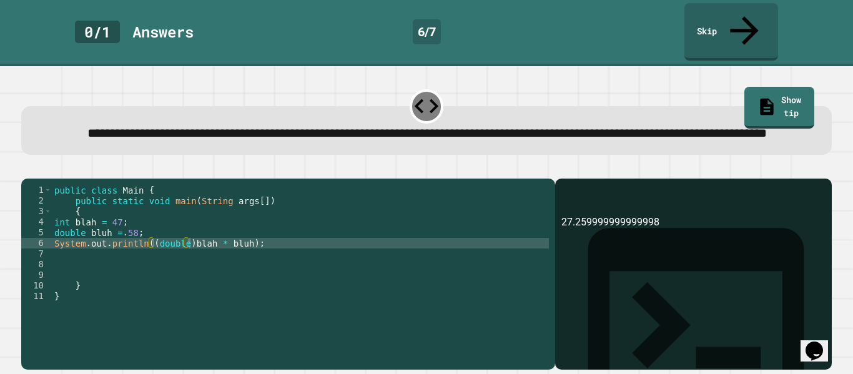
click at [114, 229] on div "public class Main { public static void main ( String args [ ]) { int blah = 47 …" at bounding box center [300, 275] width 497 height 180
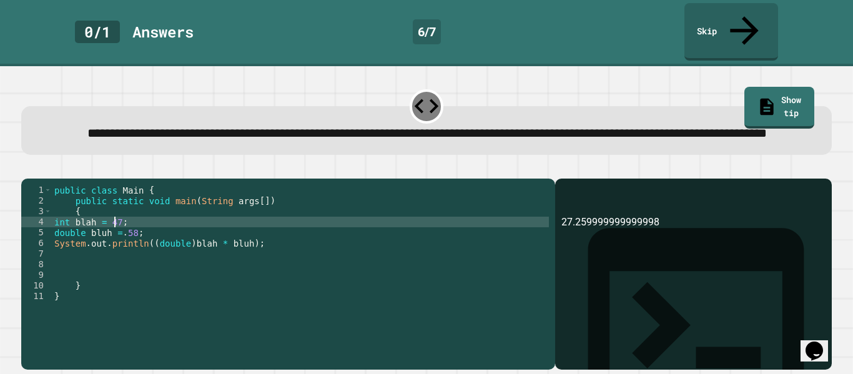
scroll to position [0, 8]
click at [188, 253] on div "public class Main { public static void main ( String args [ ]) { int blah = 47 …" at bounding box center [300, 275] width 497 height 180
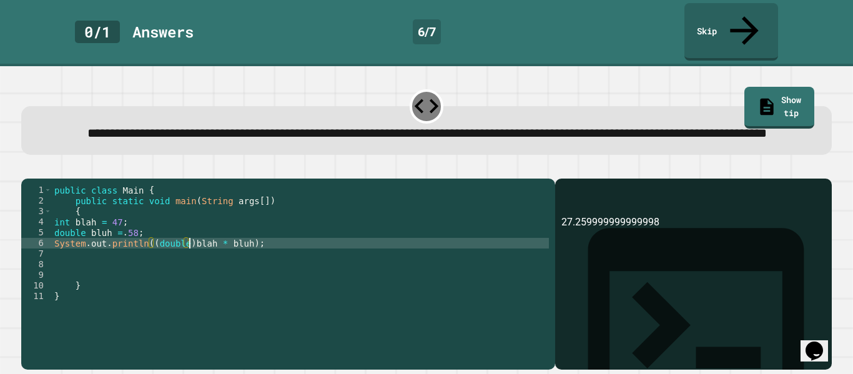
click at [245, 252] on div "public class Main { public static void main ( String args [ ]) { int blah = 47 …" at bounding box center [300, 275] width 497 height 180
click at [150, 251] on div "public class Main { public static void main ( String args [ ]) { int blah = 47 …" at bounding box center [300, 275] width 497 height 180
click at [257, 252] on div "public class Main { public static void main ( String args [ ]) { int blah = 47 …" at bounding box center [300, 275] width 497 height 180
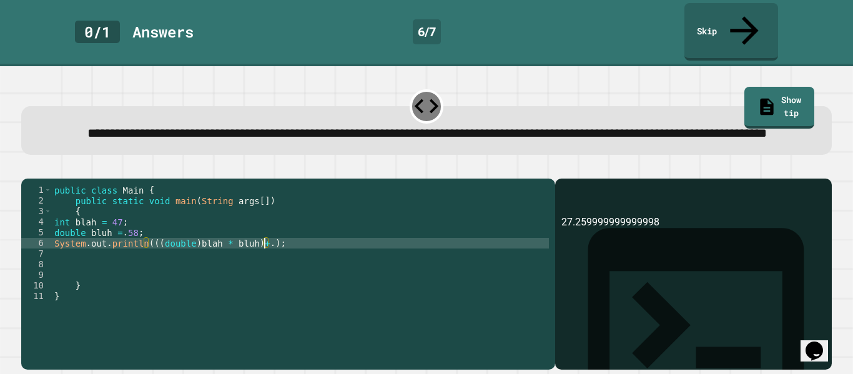
scroll to position [0, 27]
click at [152, 252] on div "public class Main { public static void main ( String args [ ]) { int blah = 47 …" at bounding box center [300, 275] width 497 height 180
type textarea "**********"
click at [27, 169] on icon "button" at bounding box center [27, 169] width 0 height 0
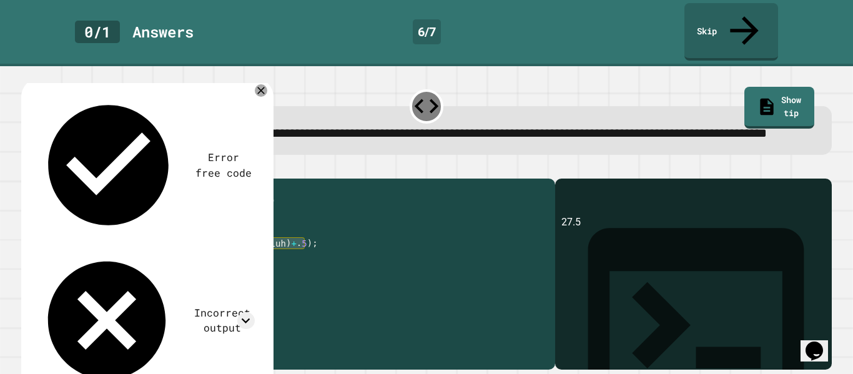
drag, startPoint x: 311, startPoint y: 255, endPoint x: 54, endPoint y: 250, distance: 256.7
click at [54, 250] on div "public class Main { public static void main ( String args [ ]) { int blah = 47 …" at bounding box center [300, 275] width 497 height 180
paste textarea "**********"
drag, startPoint x: 203, startPoint y: 250, endPoint x: 149, endPoint y: 248, distance: 53.8
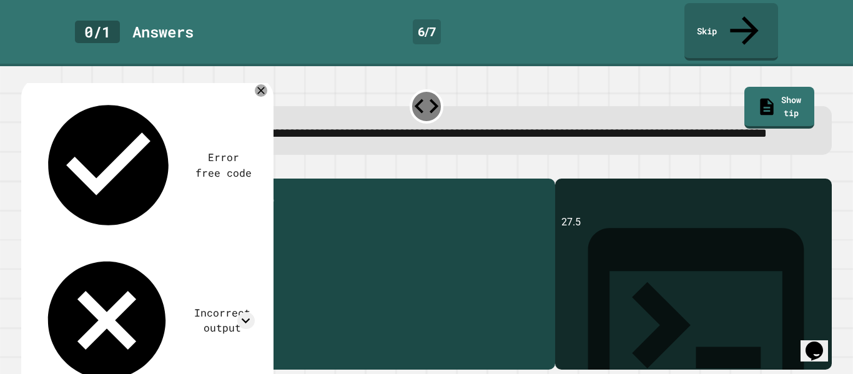
click at [149, 248] on div "public class Main { public static void main ( String args [ ]) { int blah = 47 …" at bounding box center [300, 275] width 497 height 180
click at [67, 230] on div "public class Main { public static void main ( String args [ ]) { int blah = 47 …" at bounding box center [300, 275] width 497 height 180
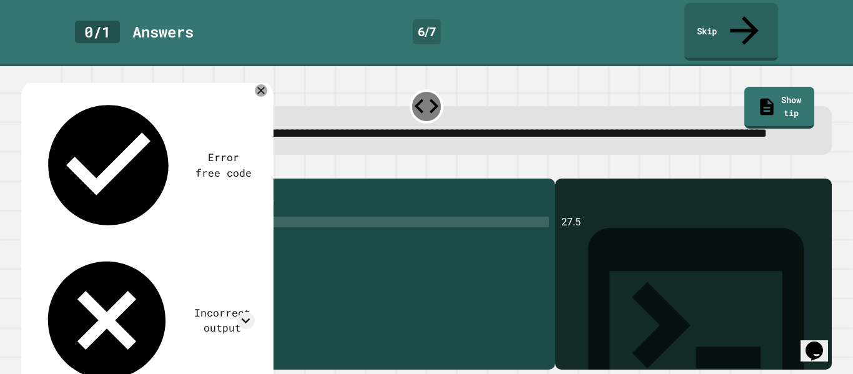
click at [67, 230] on div "public class Main { public static void main ( String args [ ]) { int blah = 47 …" at bounding box center [300, 275] width 497 height 180
click at [133, 231] on div "public class Main { public static void main ( String args [ ]) { double blah = …" at bounding box center [300, 275] width 497 height 180
click at [187, 254] on div "public class Main { public static void main ( String args [ ]) { double blah = …" at bounding box center [300, 275] width 497 height 180
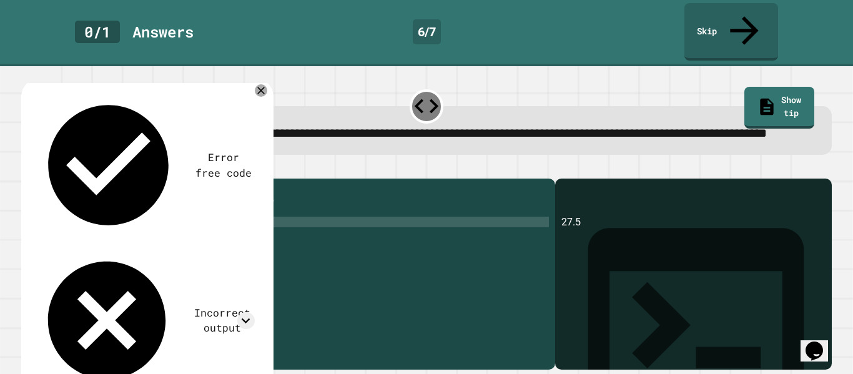
click at [187, 254] on div "public class Main { public static void main ( String args [ ]) { double blah = …" at bounding box center [300, 275] width 497 height 180
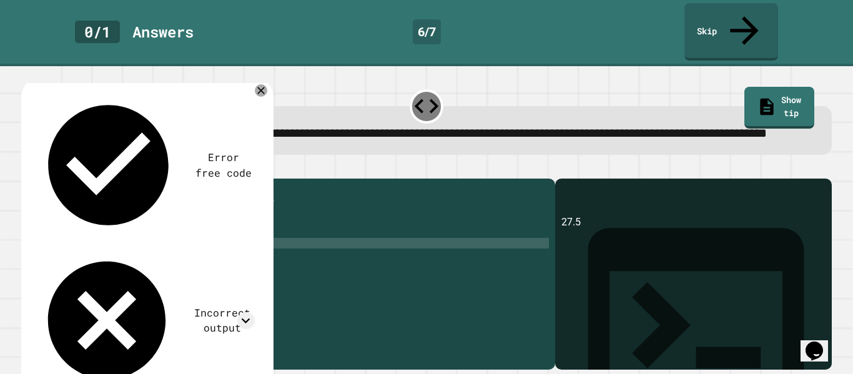
scroll to position [0, 19]
click at [27, 169] on button "button" at bounding box center [27, 169] width 0 height 0
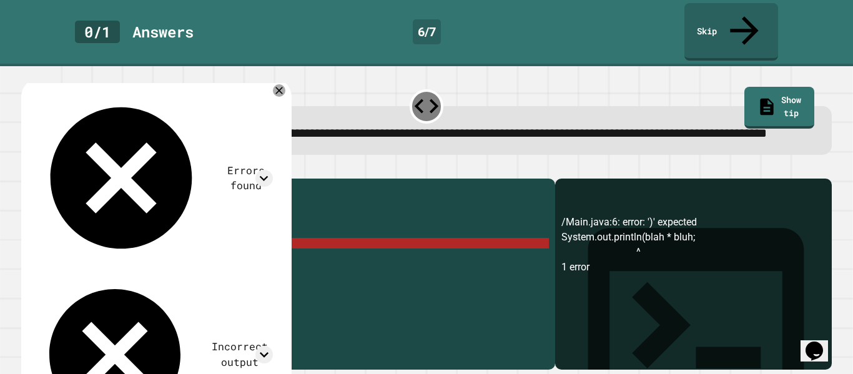
click at [205, 255] on div "public class Main { public static void main ( String args [ ]) { double blah = …" at bounding box center [300, 275] width 497 height 180
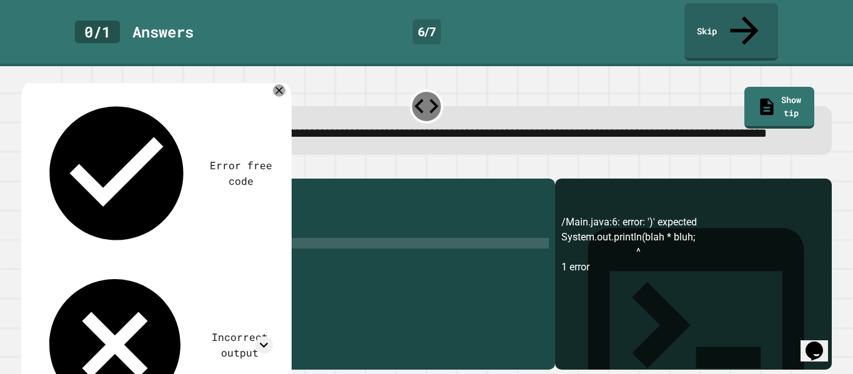
scroll to position [0, 19]
type textarea "**********"
click at [27, 169] on icon "button" at bounding box center [27, 169] width 0 height 0
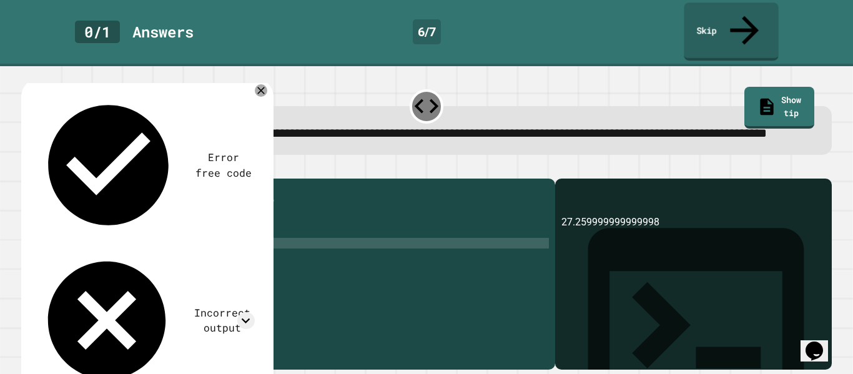
click at [738, 7] on link "Skip" at bounding box center [731, 31] width 94 height 58
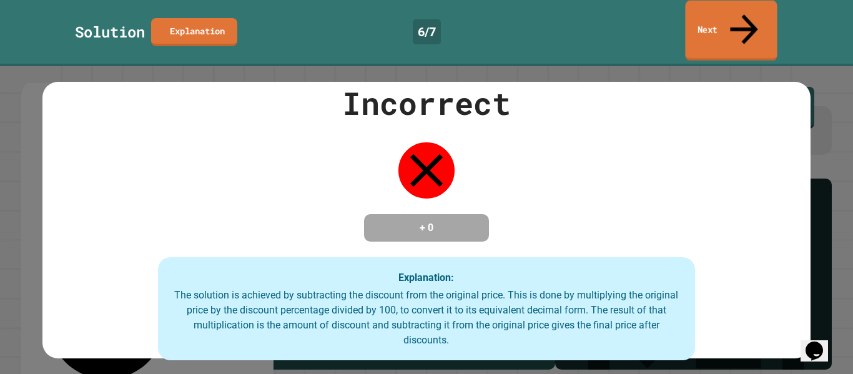
click at [738, 7] on link "Next" at bounding box center [731, 31] width 92 height 61
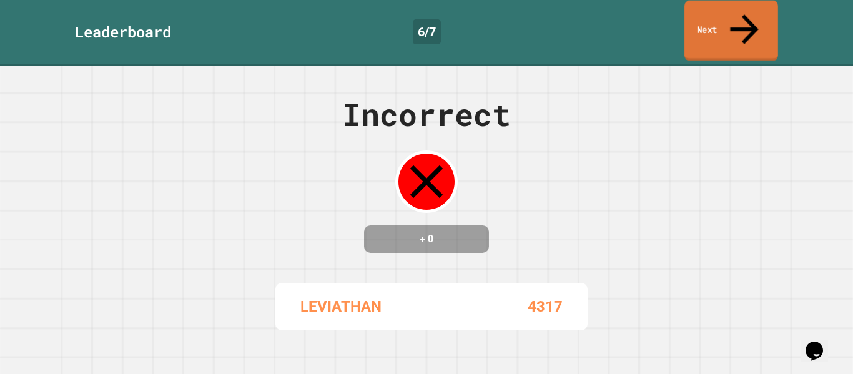
click at [771, 6] on link "Next" at bounding box center [731, 31] width 94 height 61
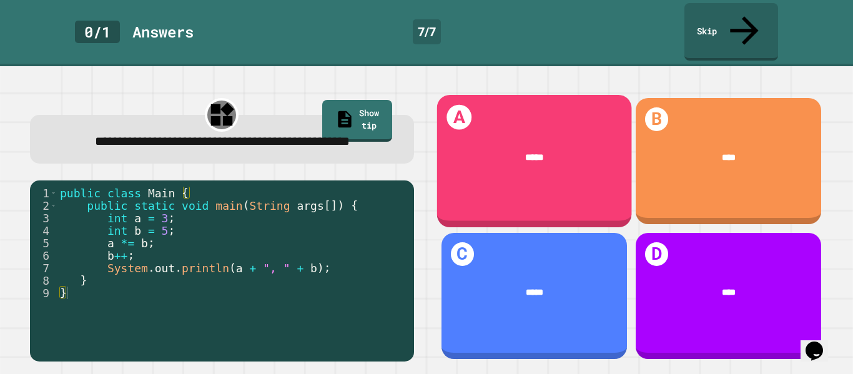
click at [536, 179] on div "A *****" at bounding box center [533, 161] width 195 height 132
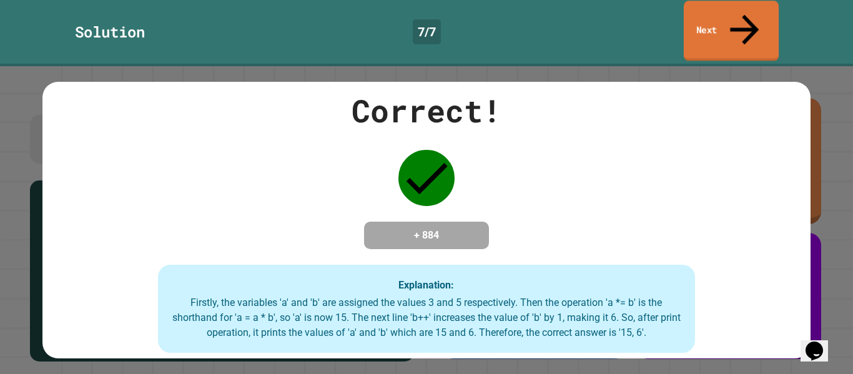
click at [738, 17] on icon at bounding box center [744, 29] width 43 height 44
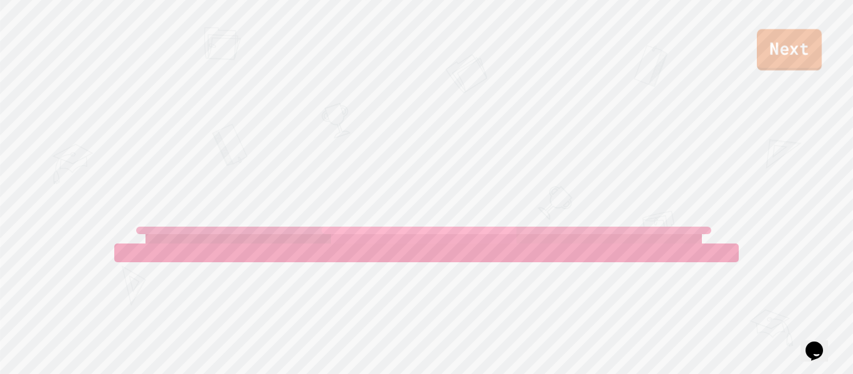
click at [807, 61] on link "Next" at bounding box center [789, 49] width 65 height 41
